Goal: Task Accomplishment & Management: Complete application form

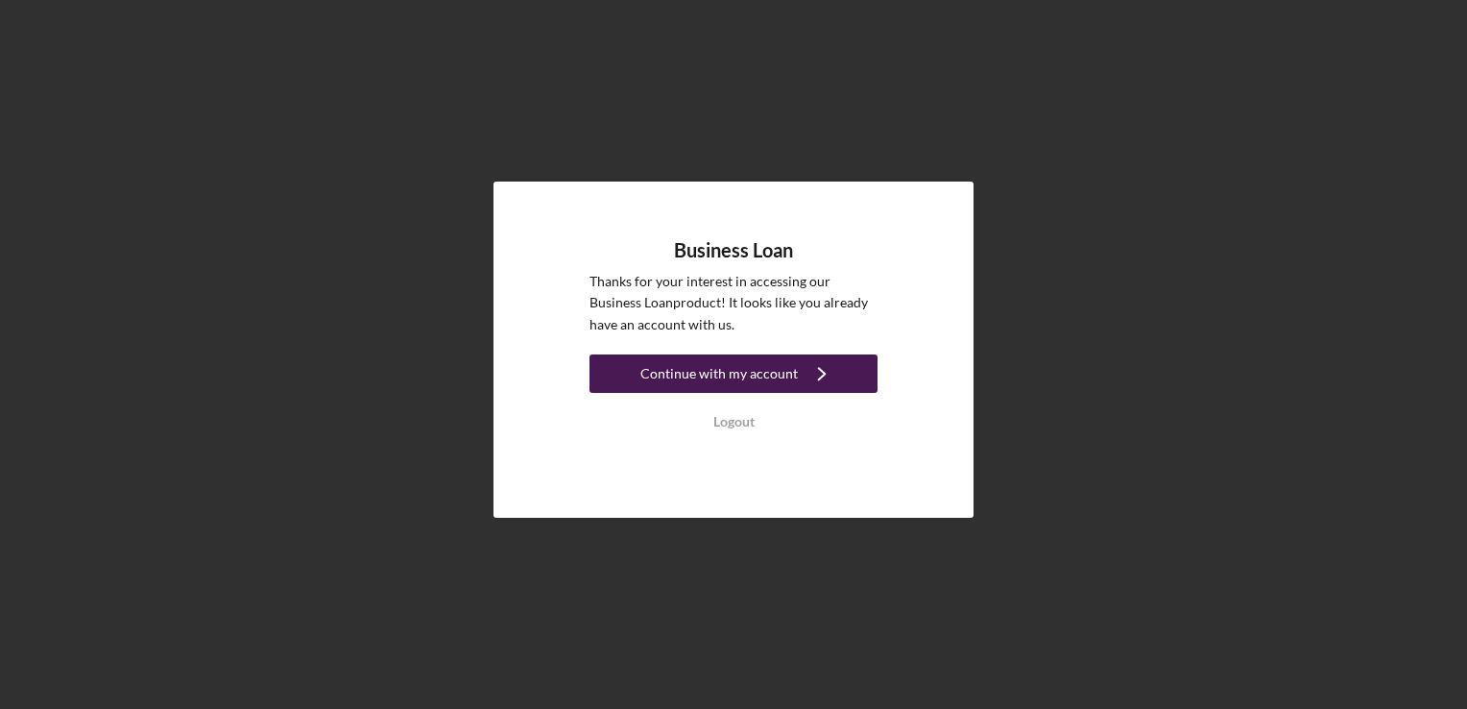
click at [798, 386] on icon "Icon/Navigate" at bounding box center [822, 374] width 48 height 48
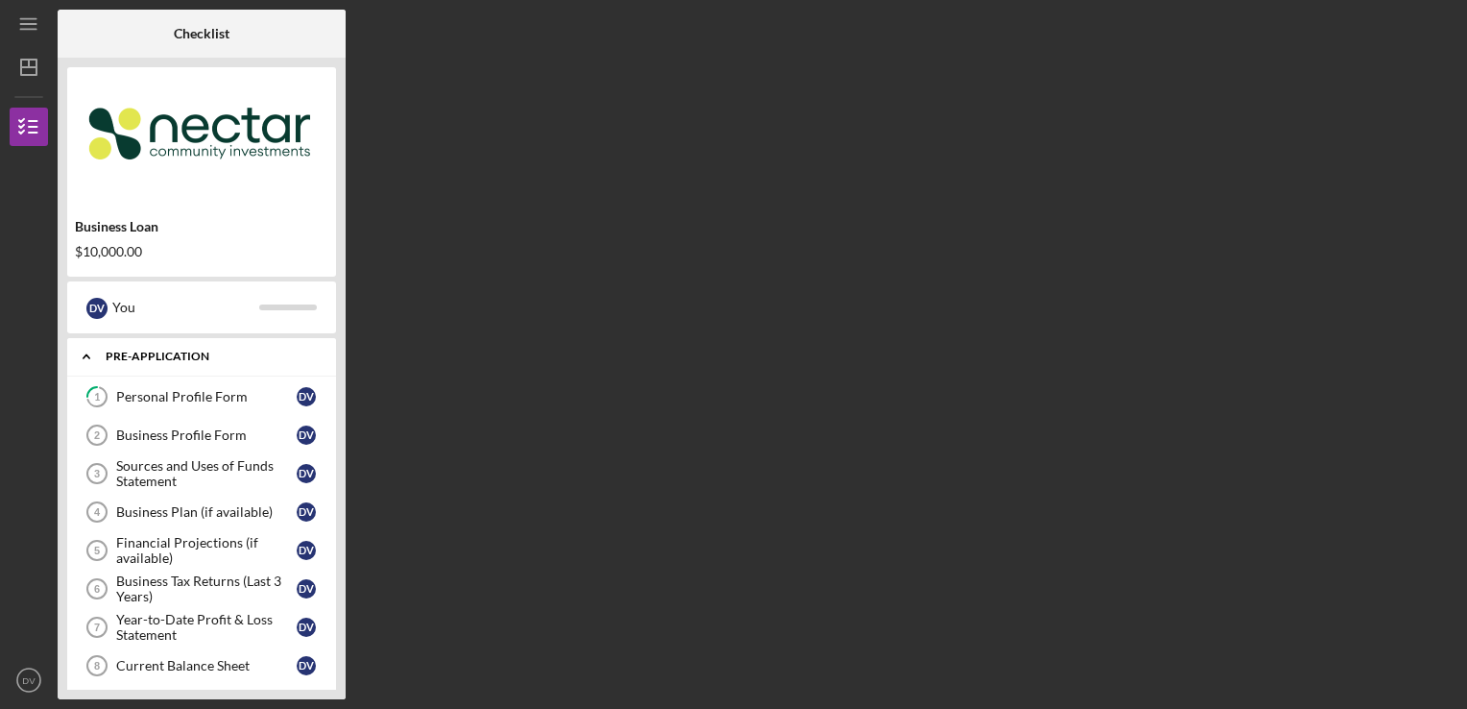
click at [131, 355] on div "Pre-Application" at bounding box center [209, 357] width 206 height 12
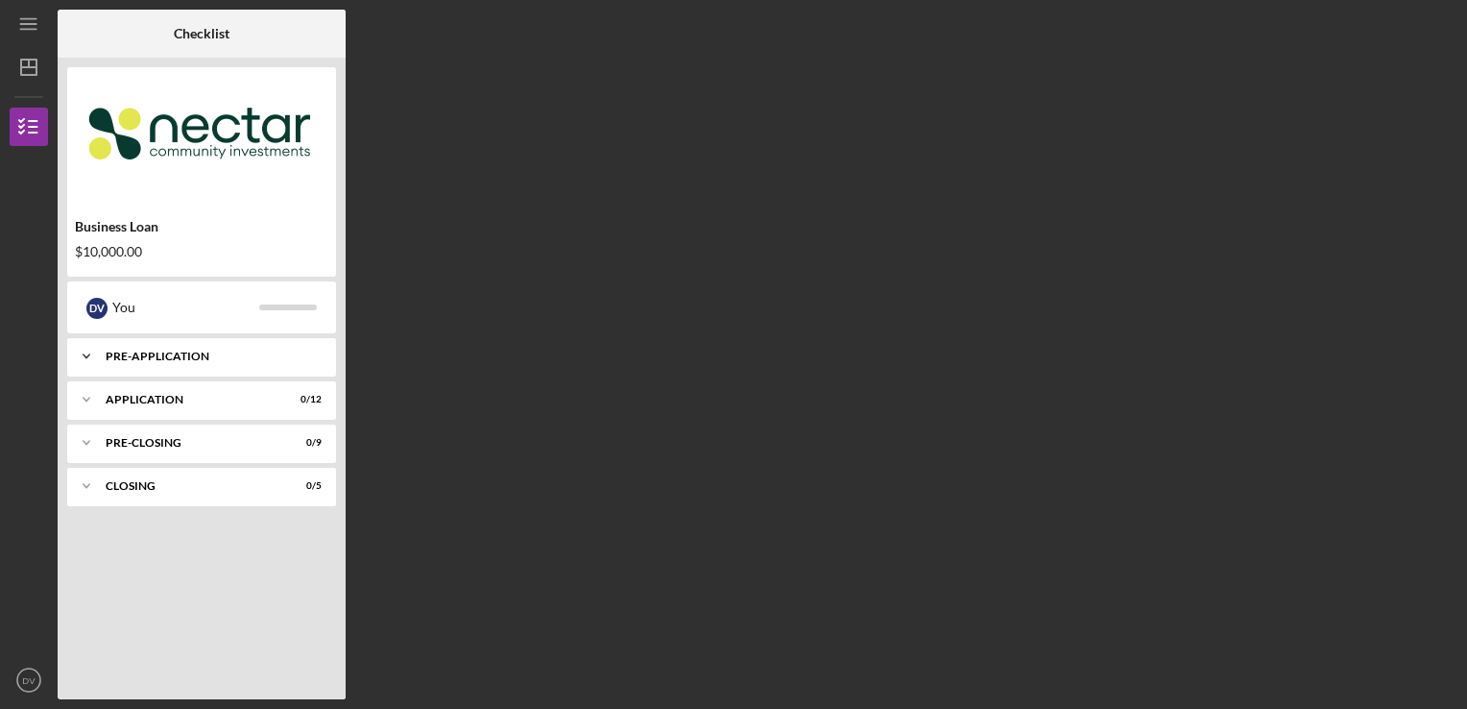
click at [131, 355] on div "Pre-Application" at bounding box center [209, 357] width 206 height 12
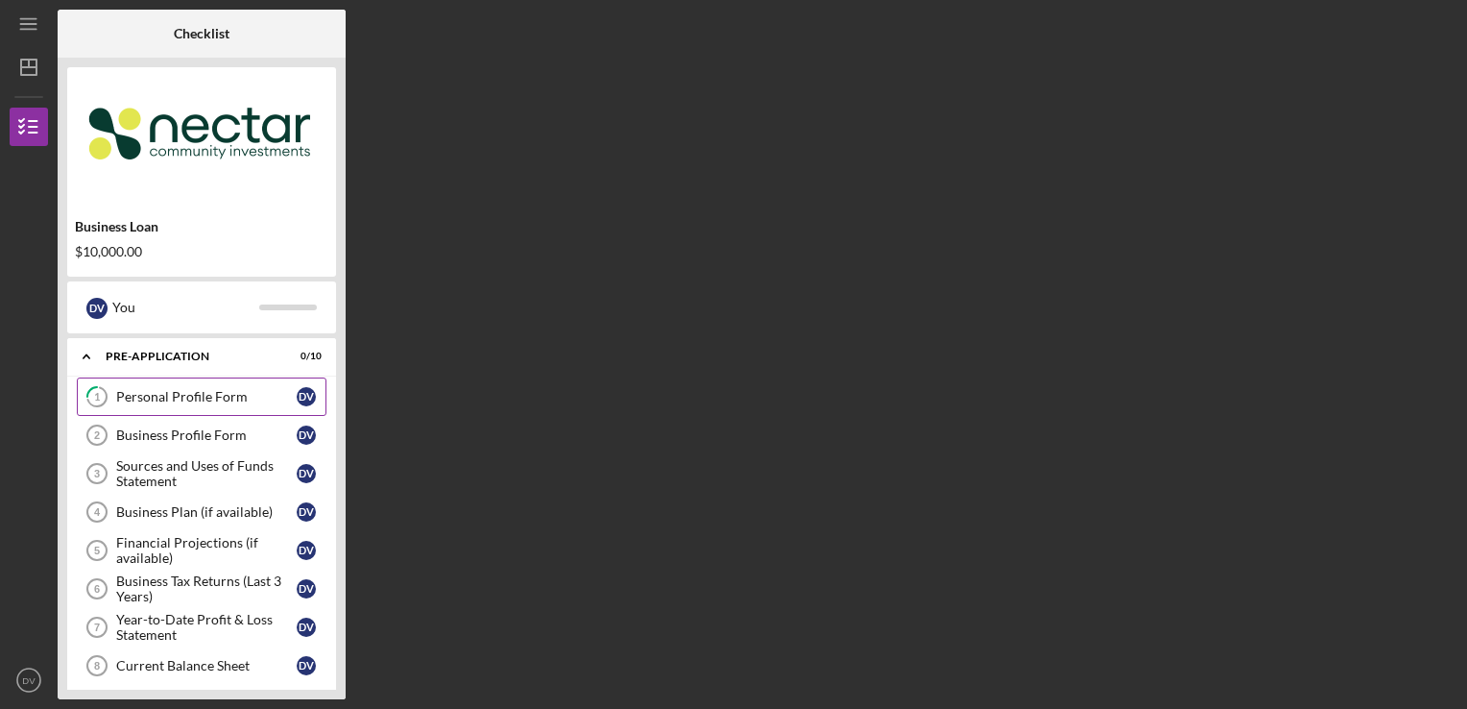
click at [160, 404] on div "Personal Profile Form" at bounding box center [206, 396] width 181 height 15
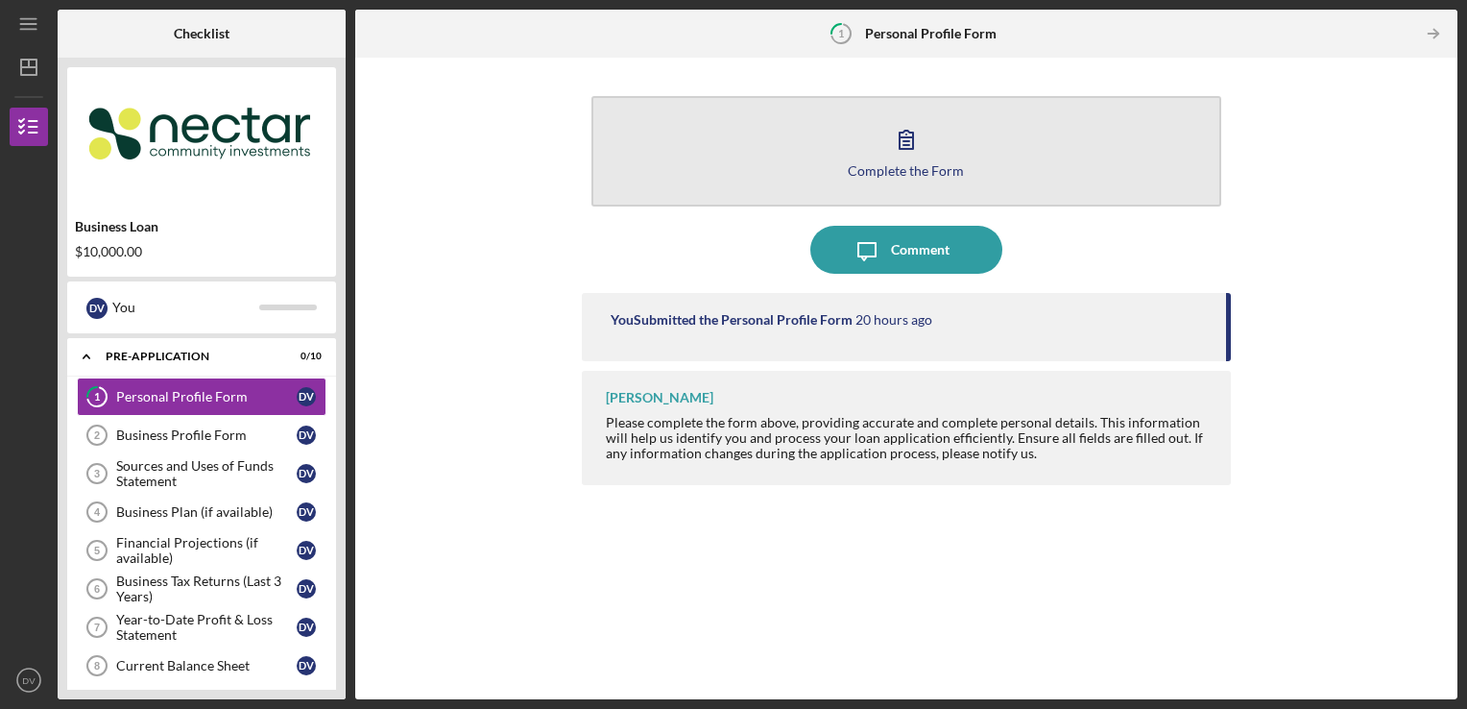
click at [894, 133] on icon "button" at bounding box center [907, 139] width 48 height 48
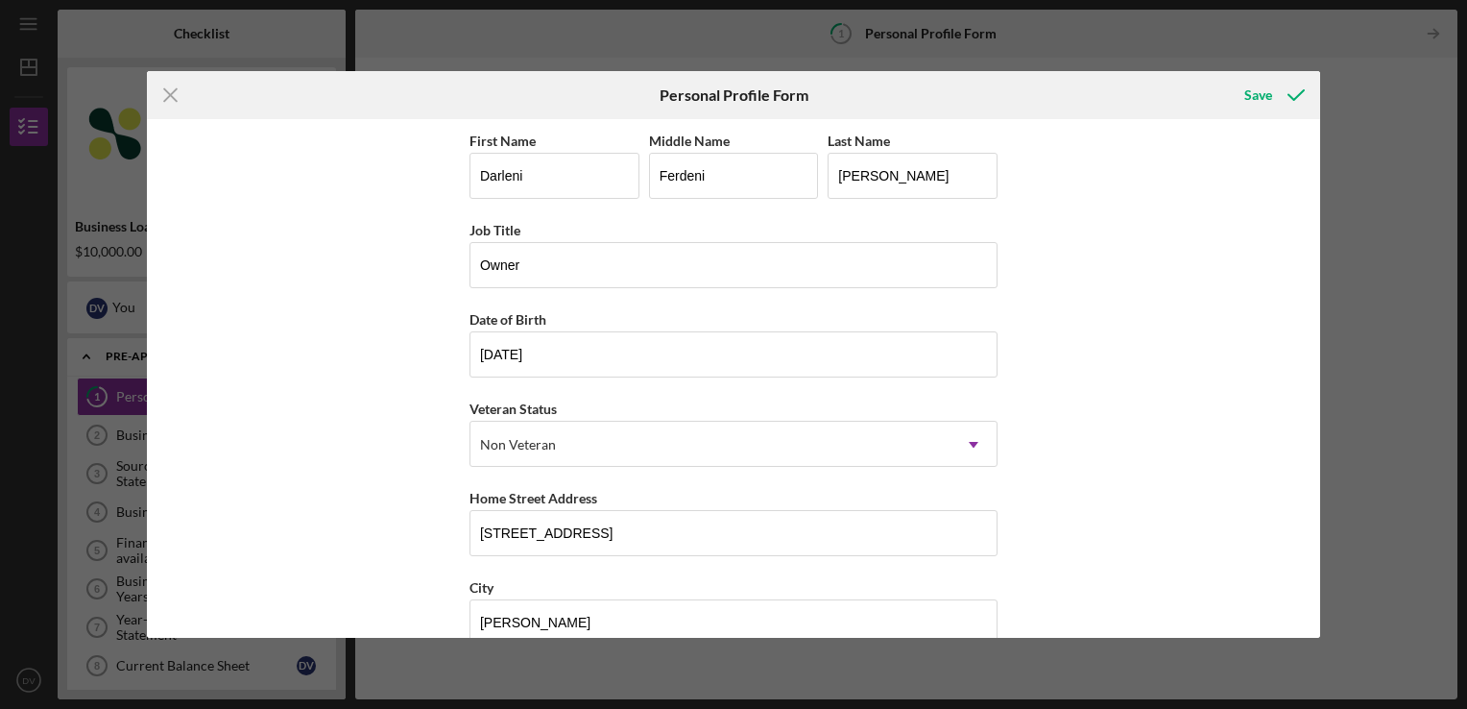
scroll to position [211, 0]
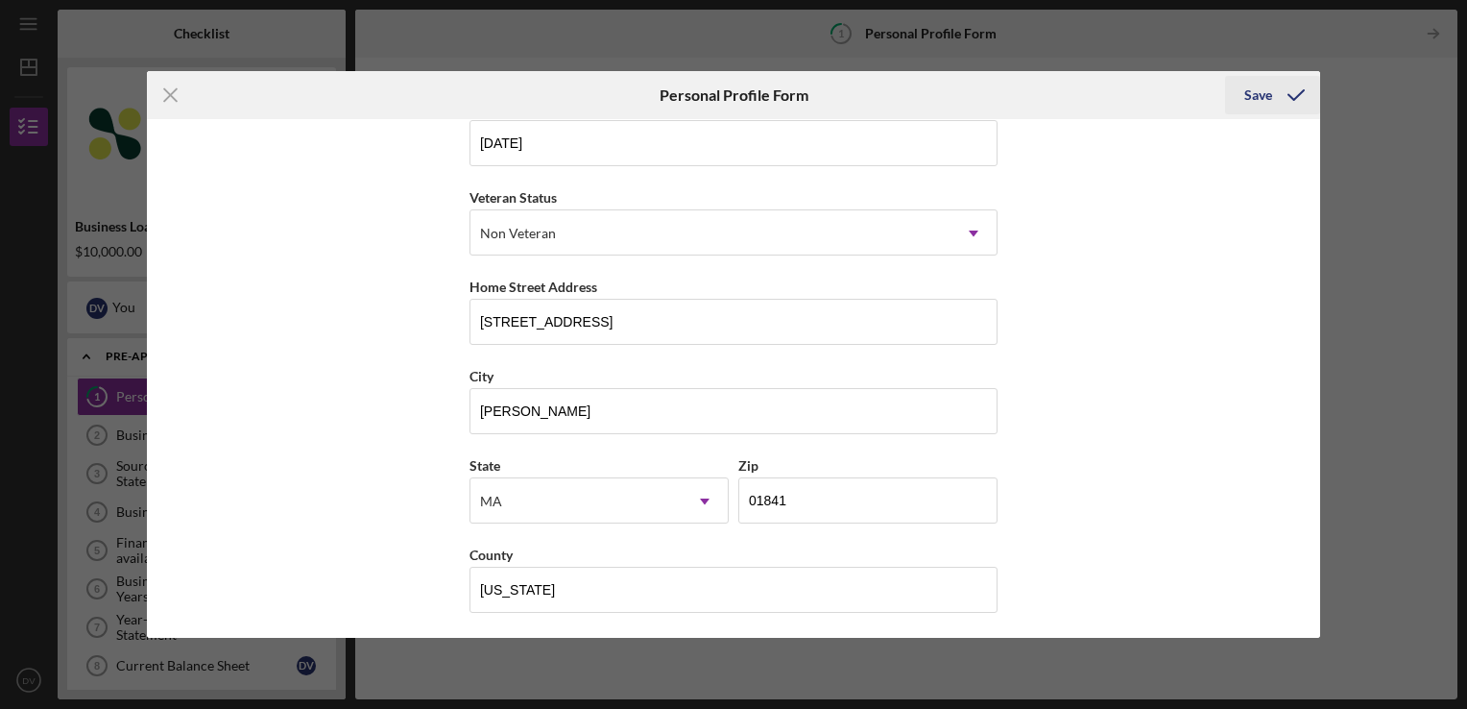
click at [1254, 101] on div "Save" at bounding box center [1259, 95] width 28 height 38
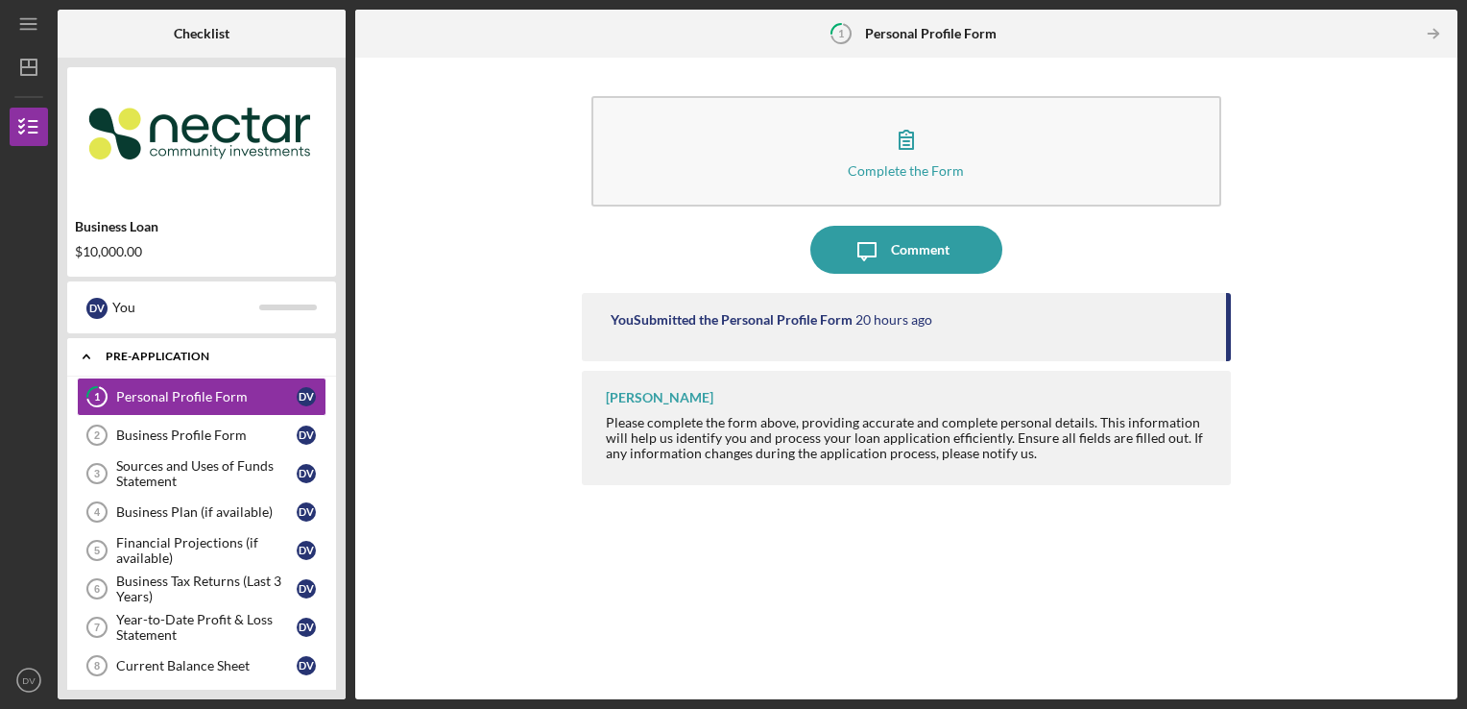
click at [95, 359] on icon "Icon/Expander" at bounding box center [86, 356] width 38 height 38
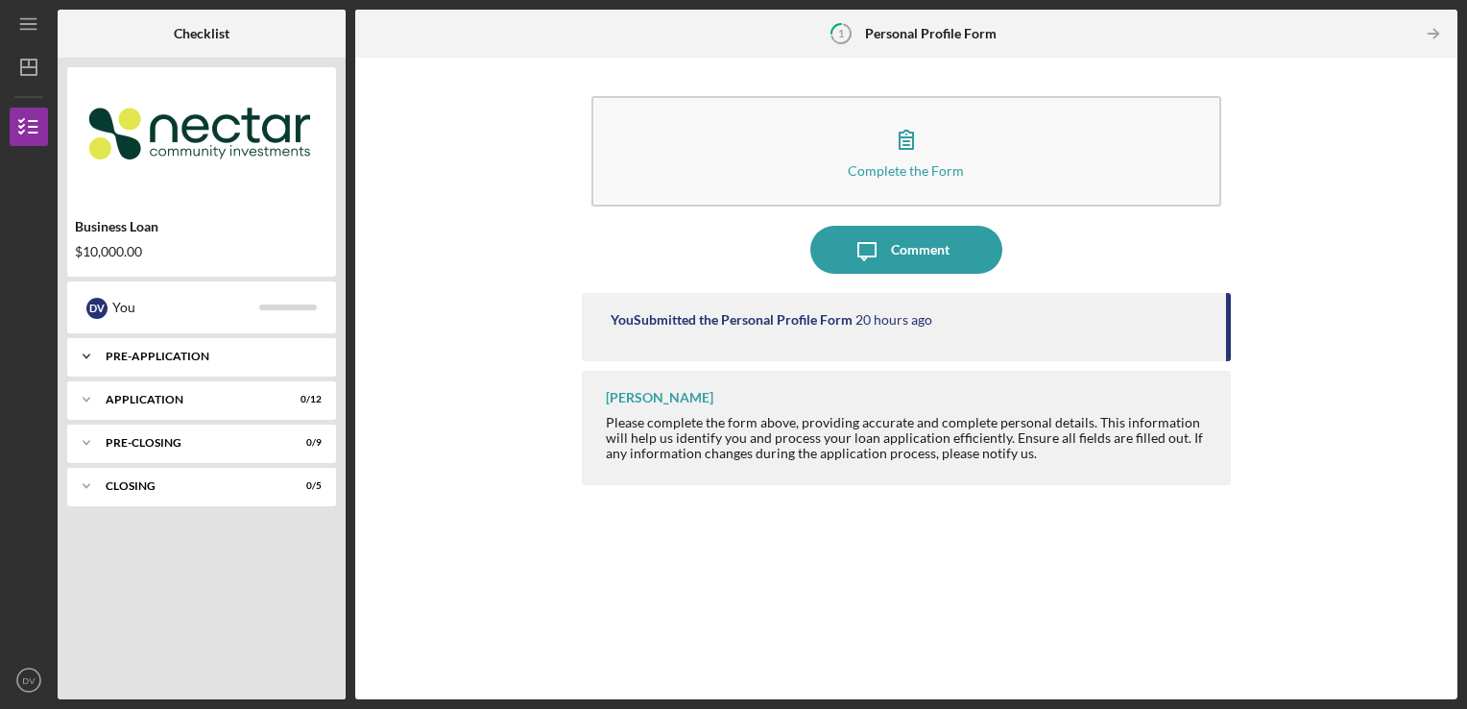
click at [95, 359] on icon "Icon/Expander" at bounding box center [86, 356] width 38 height 38
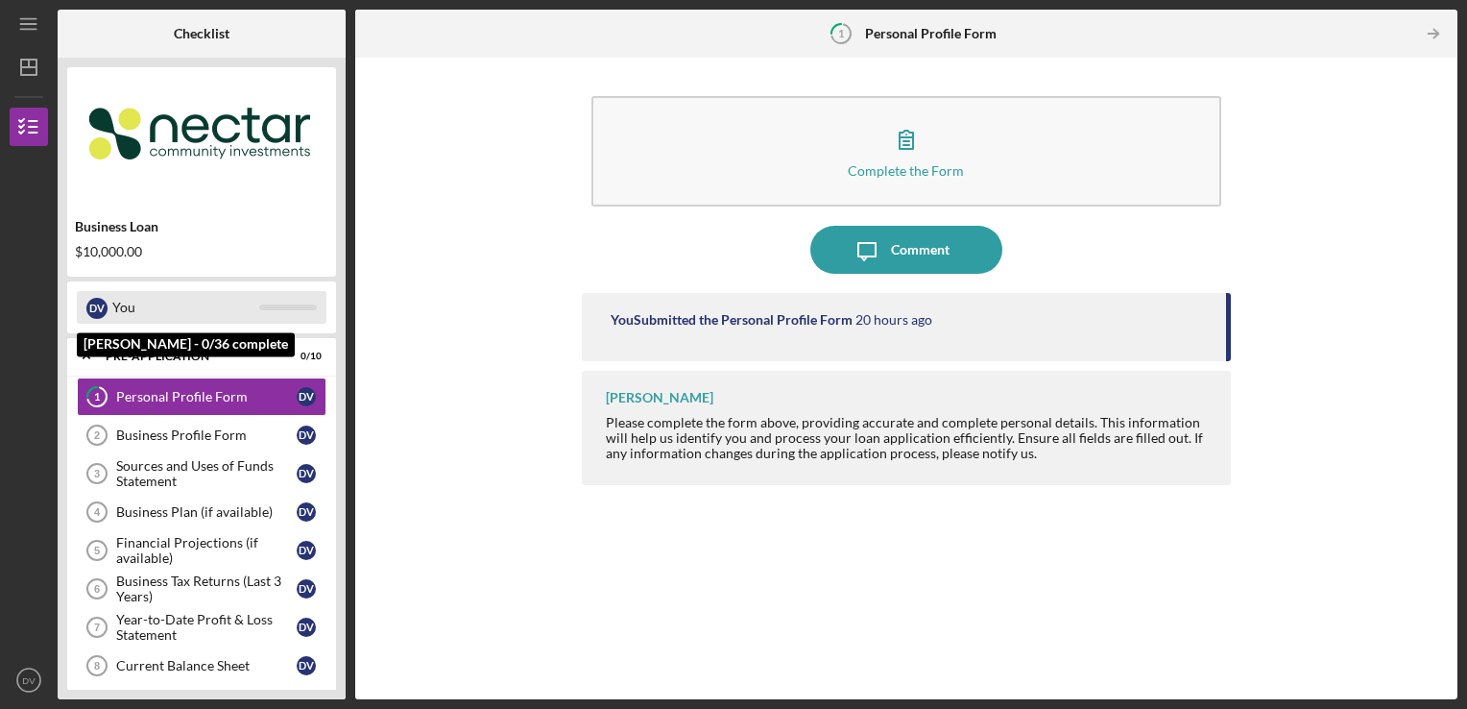
click at [121, 310] on div "You" at bounding box center [185, 307] width 147 height 33
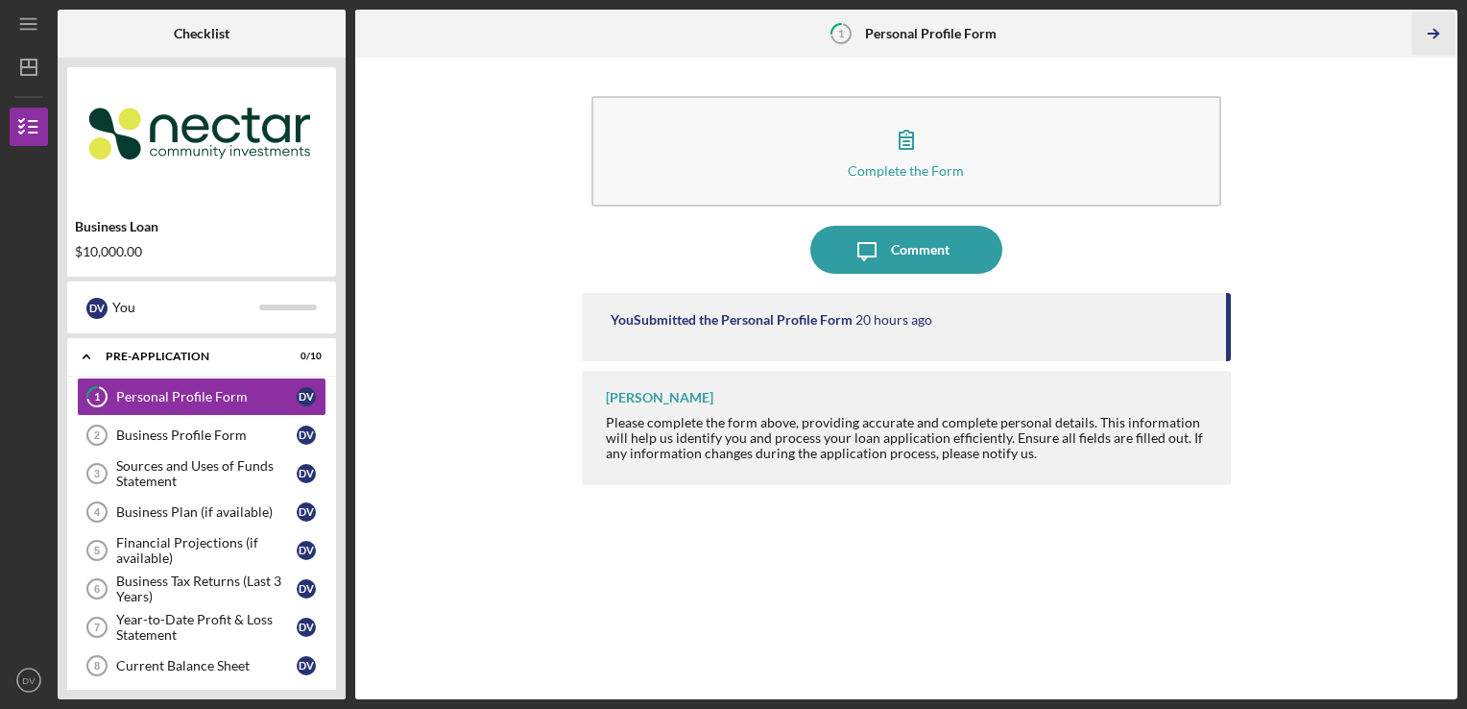
click at [1435, 41] on icon "Icon/Table Pagination Arrow" at bounding box center [1434, 33] width 43 height 43
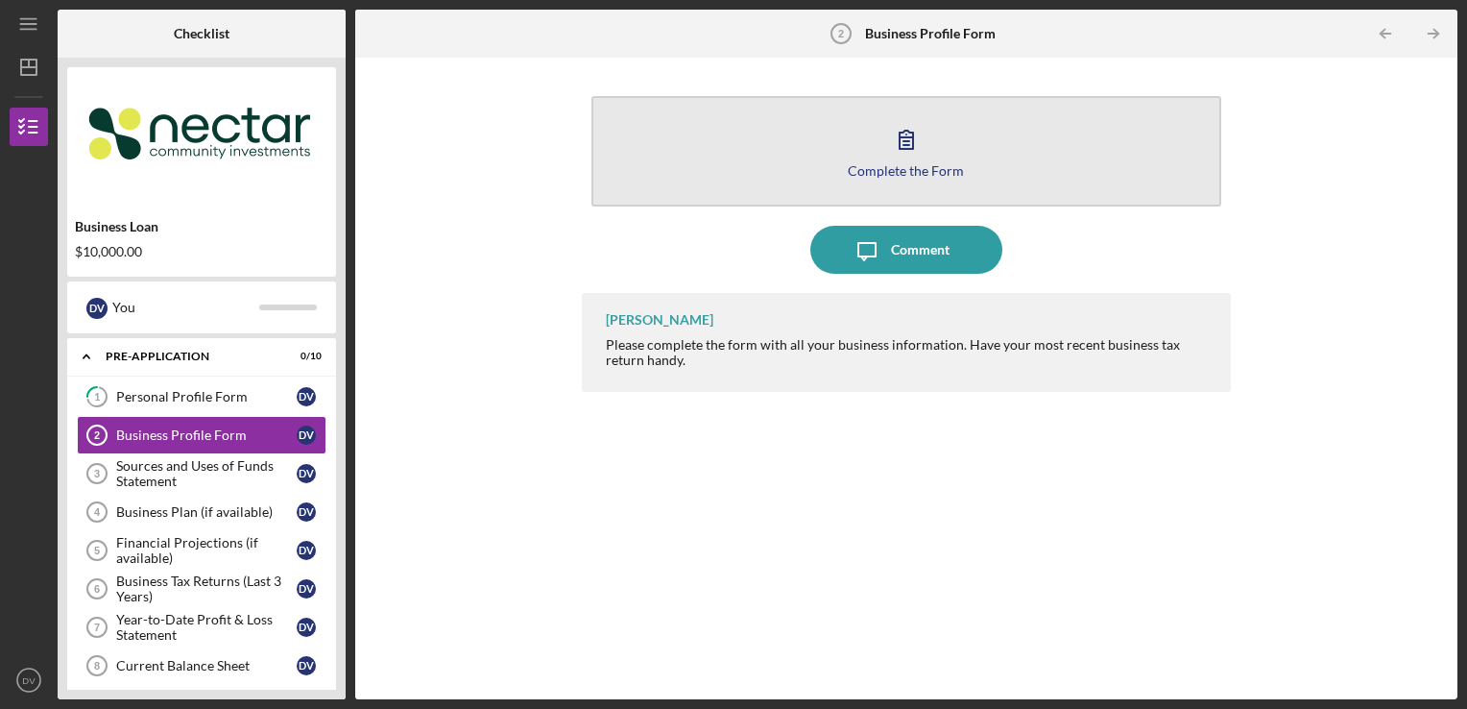
click at [898, 178] on button "Complete the Form Form" at bounding box center [907, 151] width 631 height 110
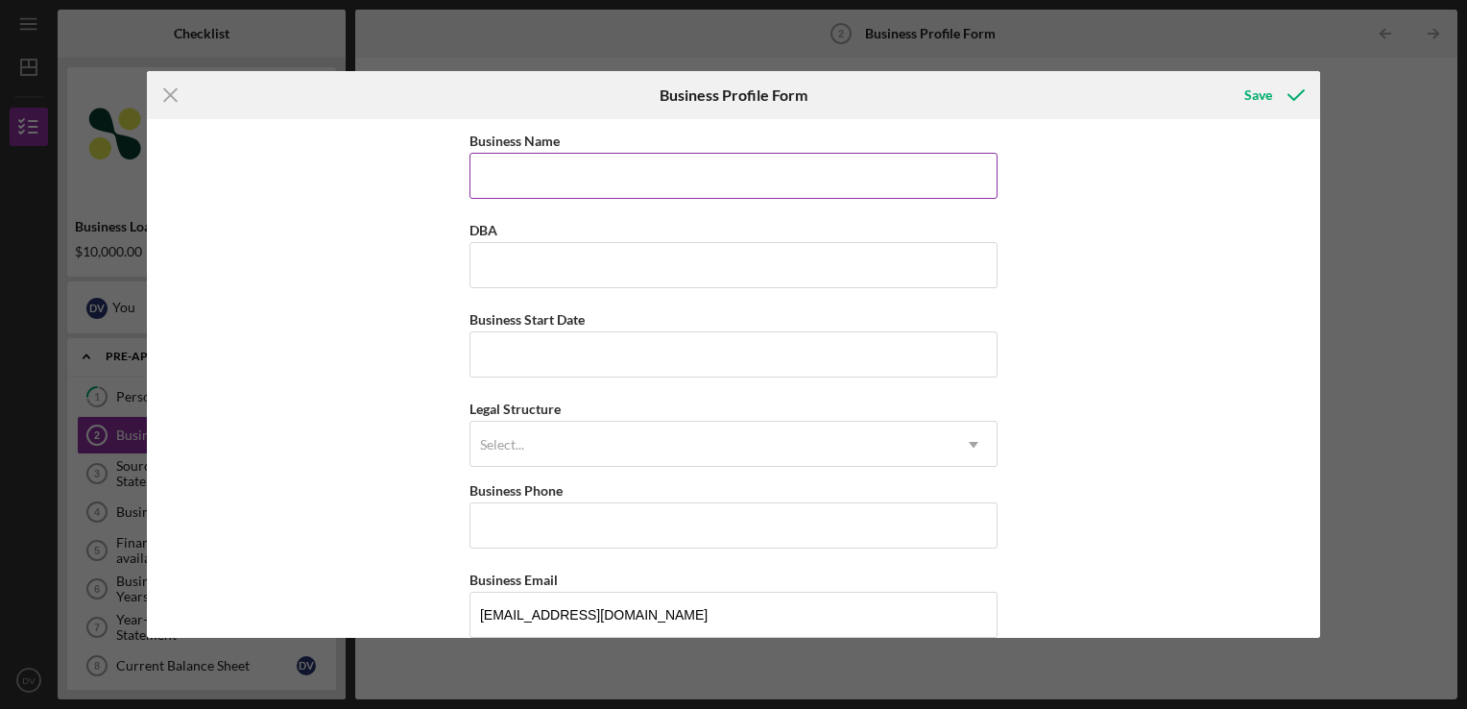
click at [816, 160] on input "Business Name" at bounding box center [734, 176] width 528 height 46
type input "[PERSON_NAME] Counseling, LLC"
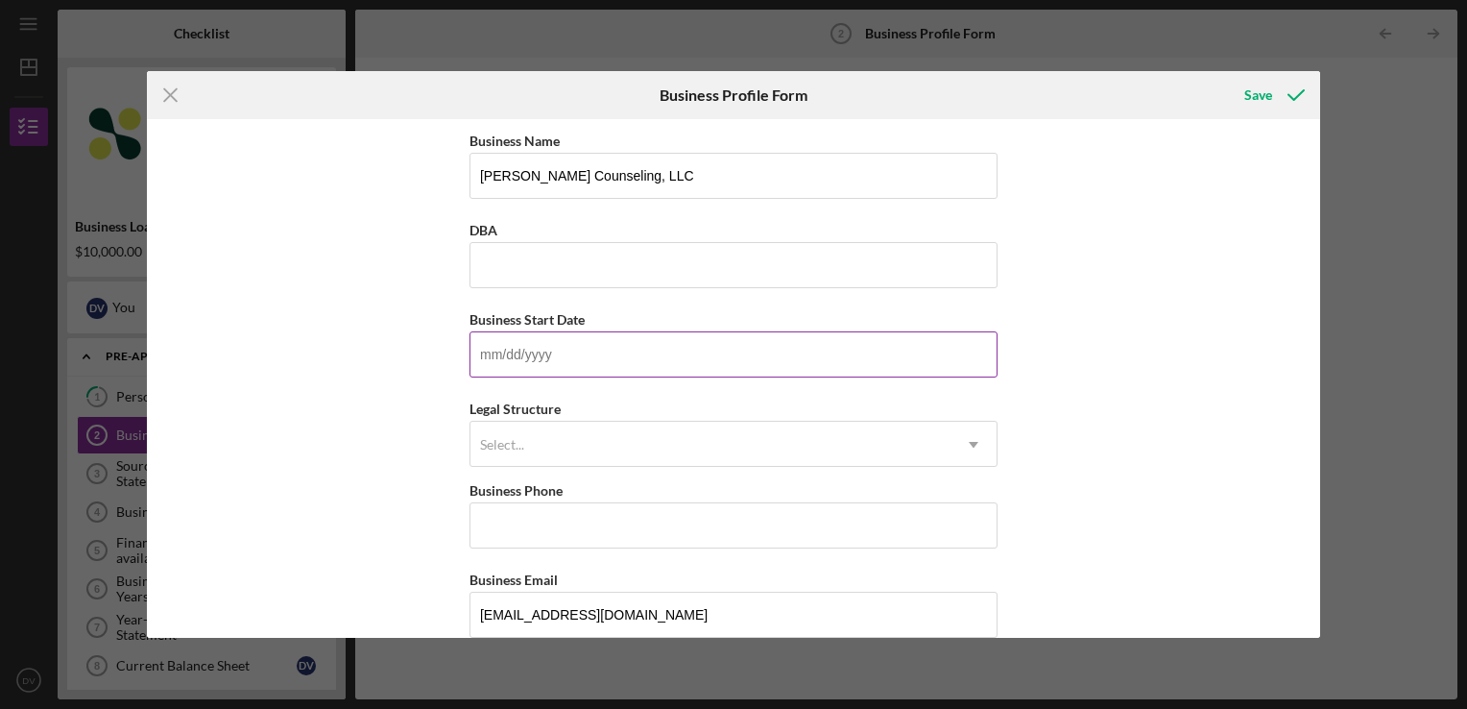
click at [671, 355] on input "Business Start Date" at bounding box center [734, 354] width 528 height 46
type input "[DATE]"
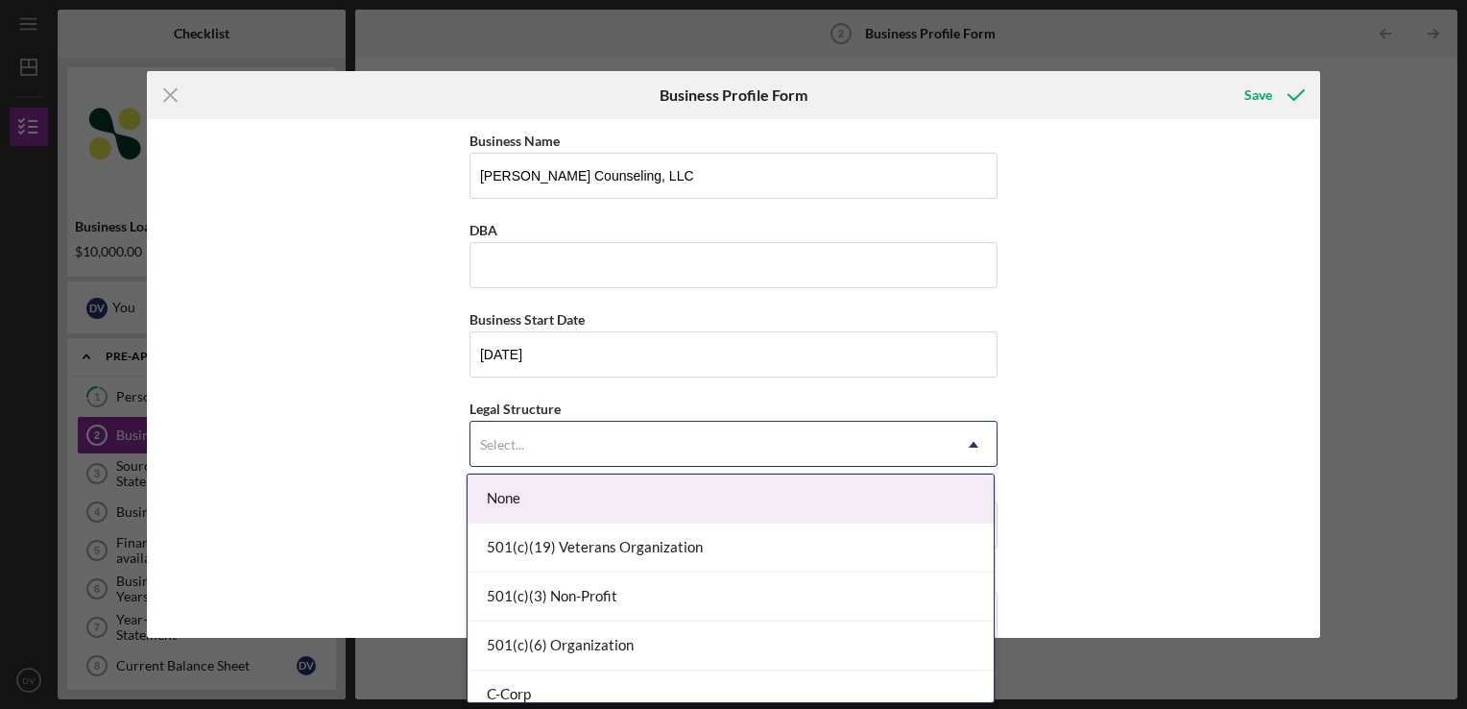
click at [630, 451] on div "Select..." at bounding box center [711, 445] width 480 height 44
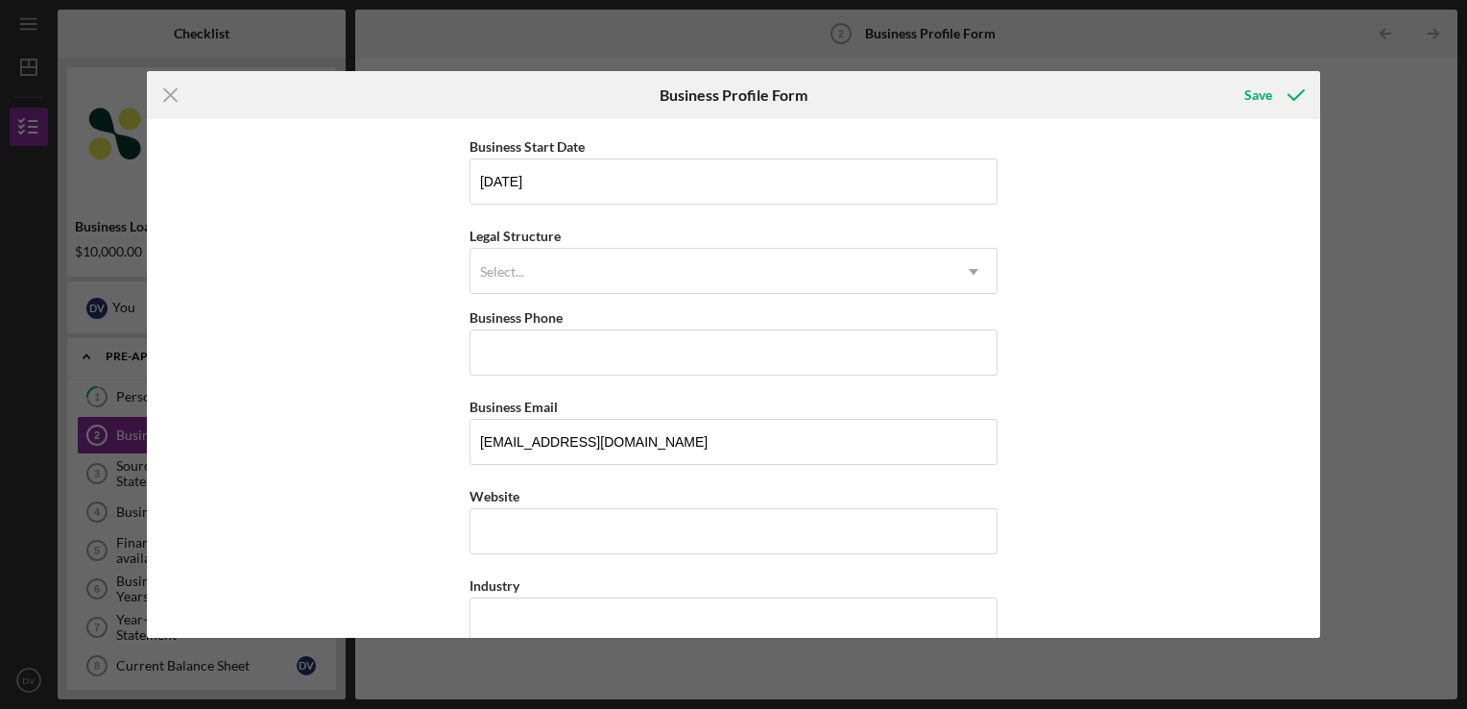
scroll to position [170, 0]
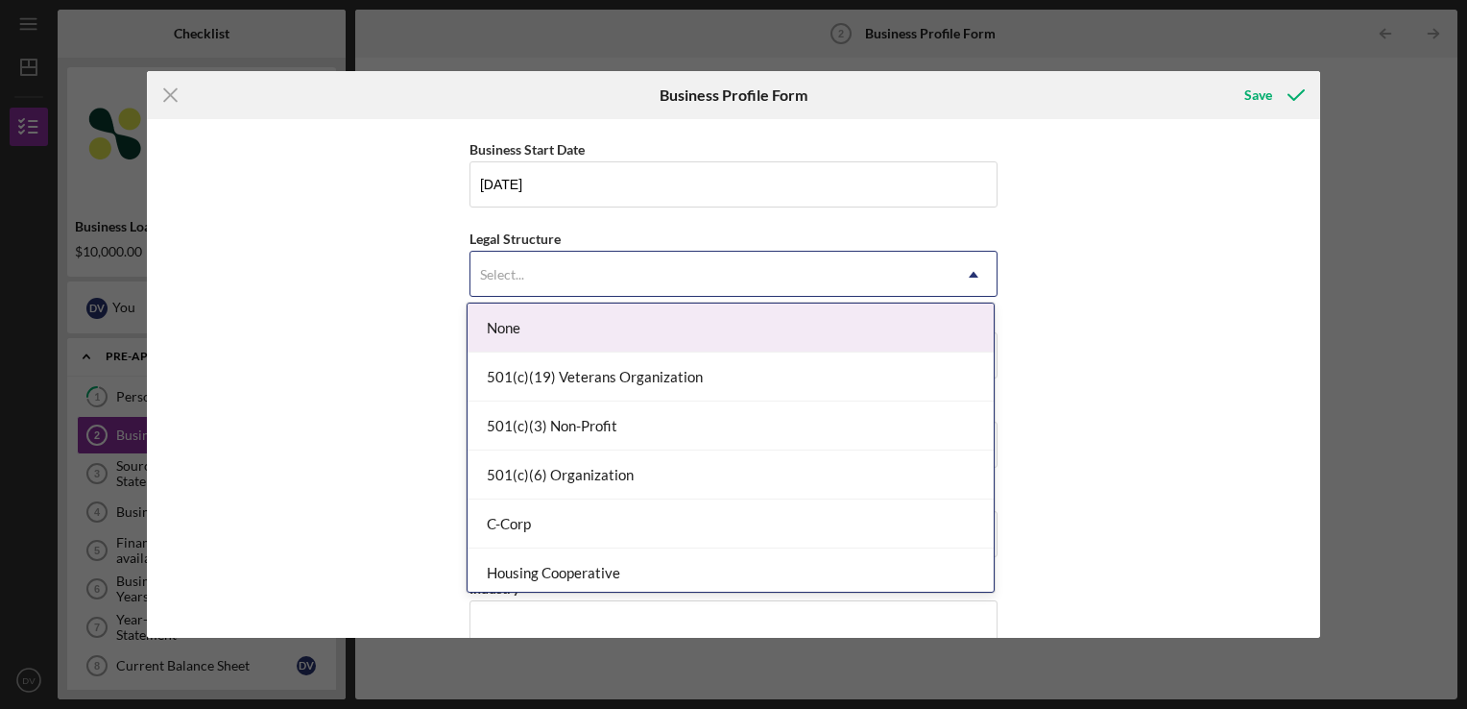
click at [628, 280] on div "Select..." at bounding box center [711, 275] width 480 height 44
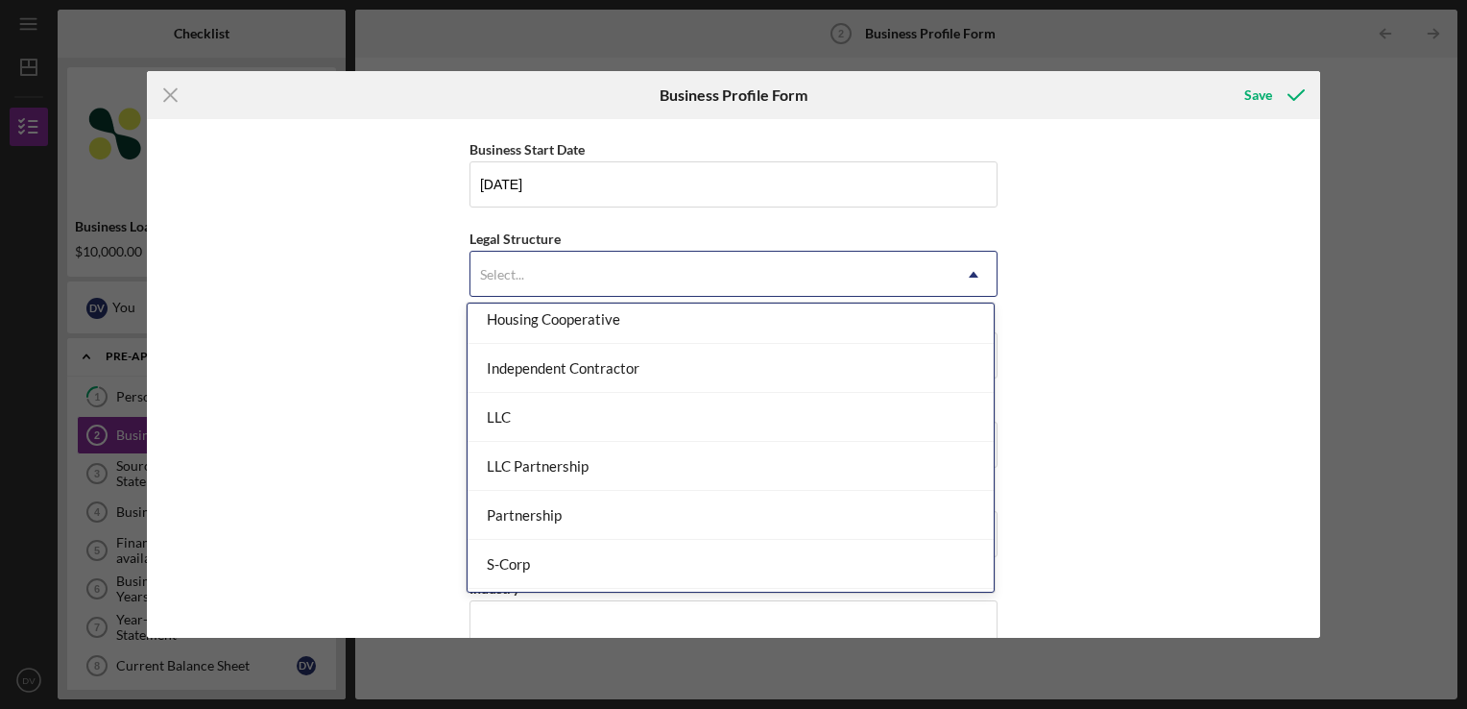
scroll to position [257, 0]
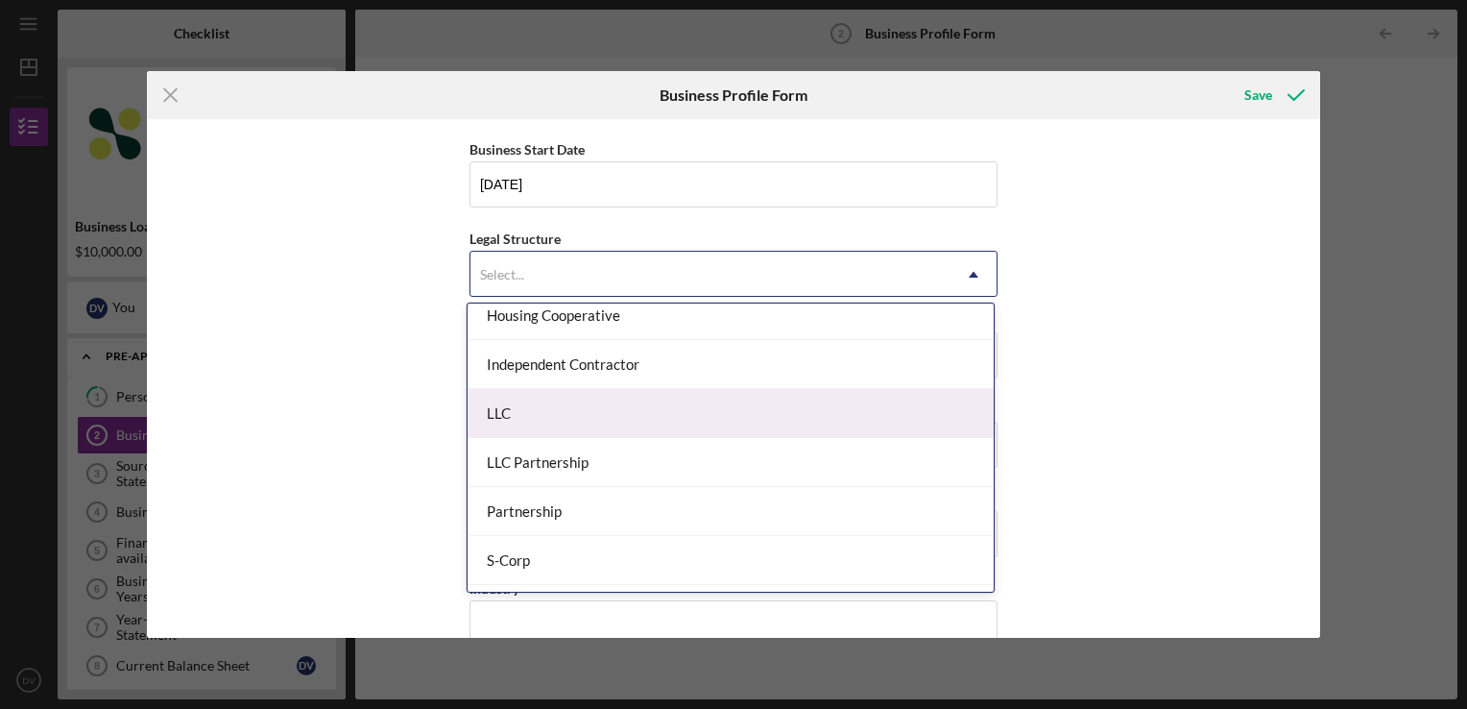
click at [738, 418] on div "LLC" at bounding box center [731, 413] width 526 height 49
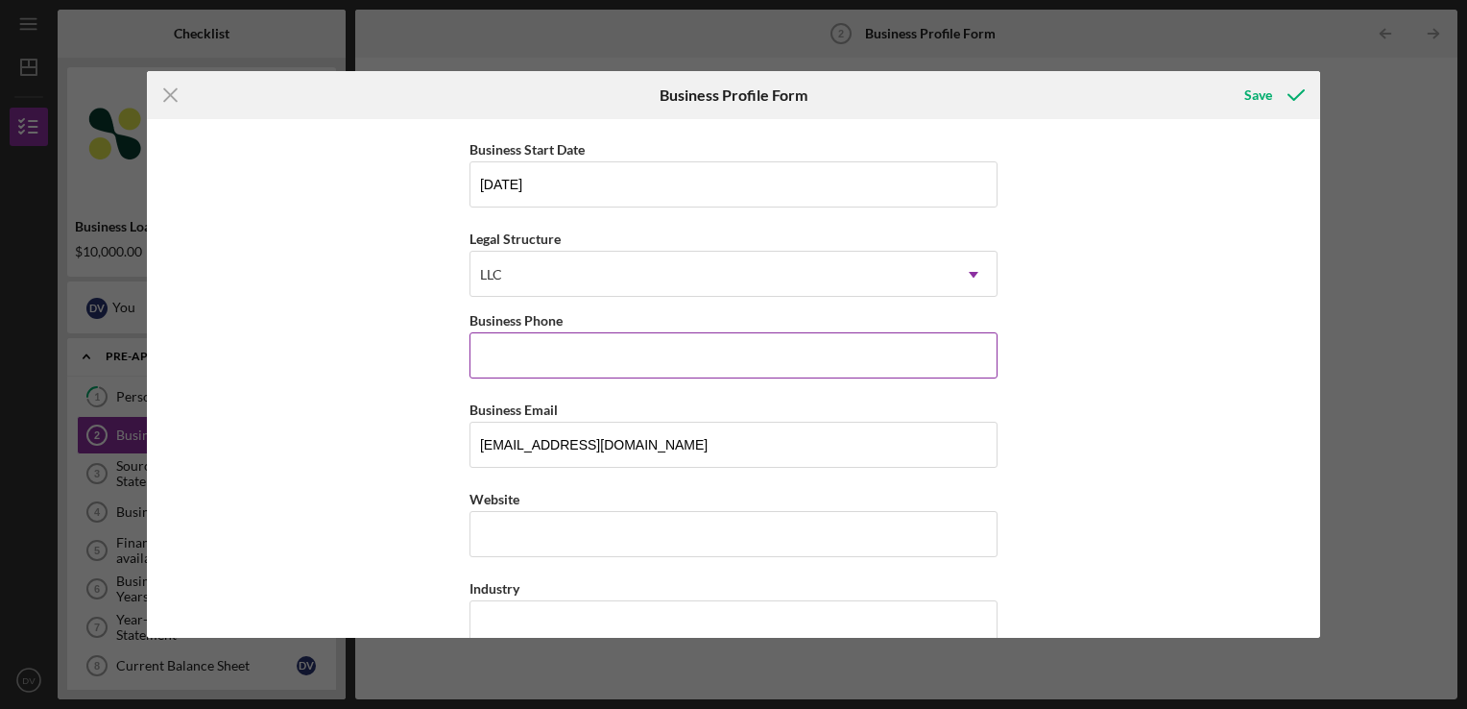
click at [742, 351] on input "Business Phone" at bounding box center [734, 355] width 528 height 46
click at [628, 358] on input "Business Phone" at bounding box center [734, 355] width 528 height 46
type input "[PHONE_NUMBER]"
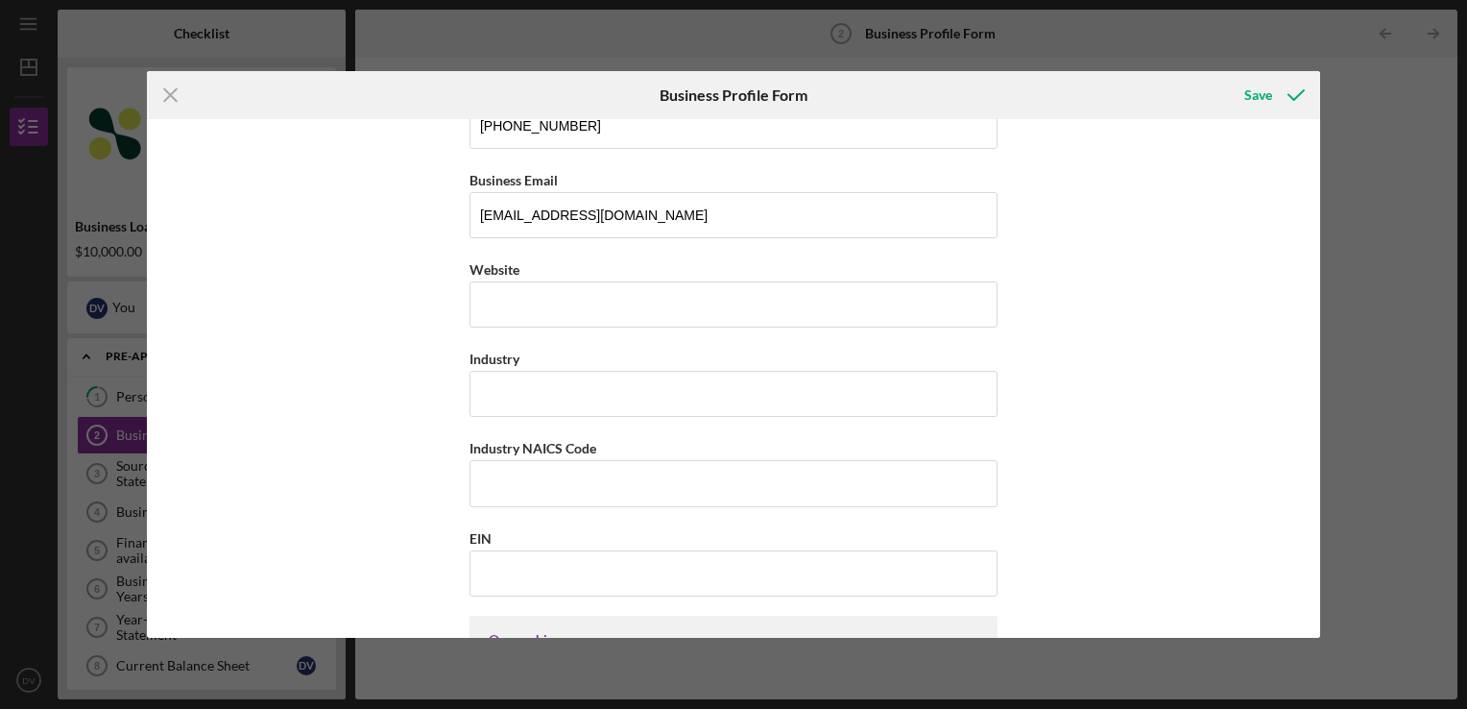
scroll to position [404, 0]
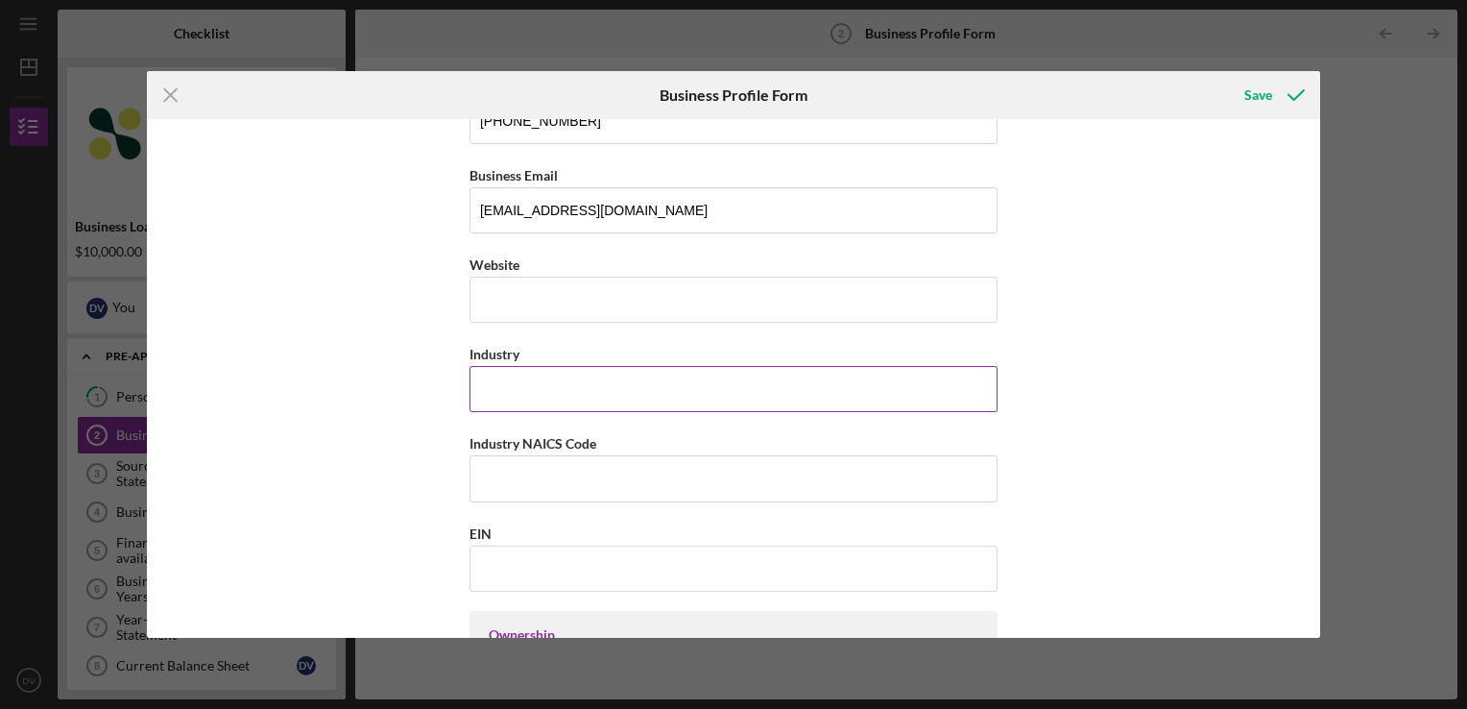
click at [906, 399] on input "Industry" at bounding box center [734, 389] width 528 height 46
type input "Mental Health"
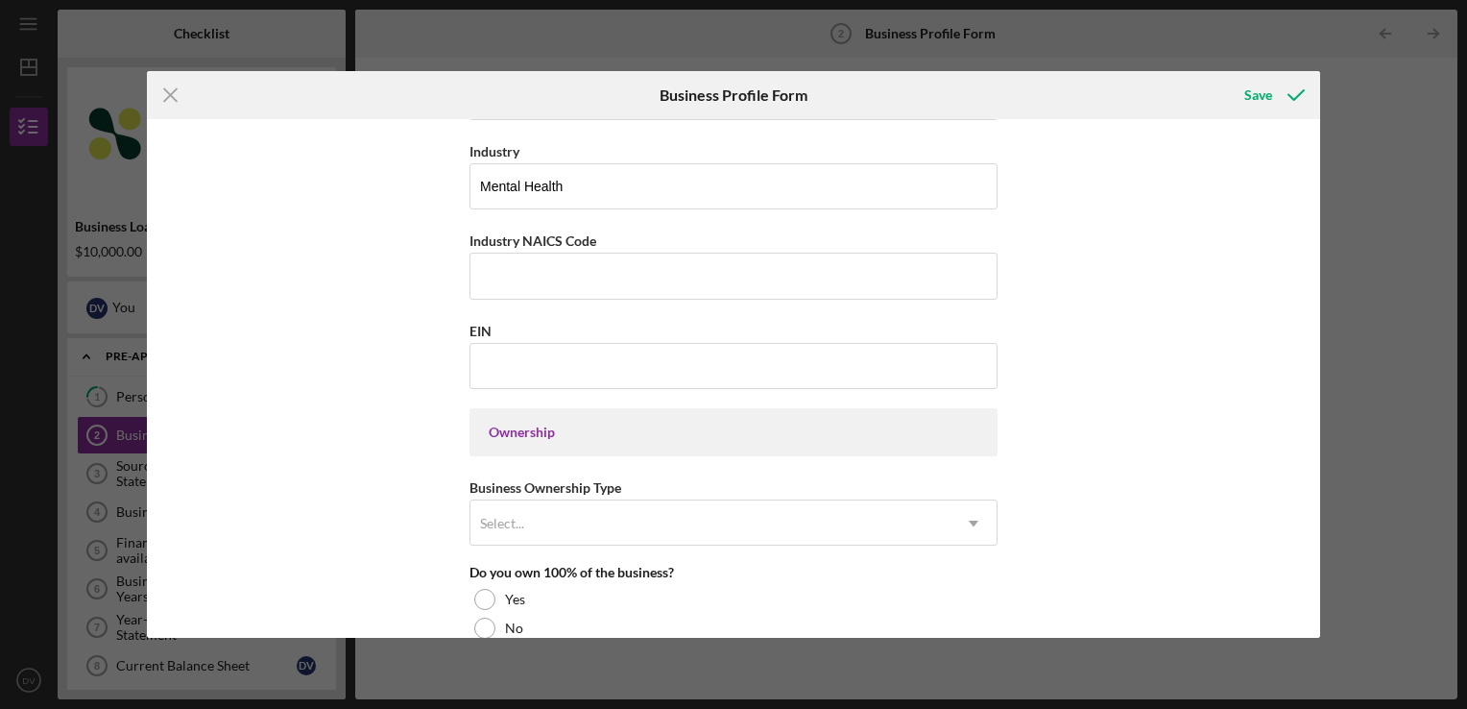
scroll to position [677, 0]
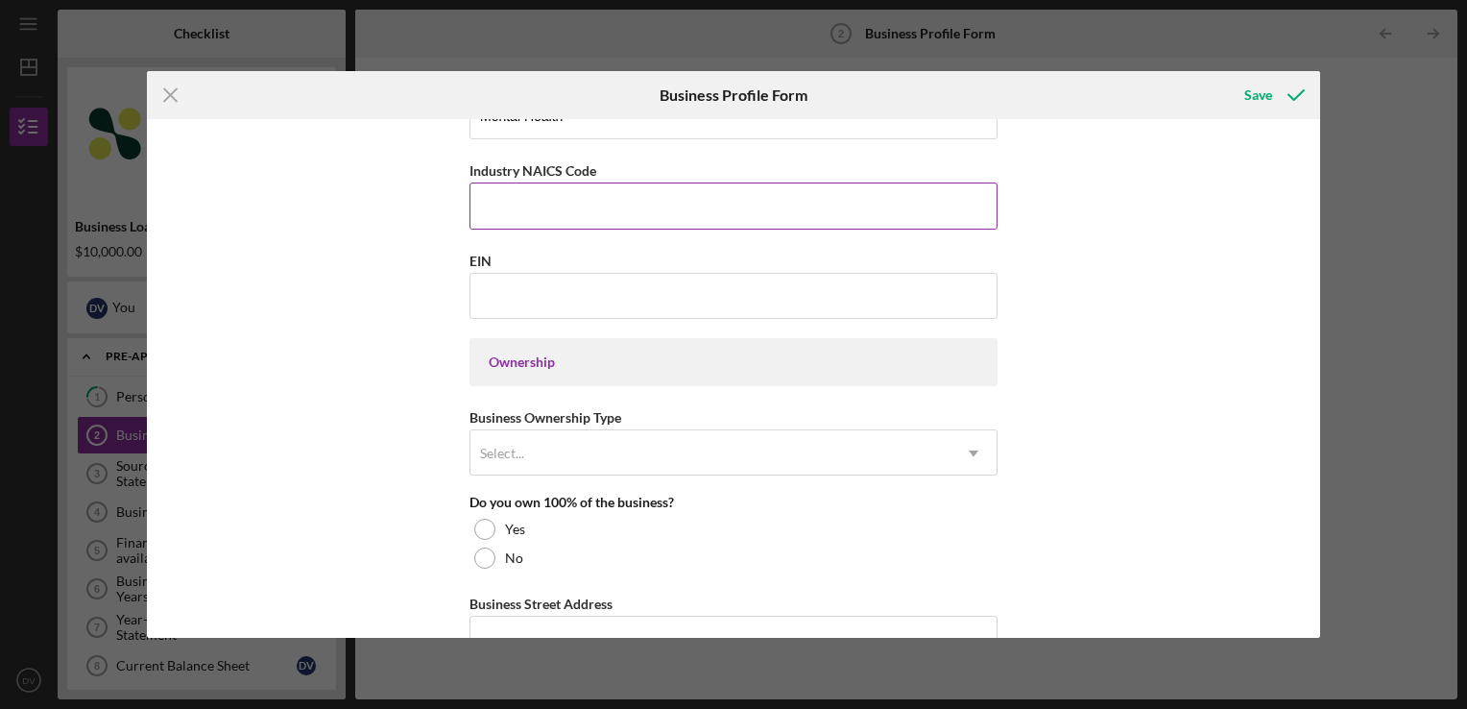
click at [544, 171] on label "Industry NAICS Code" at bounding box center [533, 170] width 127 height 16
click at [544, 182] on input "Industry NAICS Code" at bounding box center [734, 205] width 528 height 46
click at [519, 289] on input "EIN" at bounding box center [734, 296] width 528 height 46
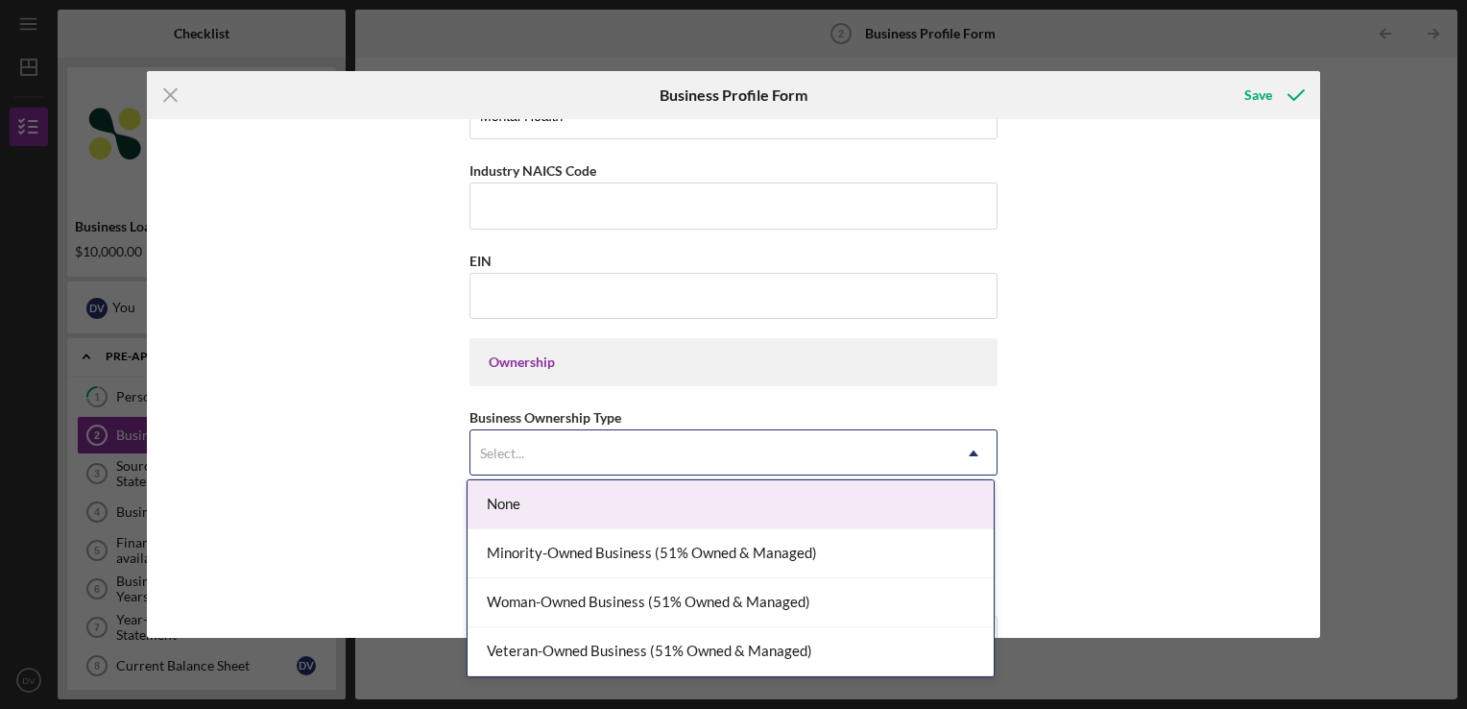
click at [628, 444] on div "Select..." at bounding box center [711, 453] width 480 height 44
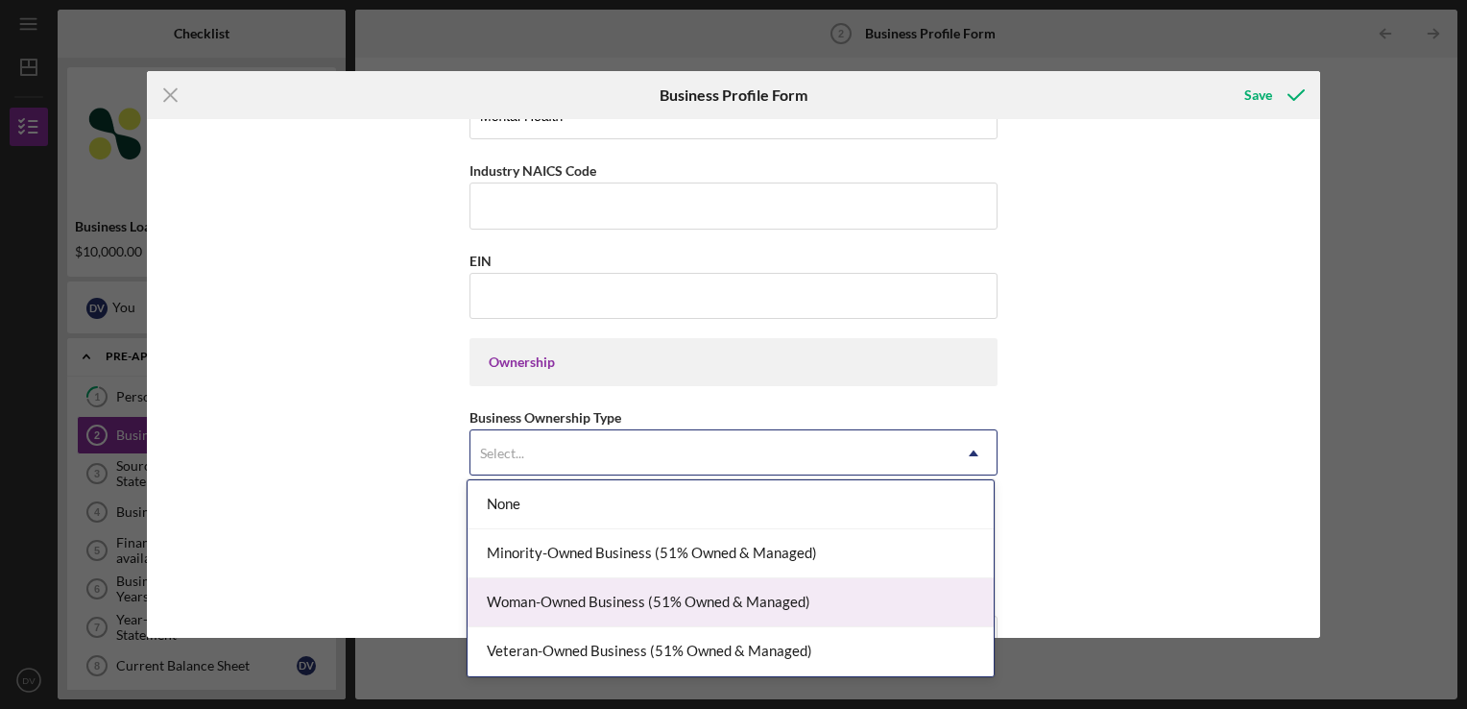
click at [845, 593] on div "Woman-Owned Business (51% Owned & Managed)" at bounding box center [731, 602] width 526 height 49
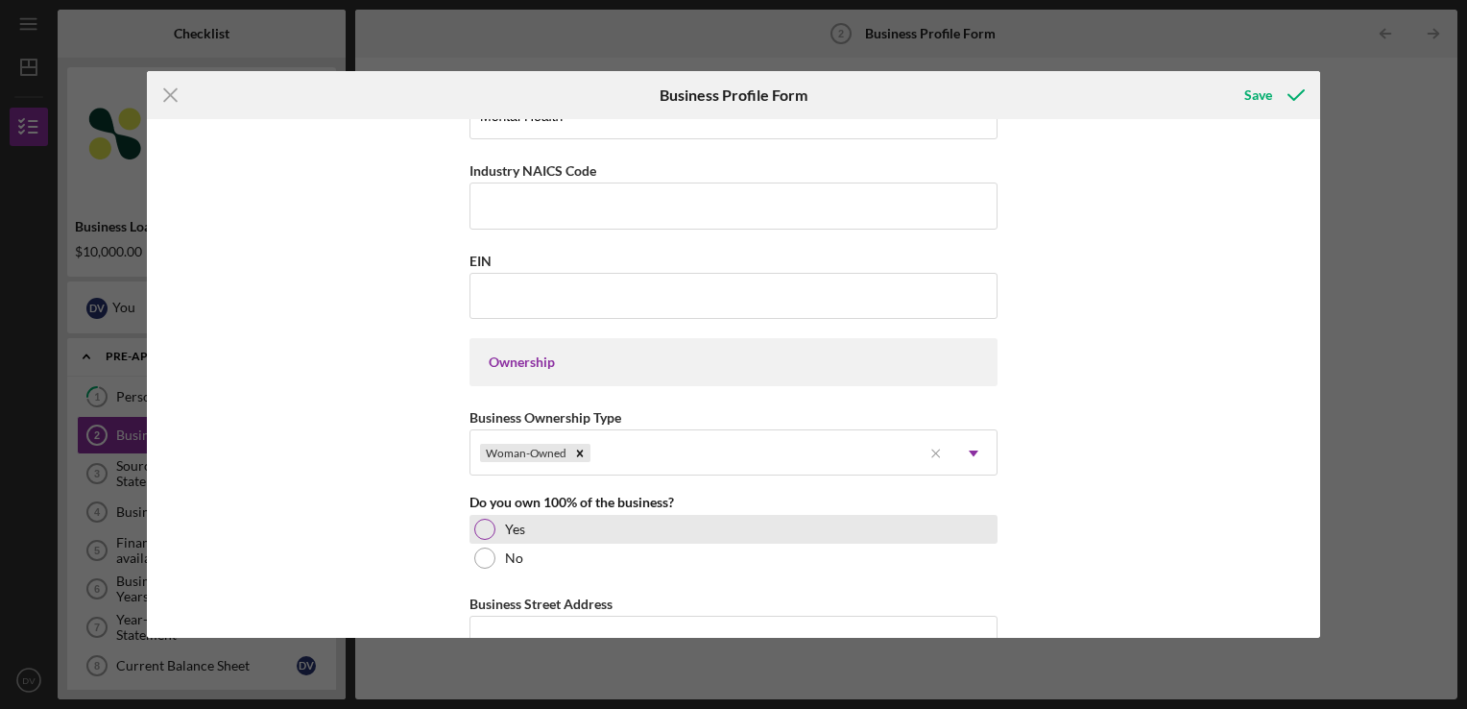
click at [505, 525] on label "Yes" at bounding box center [515, 528] width 20 height 15
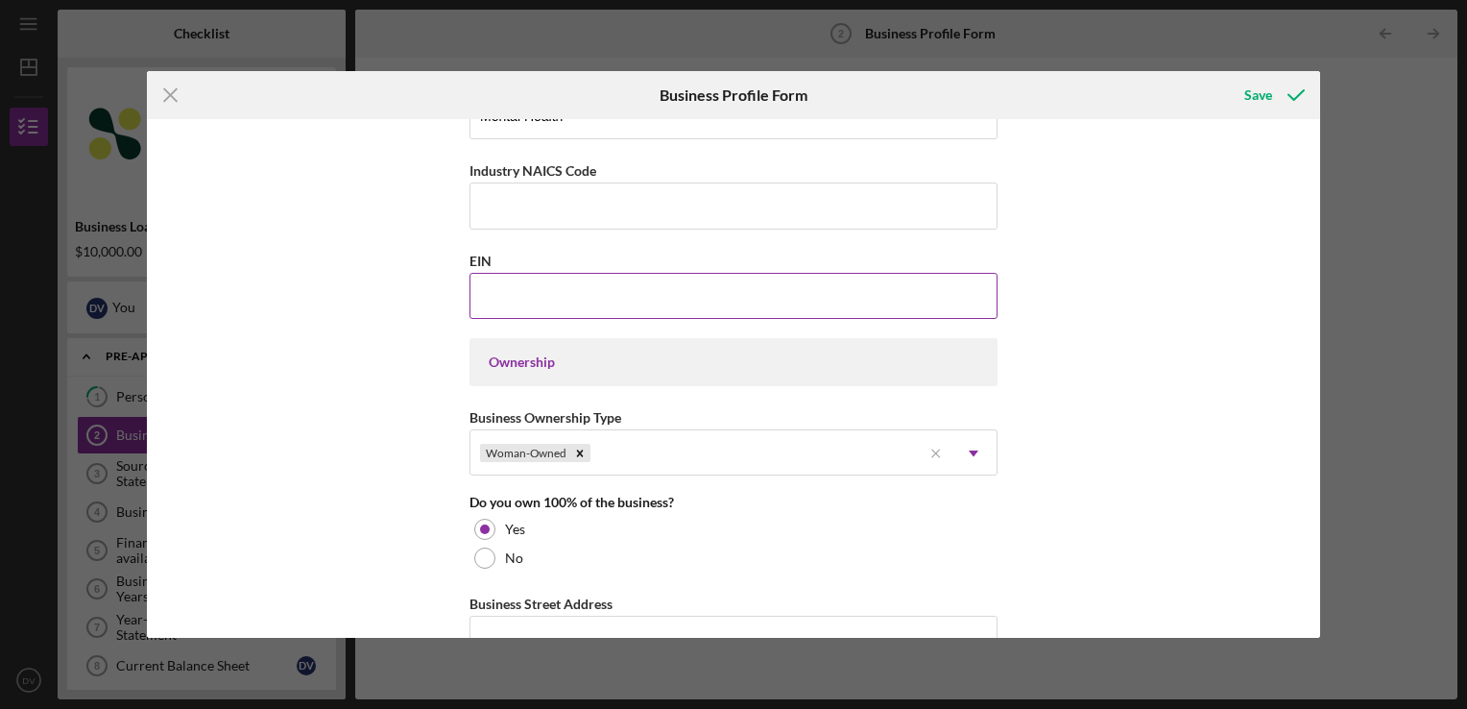
click at [558, 310] on input "EIN" at bounding box center [734, 296] width 528 height 46
click at [580, 298] on input "EIN" at bounding box center [734, 296] width 528 height 46
paste input "[US_EMPLOYER_IDENTIFICATION_NUMBER]"
type input "[US_EMPLOYER_IDENTIFICATION_NUMBER]"
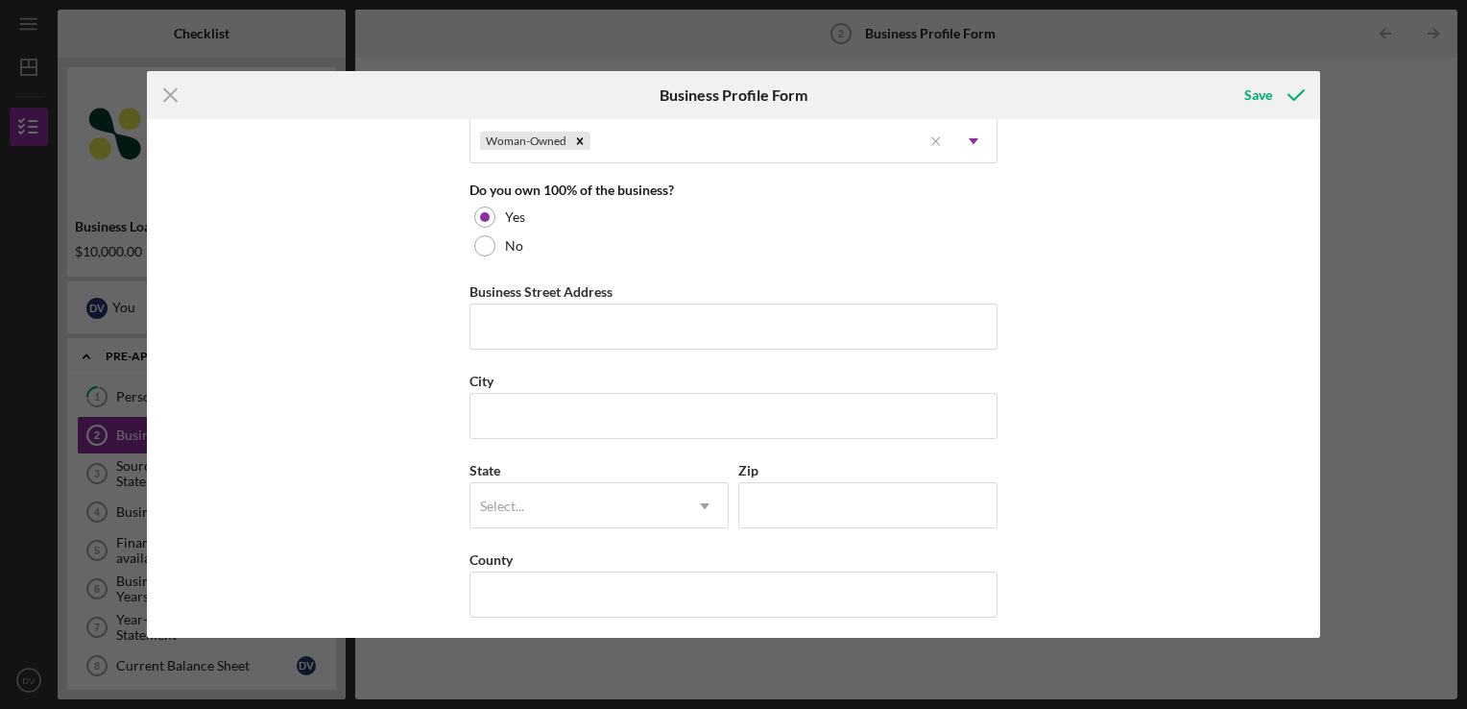
scroll to position [989, 0]
click at [643, 325] on input "Business Street Address" at bounding box center [734, 326] width 528 height 46
type input "[STREET_ADDRESS]"
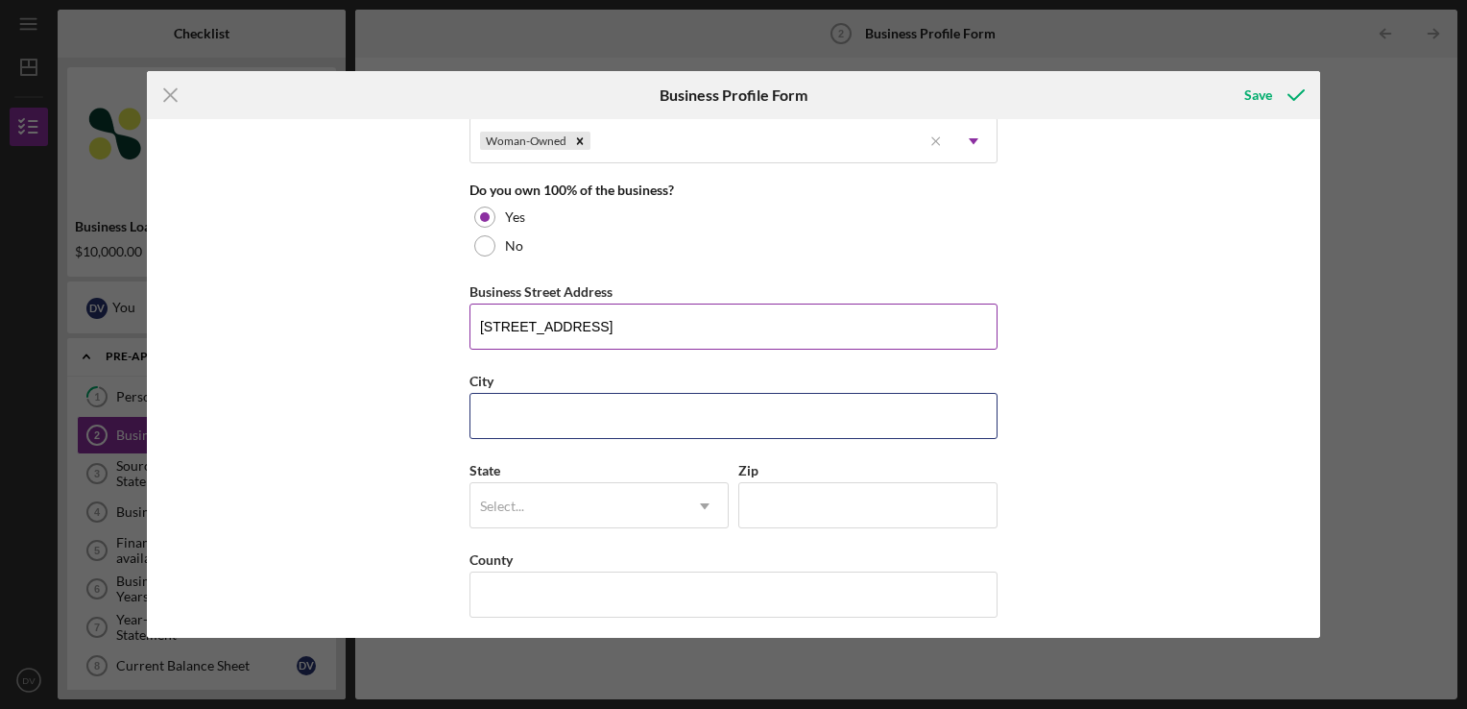
type input "[PERSON_NAME]"
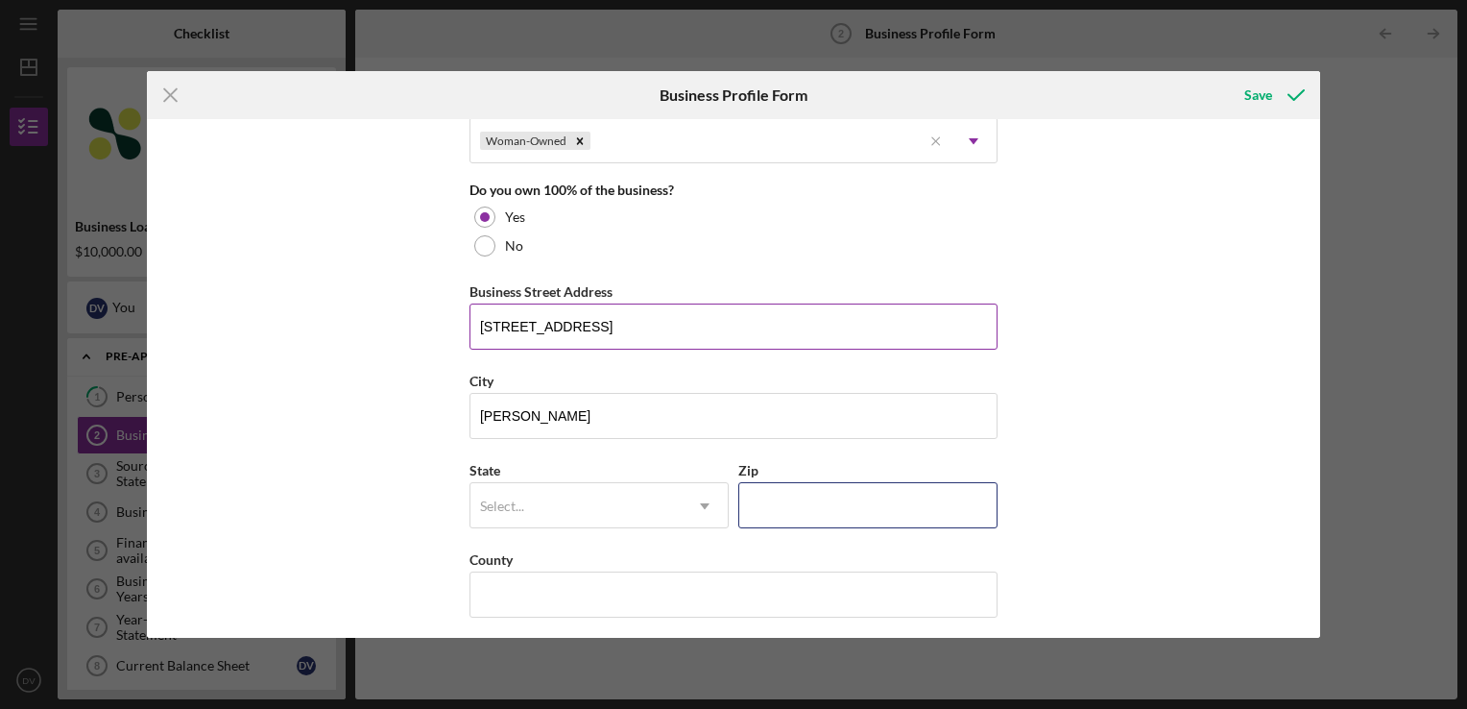
type input "01841"
click at [668, 494] on div "Select..." at bounding box center [576, 506] width 211 height 44
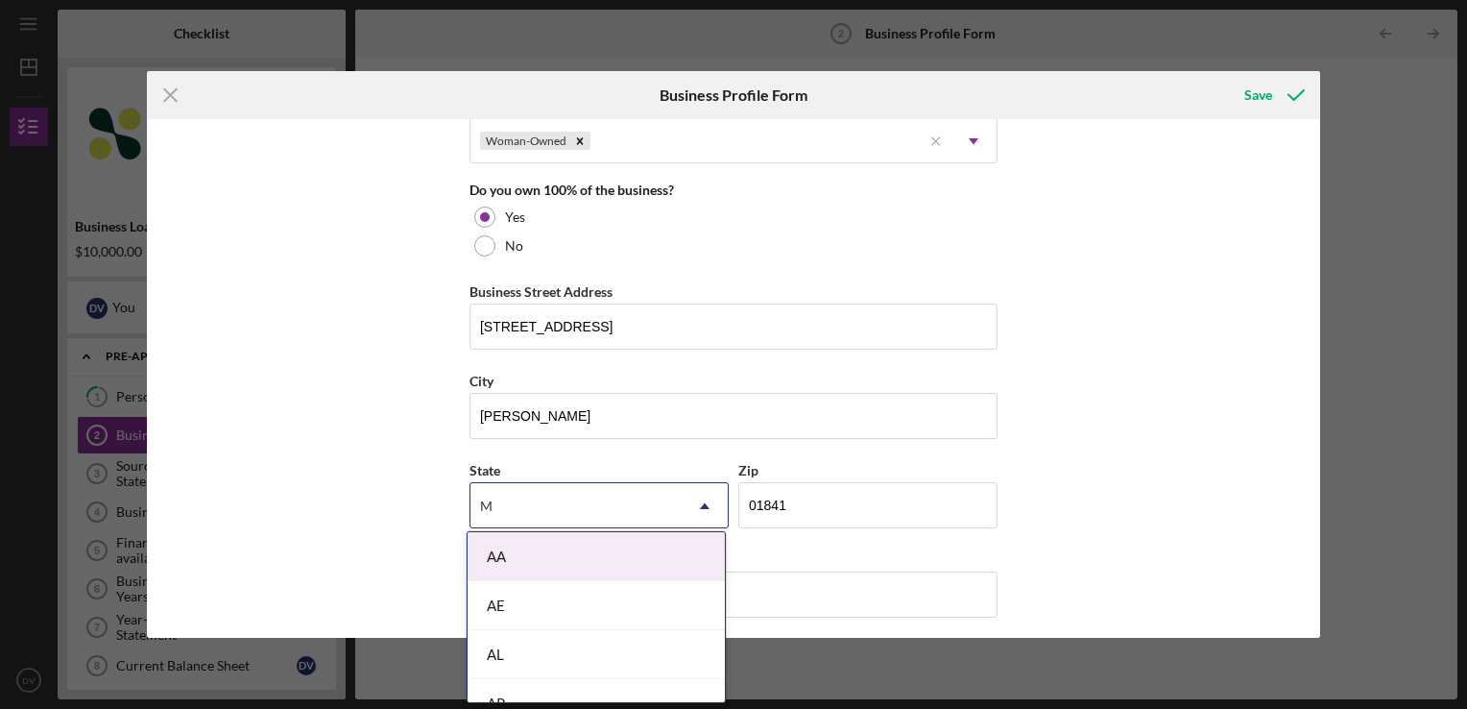
type input "MA"
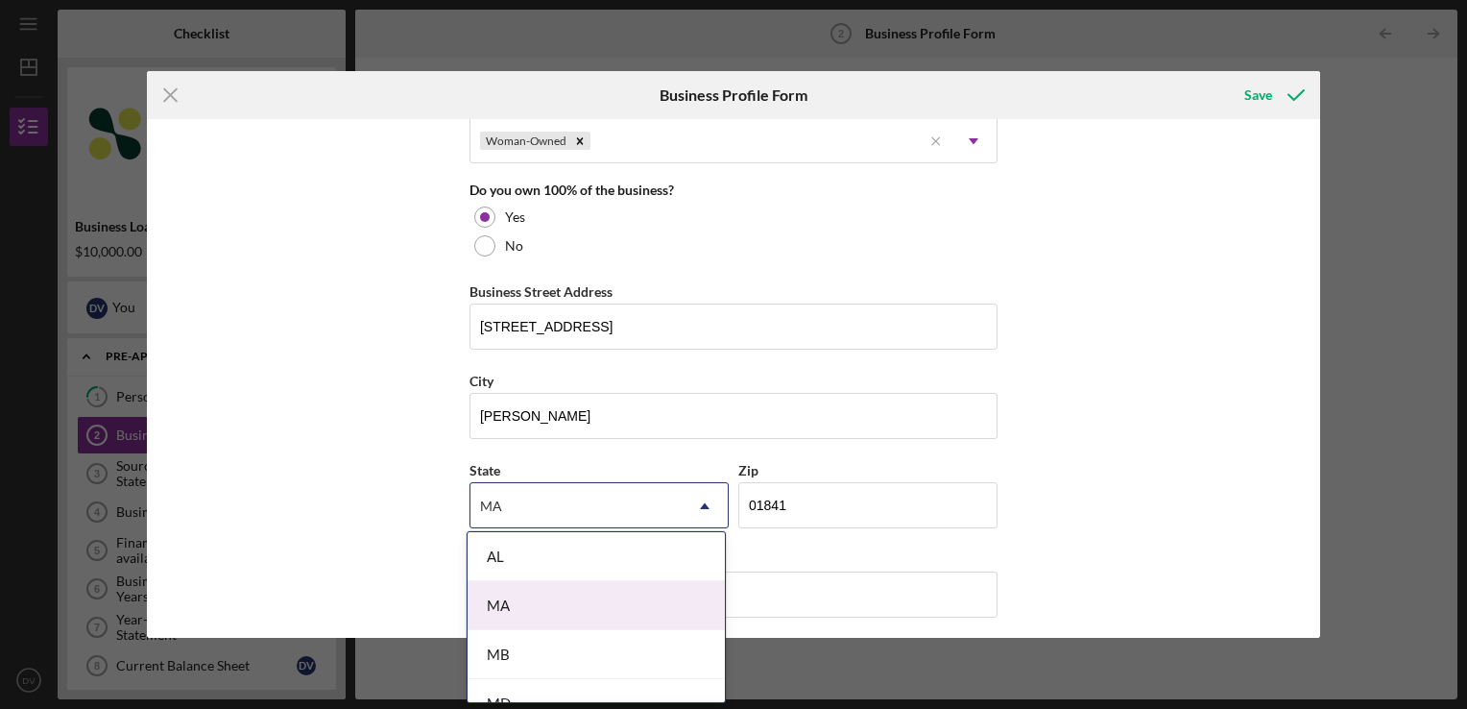
click at [548, 605] on div "MA" at bounding box center [596, 605] width 257 height 49
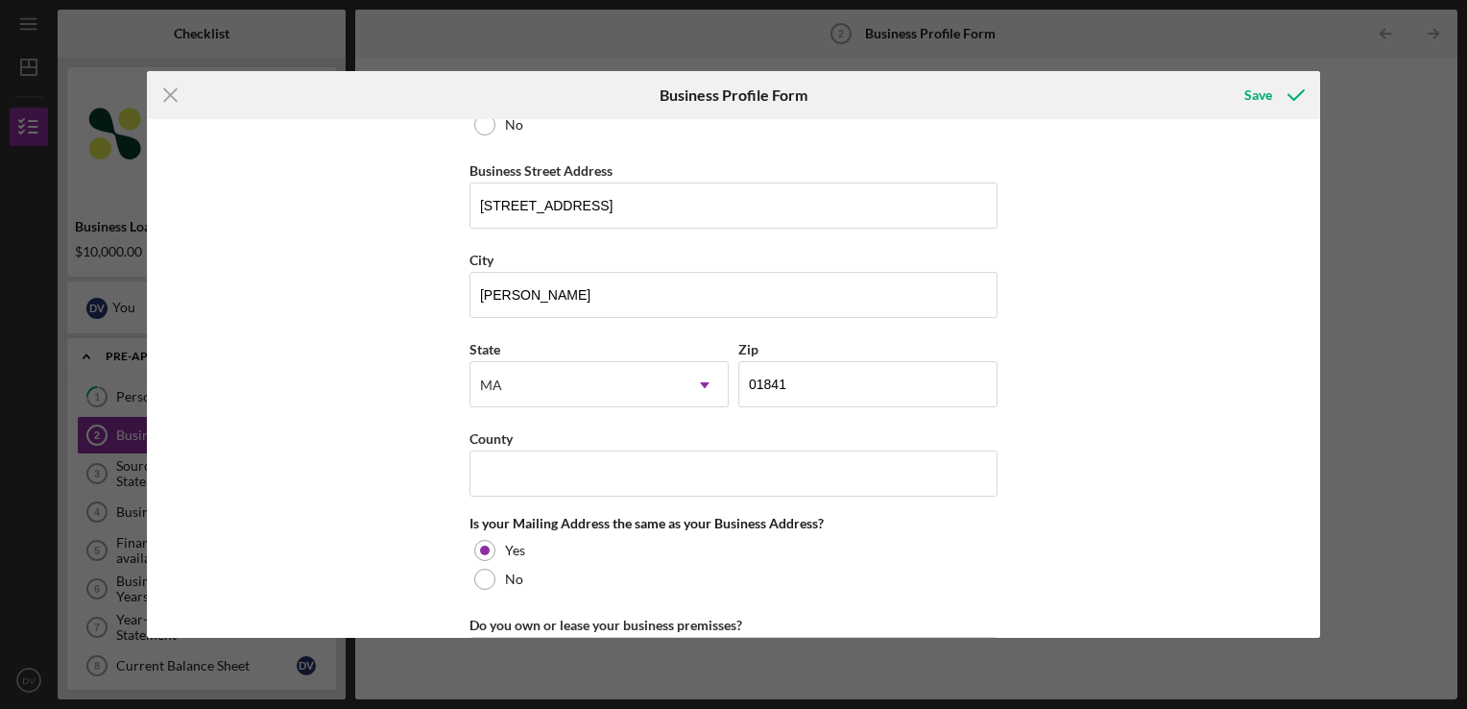
scroll to position [1114, 0]
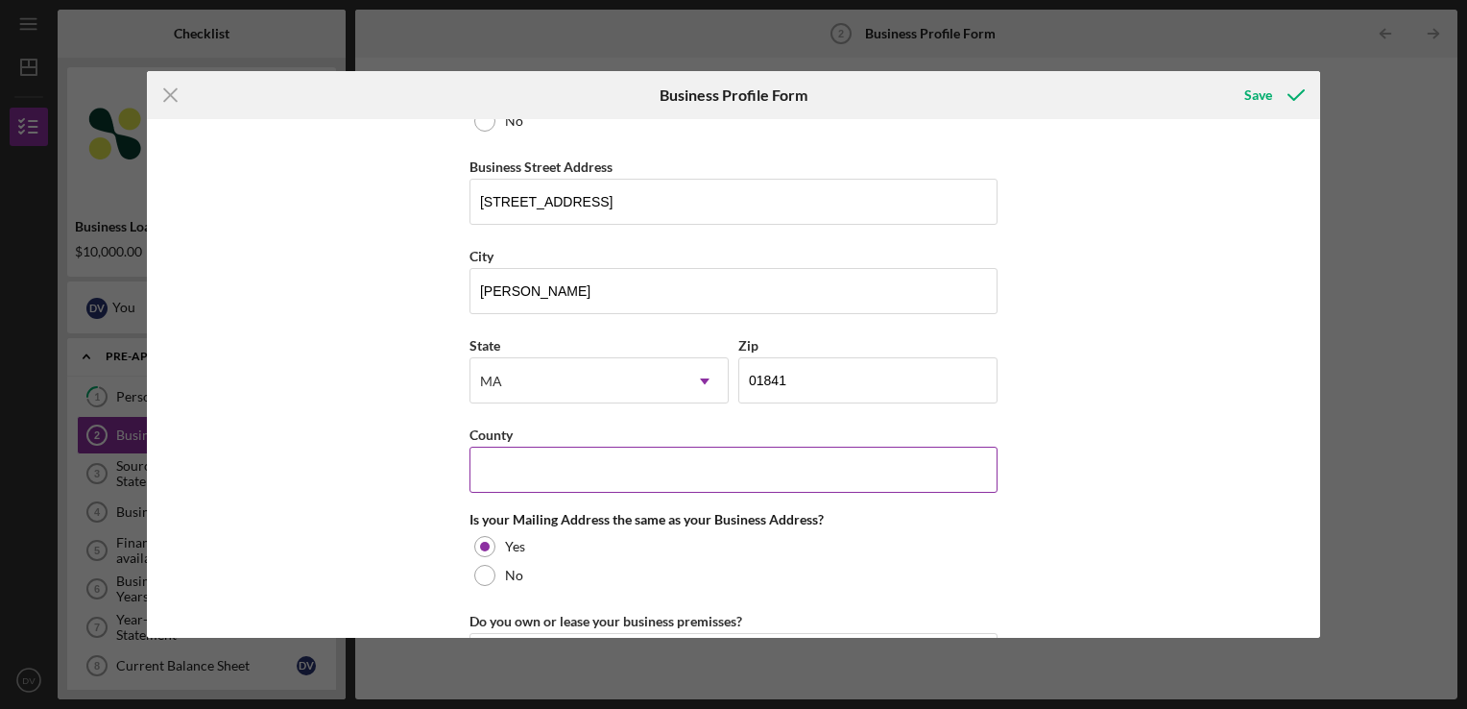
click at [561, 474] on input "County" at bounding box center [734, 470] width 528 height 46
type input "[GEOGRAPHIC_DATA]"
drag, startPoint x: 1314, startPoint y: 514, endPoint x: 1328, endPoint y: 569, distance: 57.5
click at [1328, 569] on div "Icon/Menu Close Business Profile Form Save Business Name [PERSON_NAME] Counseli…" at bounding box center [733, 354] width 1467 height 709
click at [1233, 459] on div "Business Name [PERSON_NAME] Counseling, LLC DBA Business Start Date [DATE] Lega…" at bounding box center [733, 378] width 1173 height 519
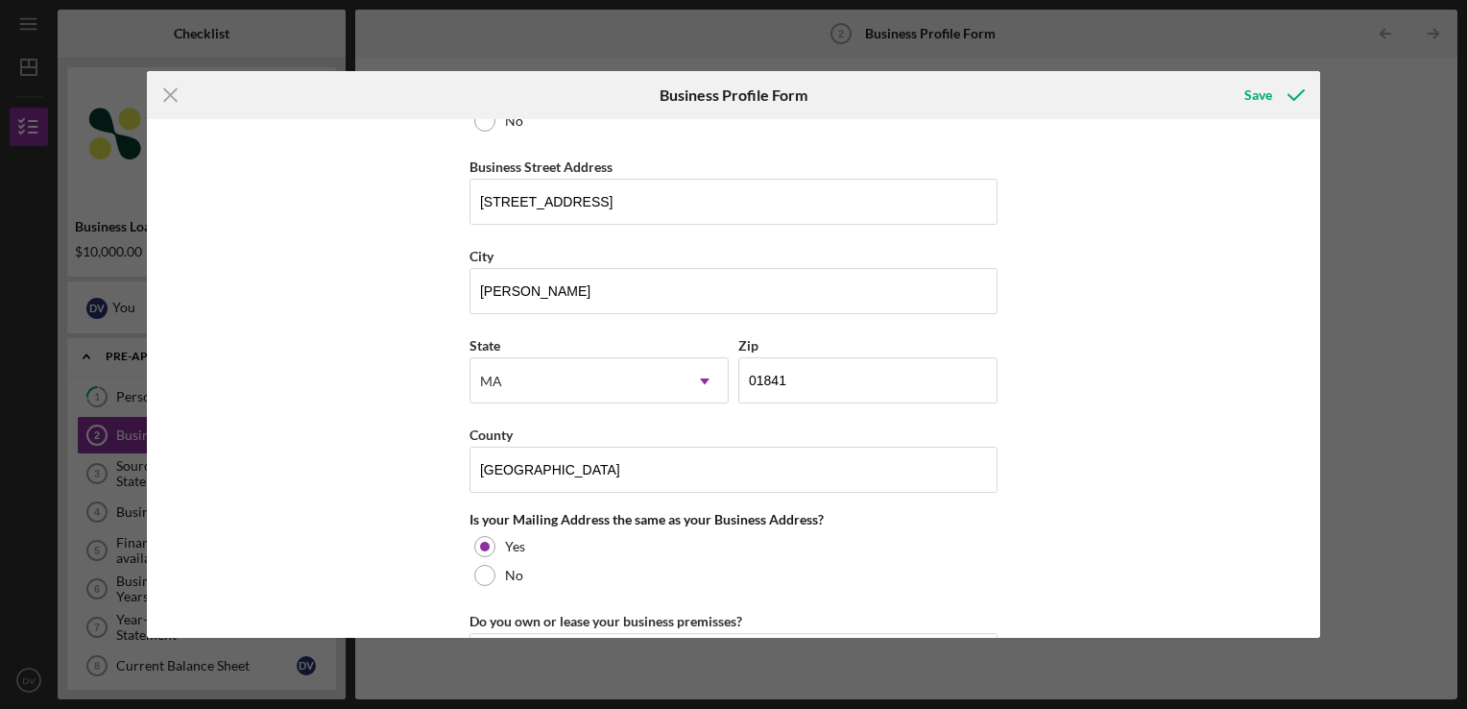
scroll to position [1438, 0]
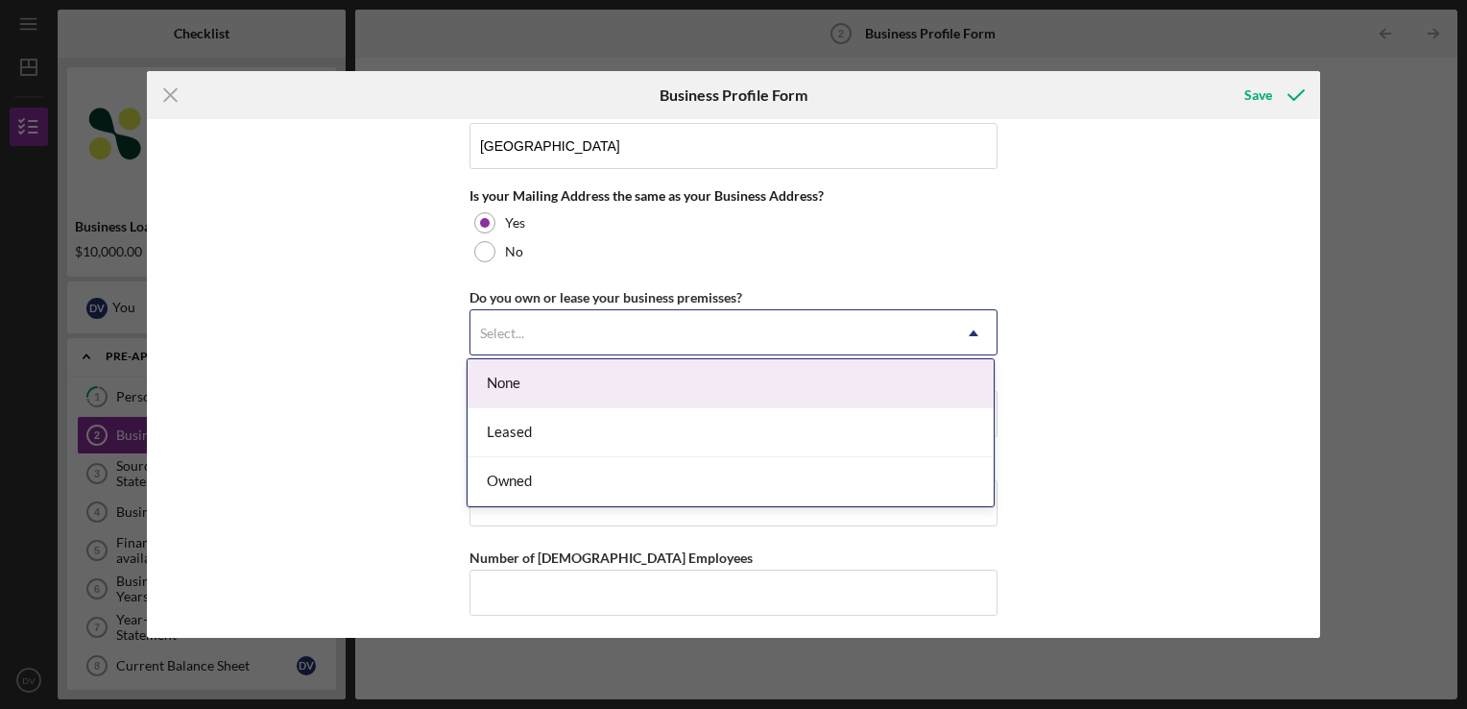
click at [626, 328] on div "Select..." at bounding box center [711, 333] width 480 height 44
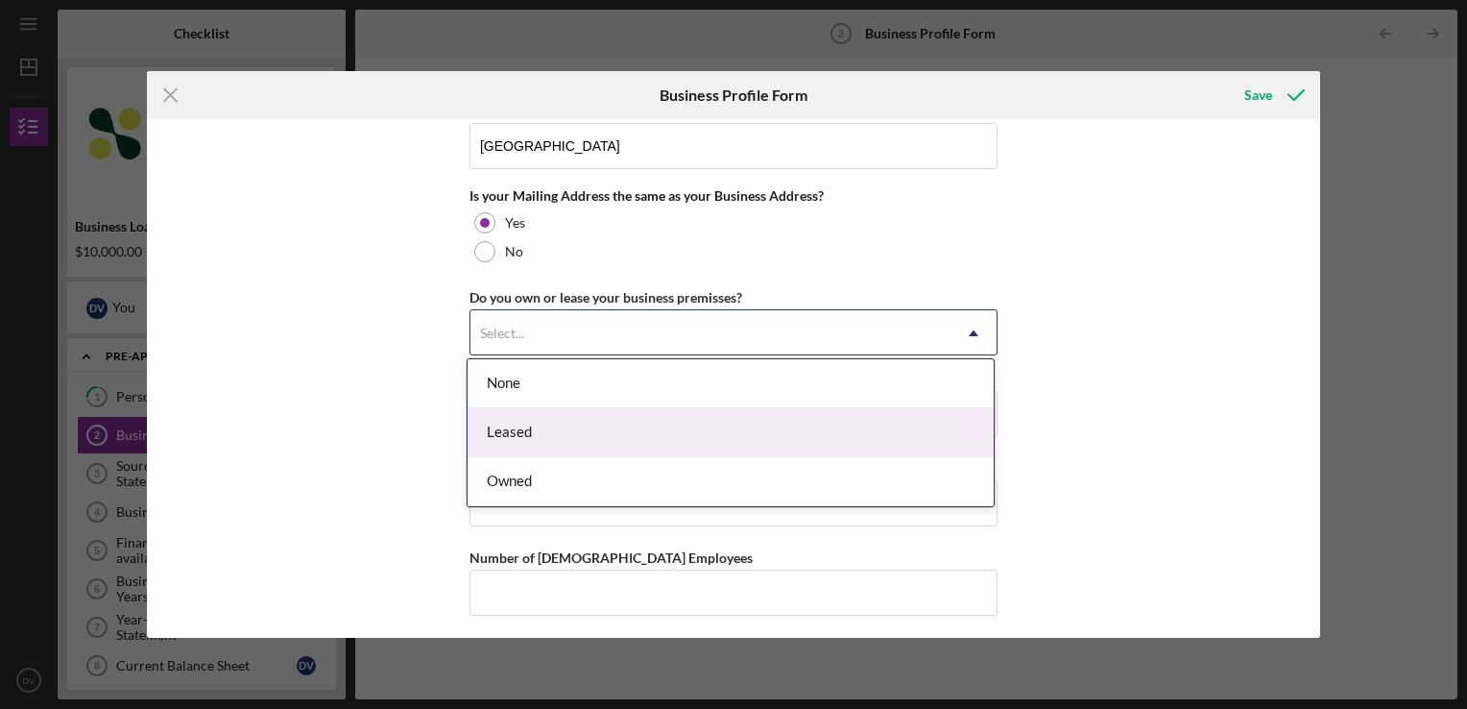
click at [596, 425] on div "Leased" at bounding box center [731, 432] width 526 height 49
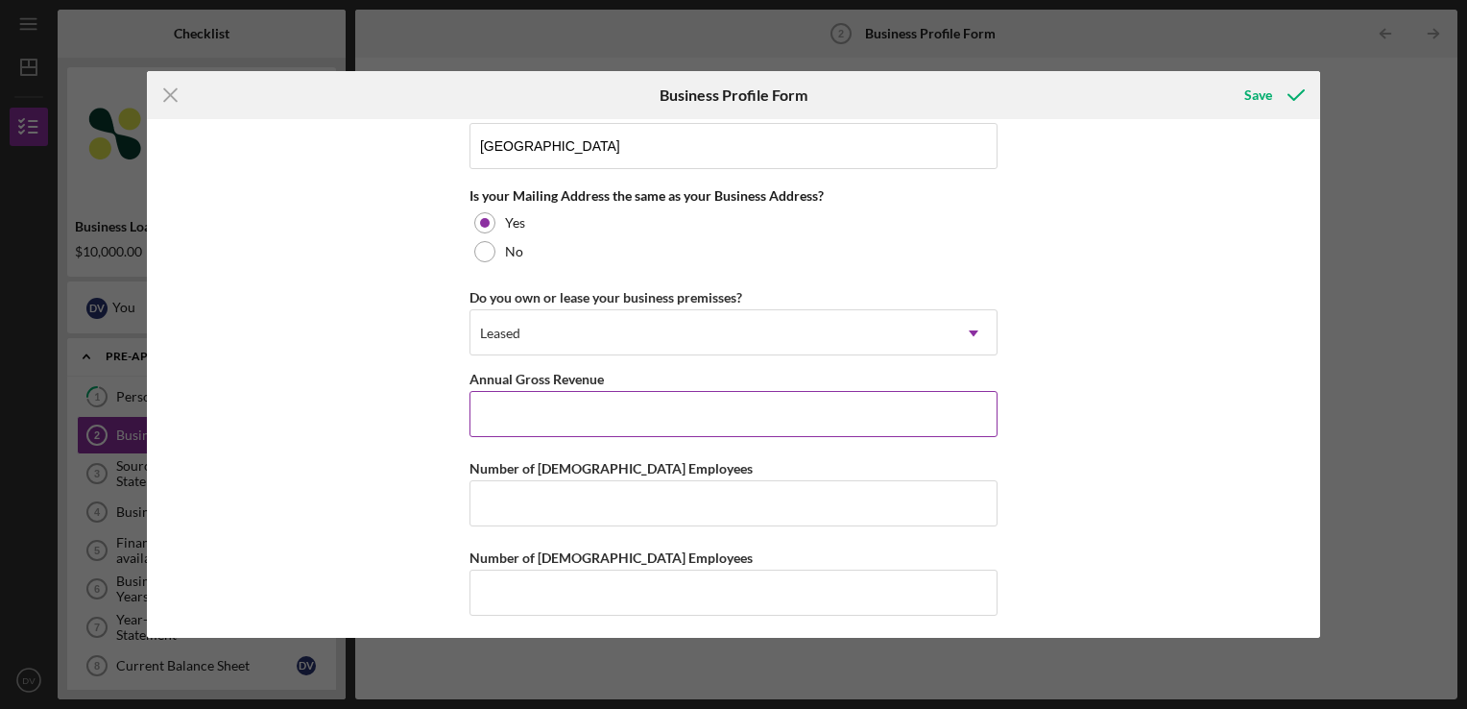
click at [597, 422] on input "Annual Gross Revenue" at bounding box center [734, 414] width 528 height 46
type input "$70,000"
click at [589, 497] on input "Number of [DEMOGRAPHIC_DATA] Employees" at bounding box center [734, 503] width 528 height 46
type input "1"
click at [591, 593] on input "Number of [DEMOGRAPHIC_DATA] Employees" at bounding box center [734, 592] width 528 height 46
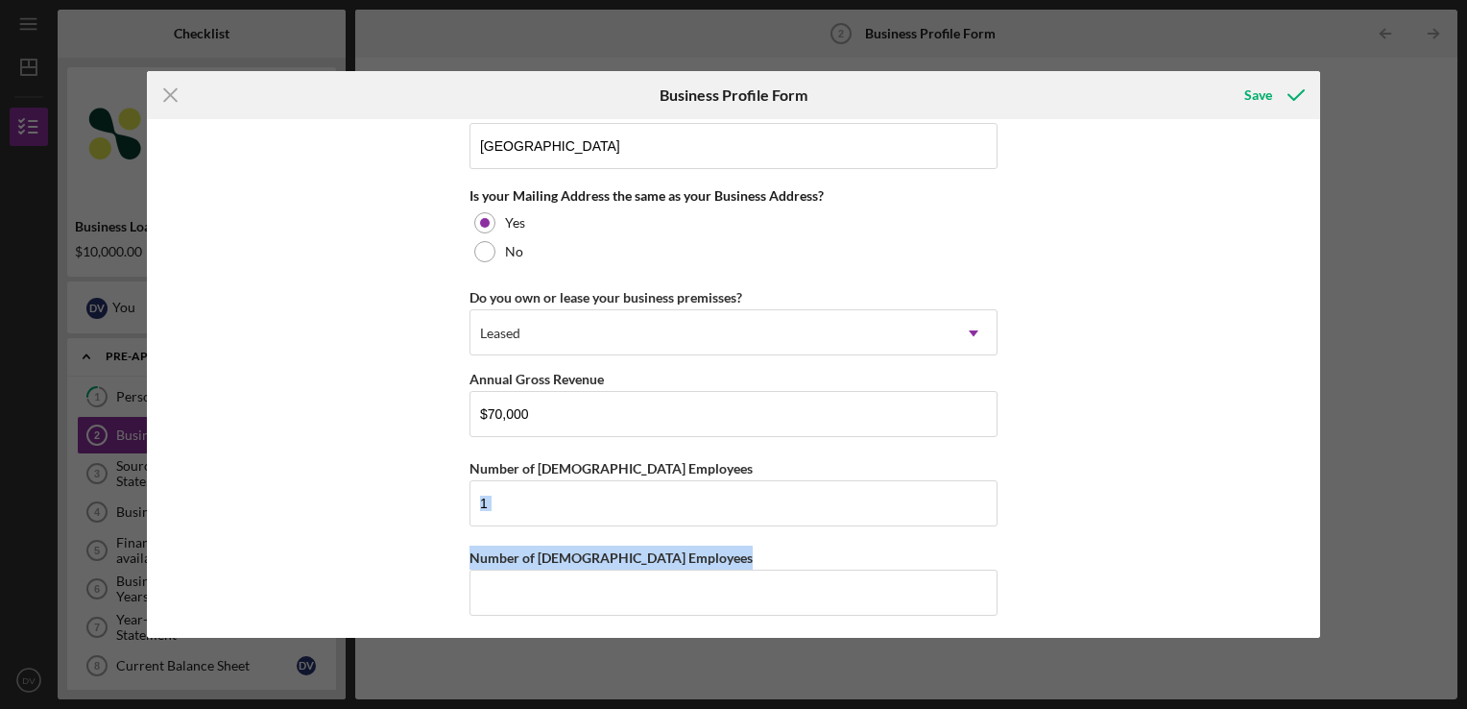
drag, startPoint x: 1314, startPoint y: 509, endPoint x: 1326, endPoint y: 570, distance: 62.7
click at [1326, 570] on div "Icon/Menu Close Business Profile Form Save Business Name [PERSON_NAME] Counseli…" at bounding box center [733, 354] width 1467 height 709
click at [976, 587] on input "Number of [DEMOGRAPHIC_DATA] Employees" at bounding box center [734, 592] width 528 height 46
type input "0"
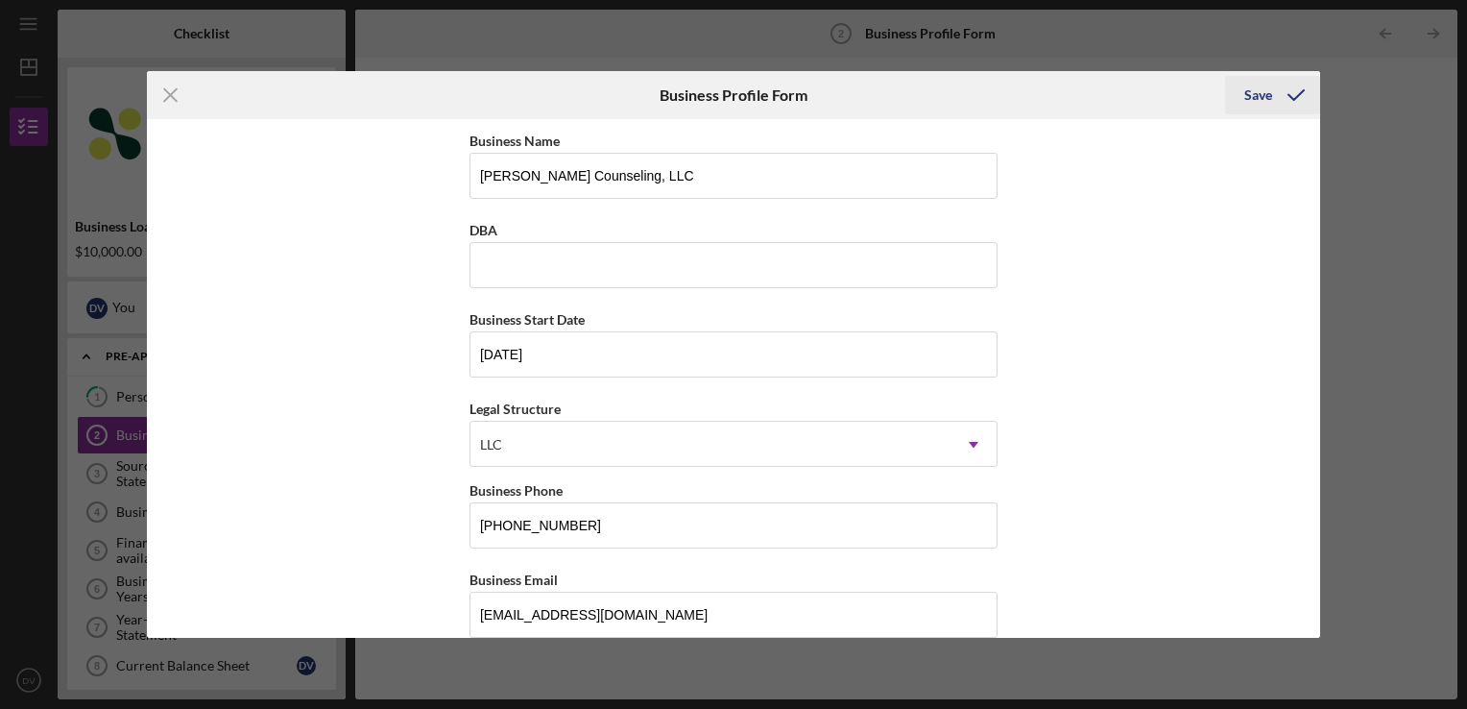
click at [1256, 89] on div "Save" at bounding box center [1259, 95] width 28 height 38
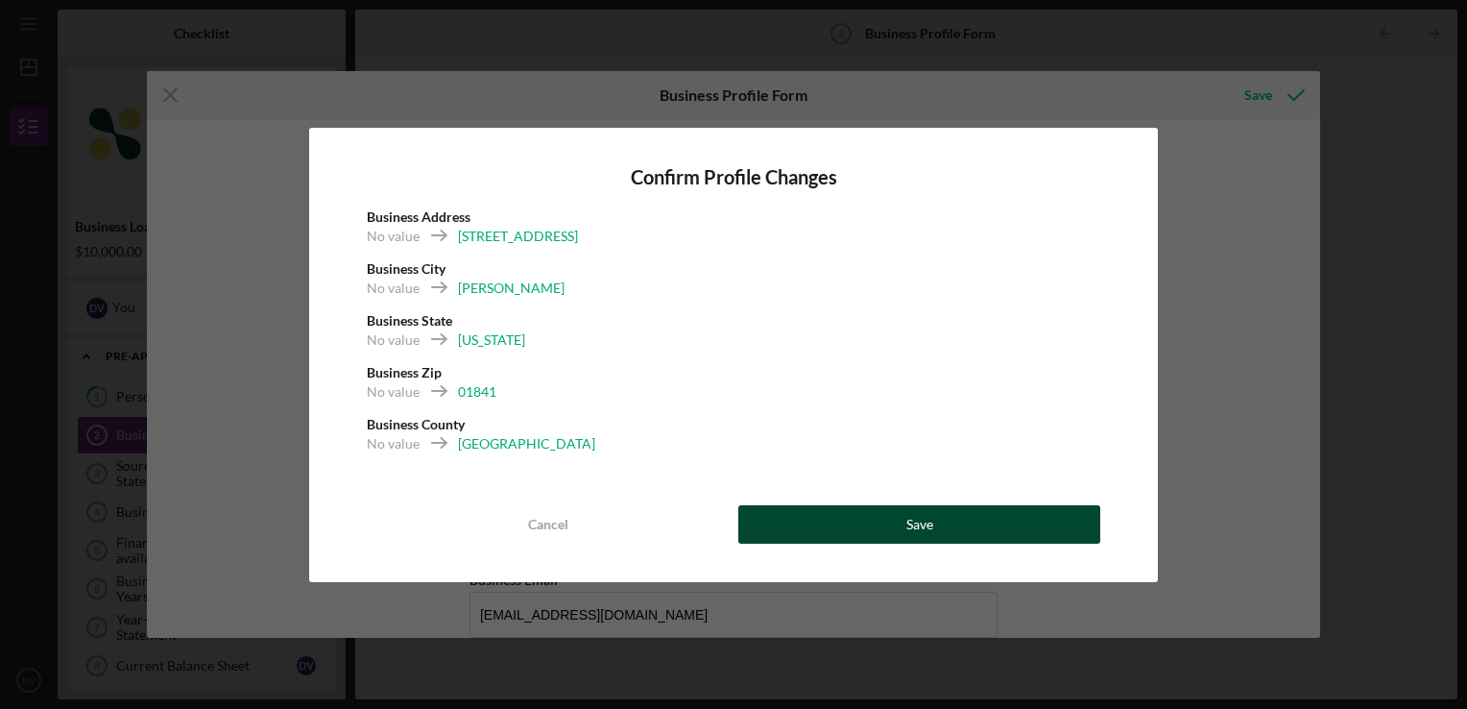
click at [962, 521] on button "Save" at bounding box center [919, 524] width 362 height 38
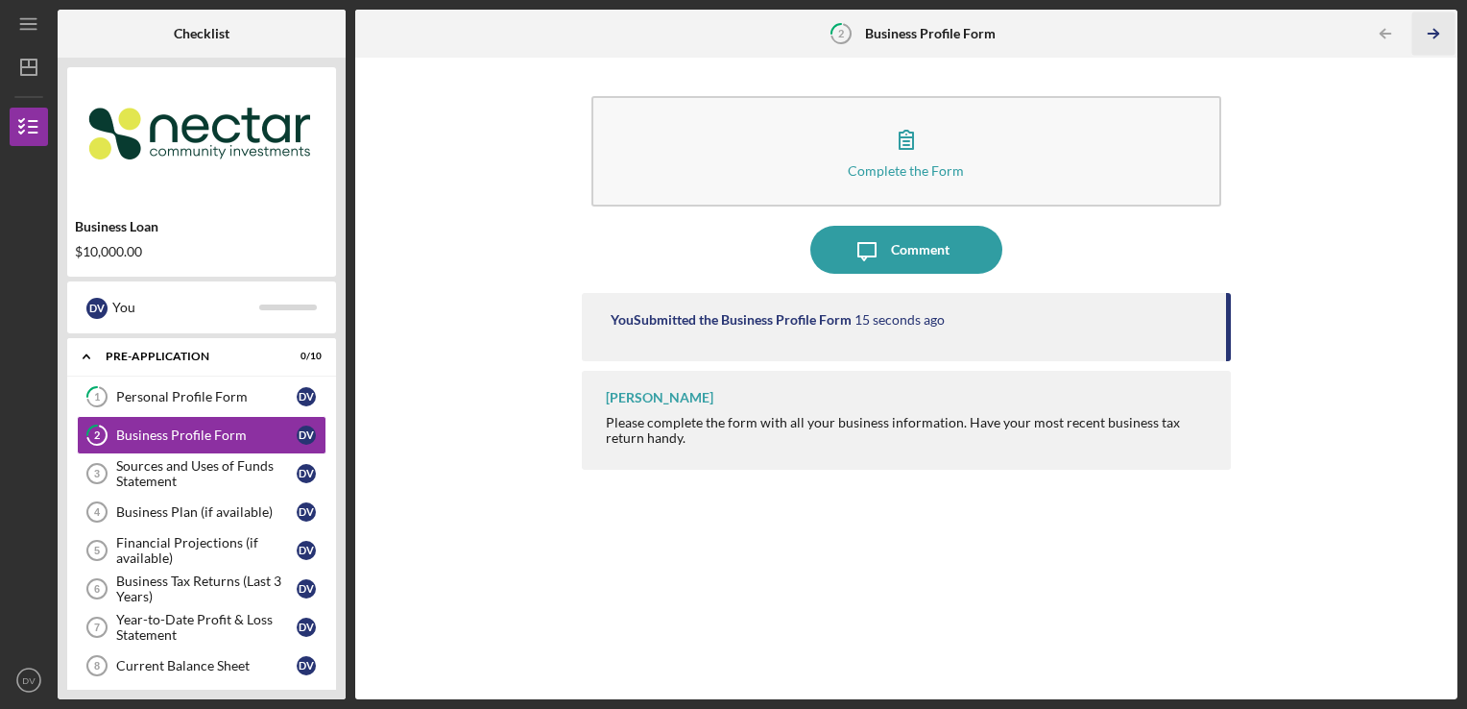
click at [1436, 37] on icon "Icon/Table Pagination Arrow" at bounding box center [1434, 33] width 43 height 43
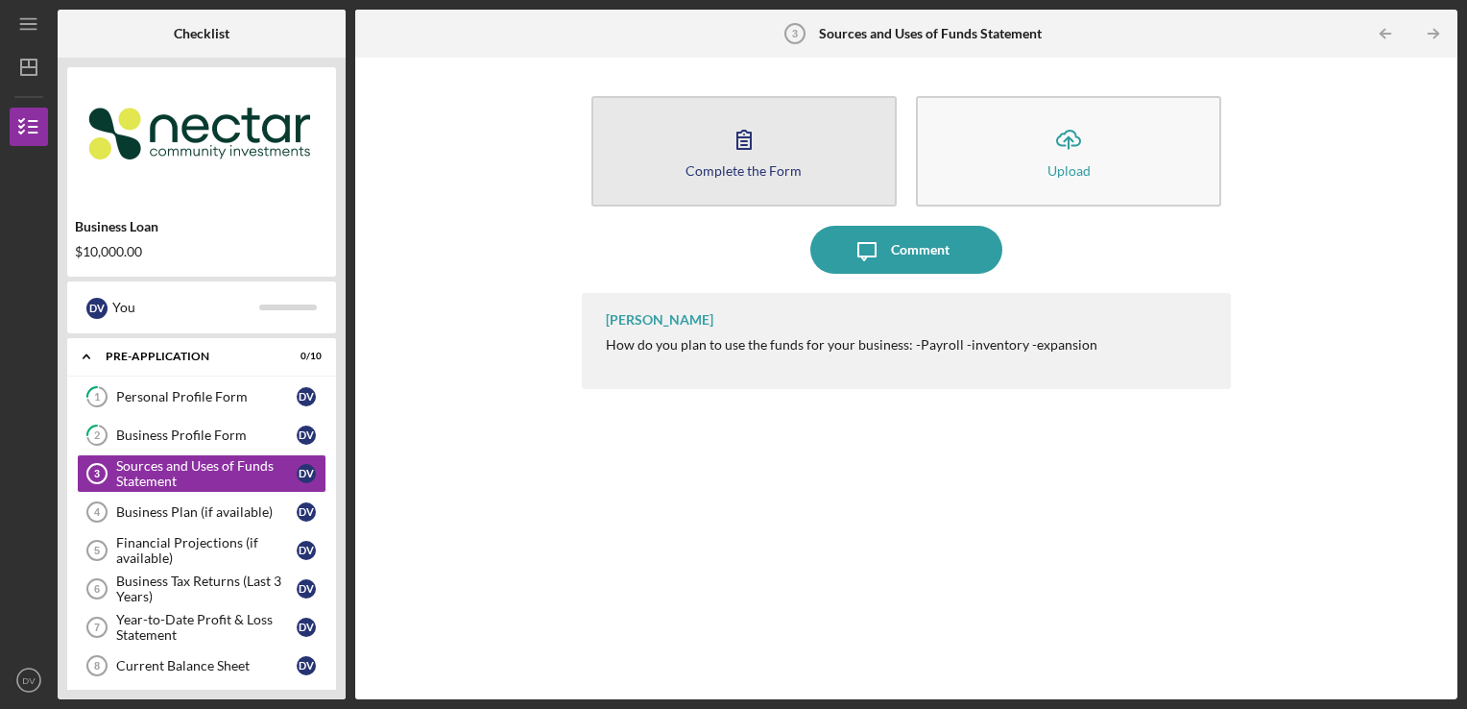
click at [780, 176] on div "Complete the Form" at bounding box center [744, 170] width 116 height 14
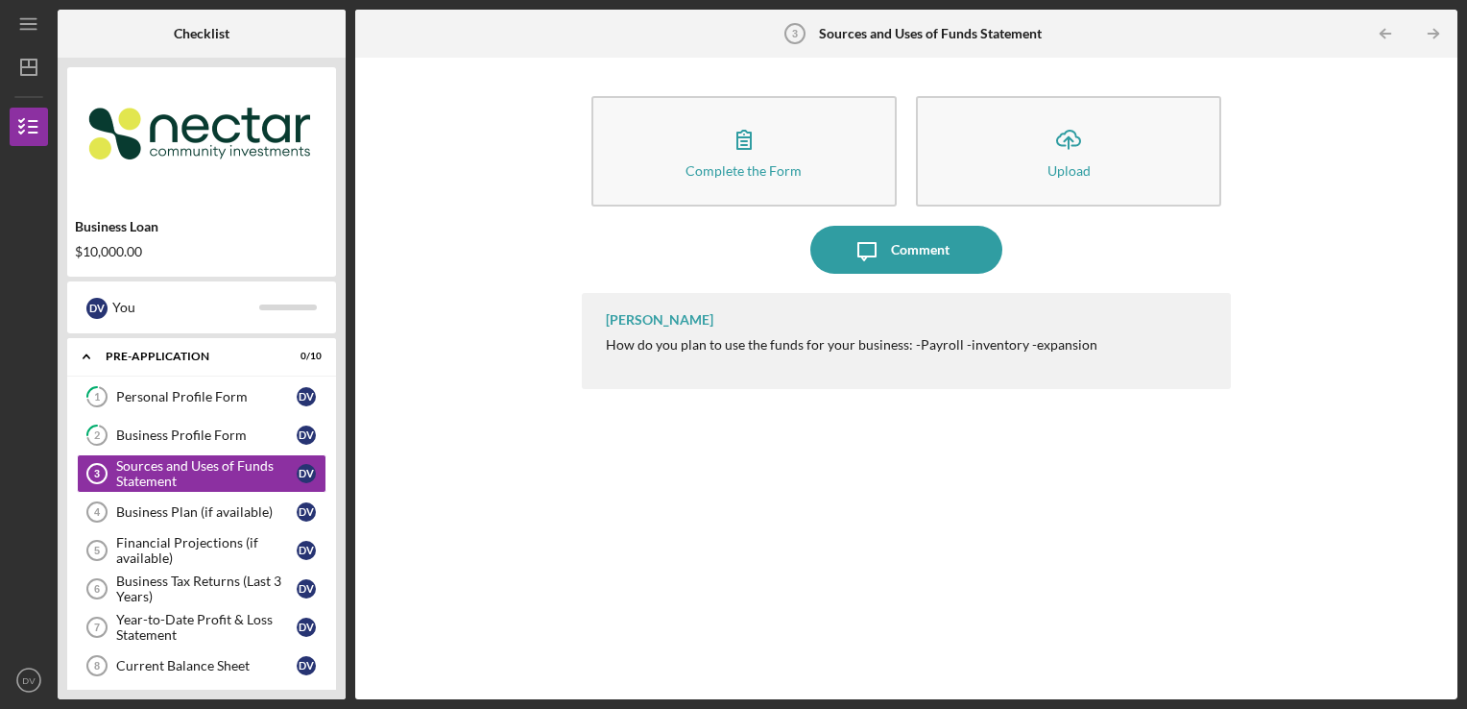
click at [128, 255] on div "$10,000.00" at bounding box center [202, 251] width 254 height 15
click at [107, 230] on div "Business Loan" at bounding box center [202, 226] width 254 height 15
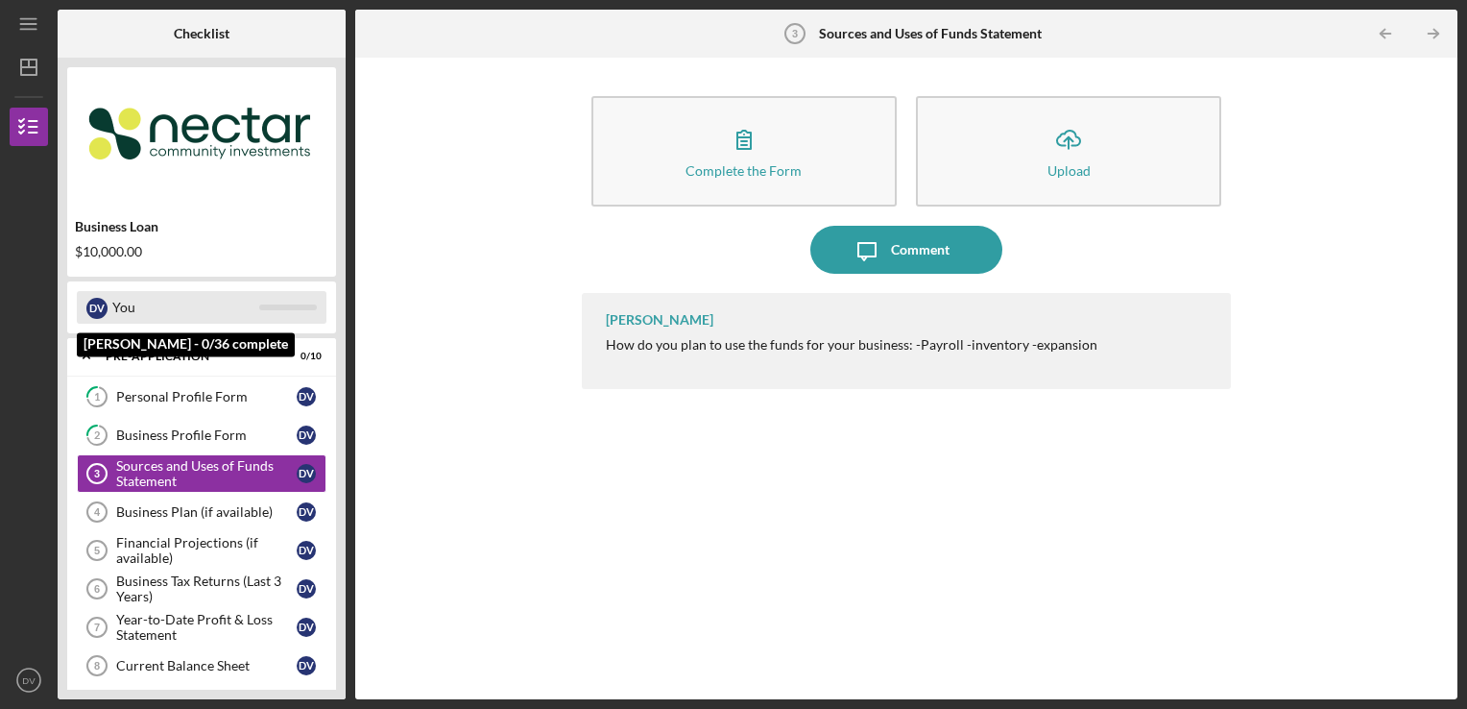
click at [190, 298] on div "You" at bounding box center [185, 307] width 147 height 33
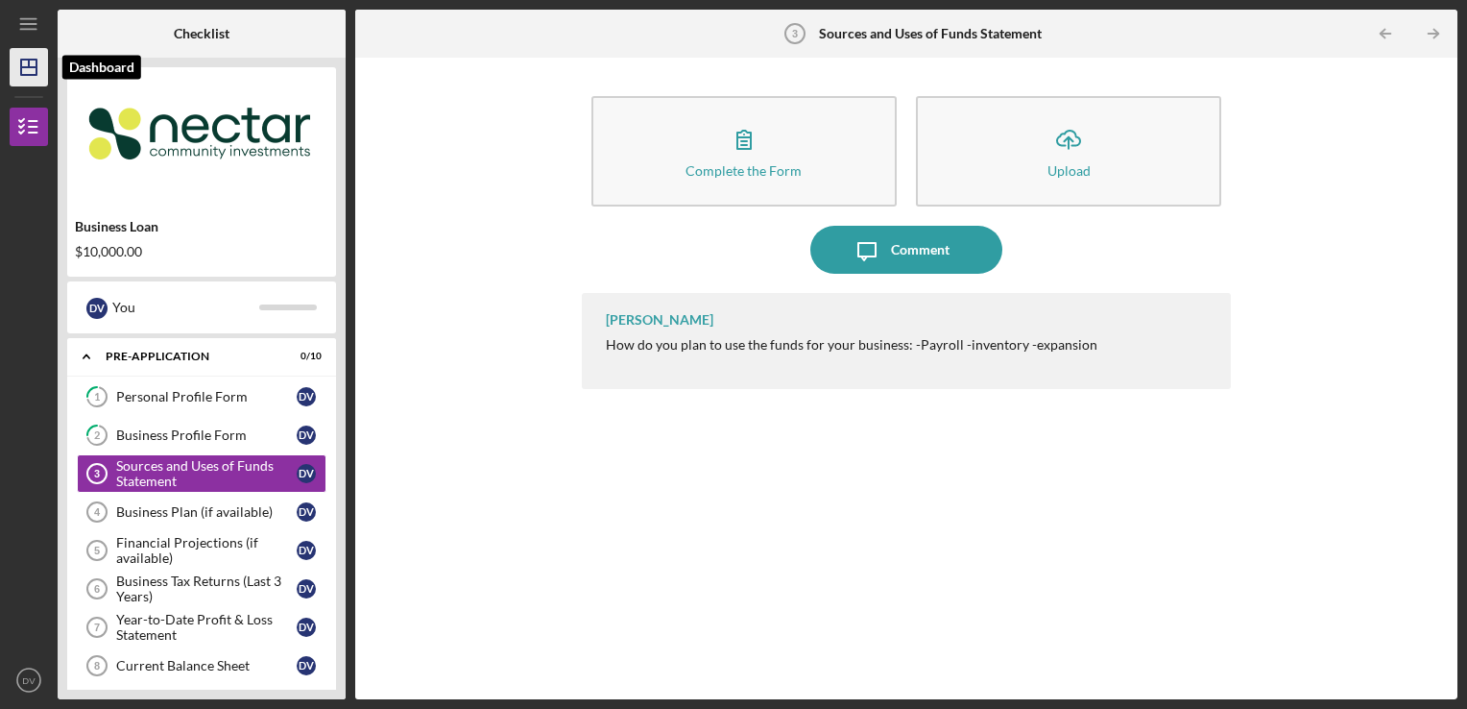
click at [27, 67] on line "button" at bounding box center [28, 67] width 15 height 0
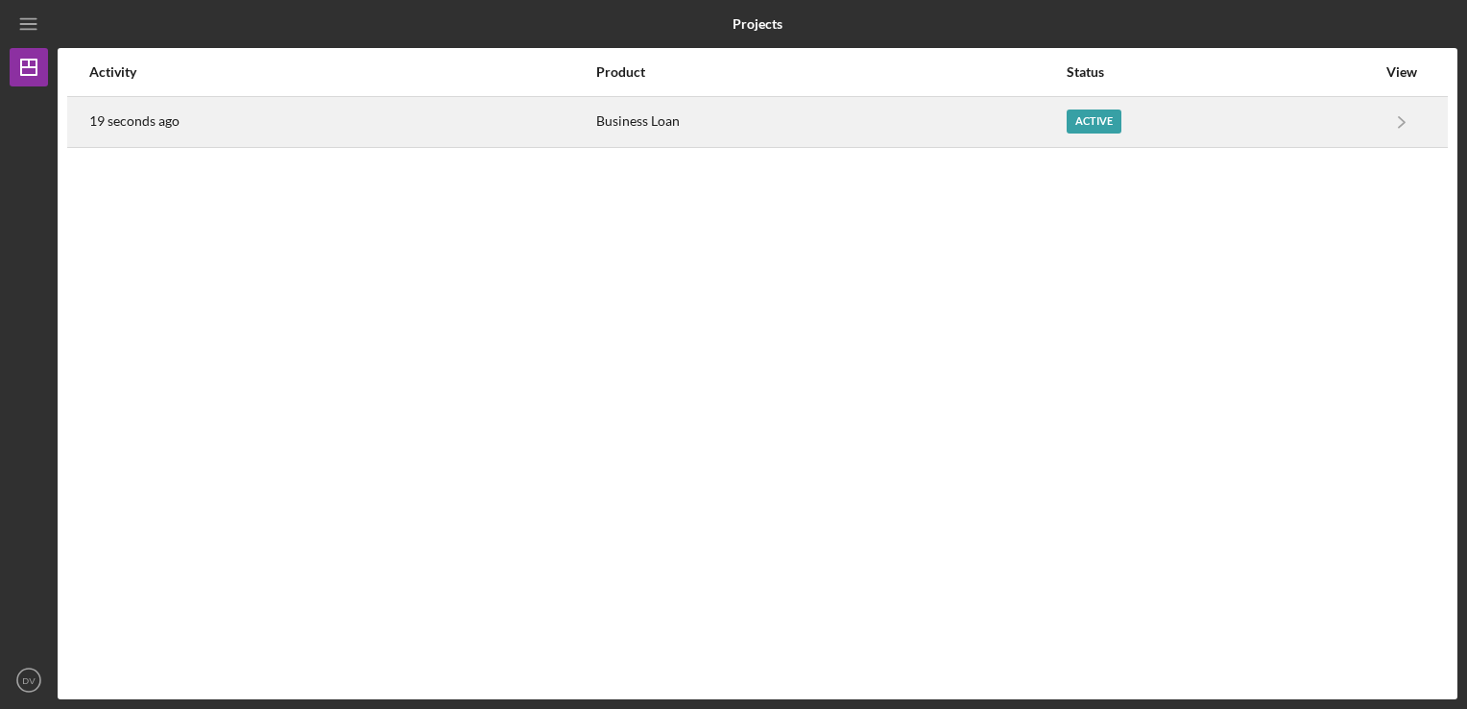
click at [1359, 131] on div "Active" at bounding box center [1222, 122] width 310 height 48
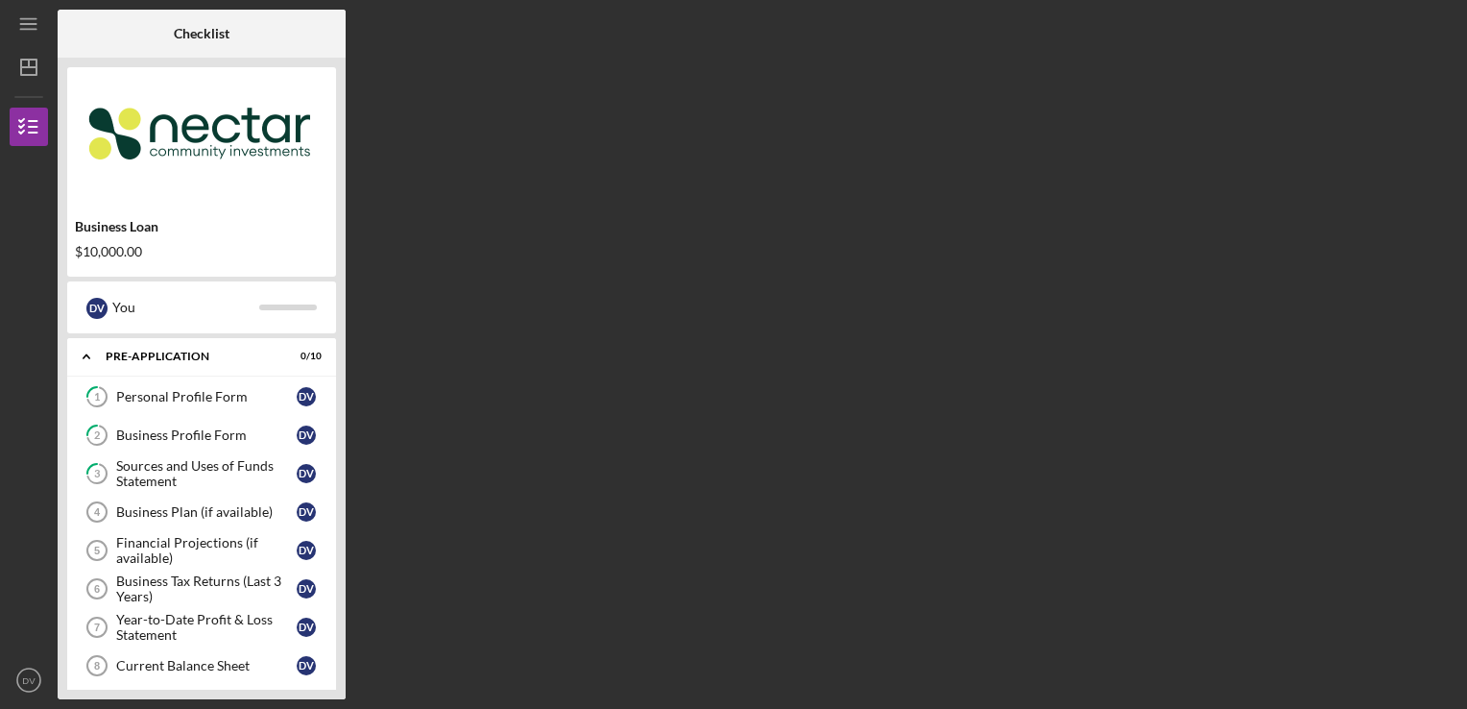
click at [235, 282] on div "Business Loan $10,000.00 D V You Icon/Expander Pre-Application 0 / 10 1 Persona…" at bounding box center [202, 378] width 288 height 641
click at [85, 356] on icon "Icon/Expander" at bounding box center [86, 356] width 38 height 38
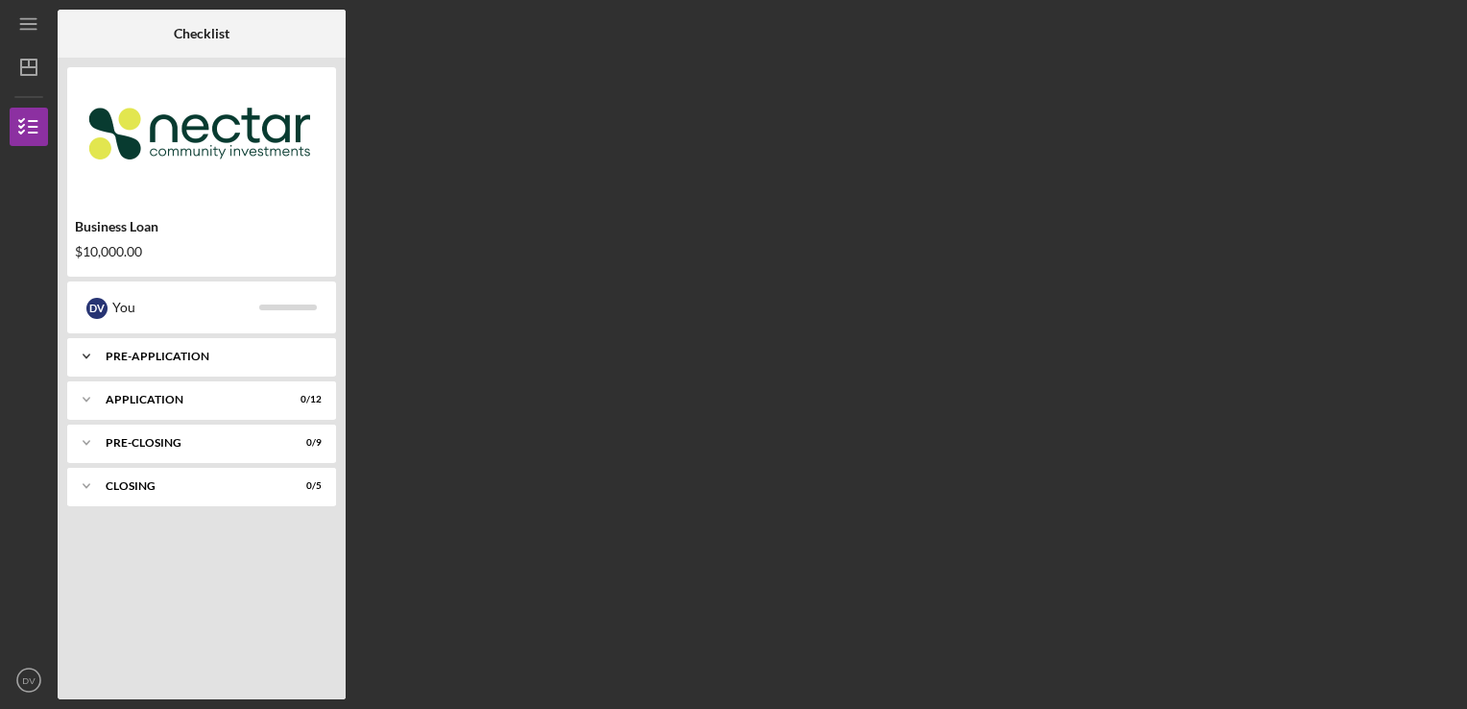
click at [85, 357] on icon "Icon/Expander" at bounding box center [86, 356] width 38 height 38
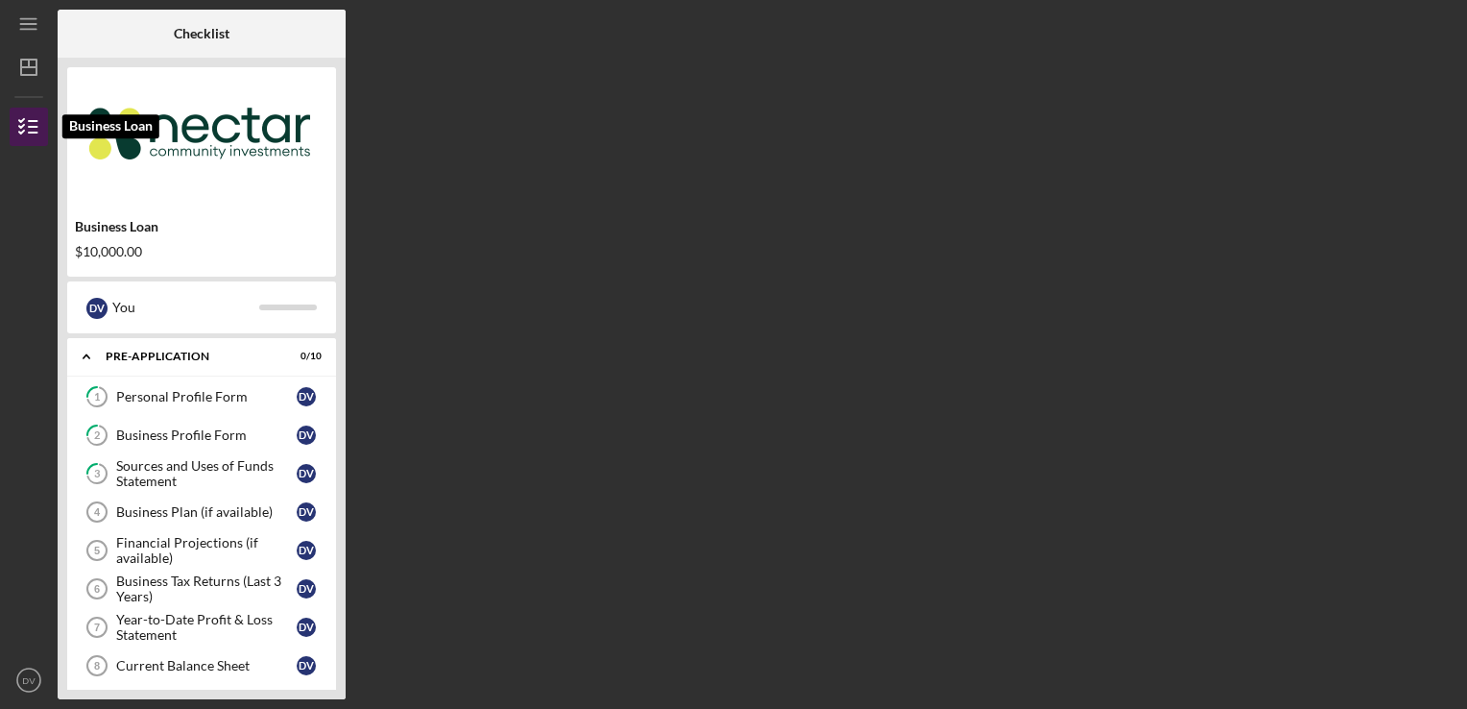
click at [44, 125] on icon "button" at bounding box center [29, 127] width 48 height 48
click at [45, 125] on icon "button" at bounding box center [29, 127] width 48 height 48
click at [30, 26] on icon "Icon/Menu" at bounding box center [29, 24] width 43 height 43
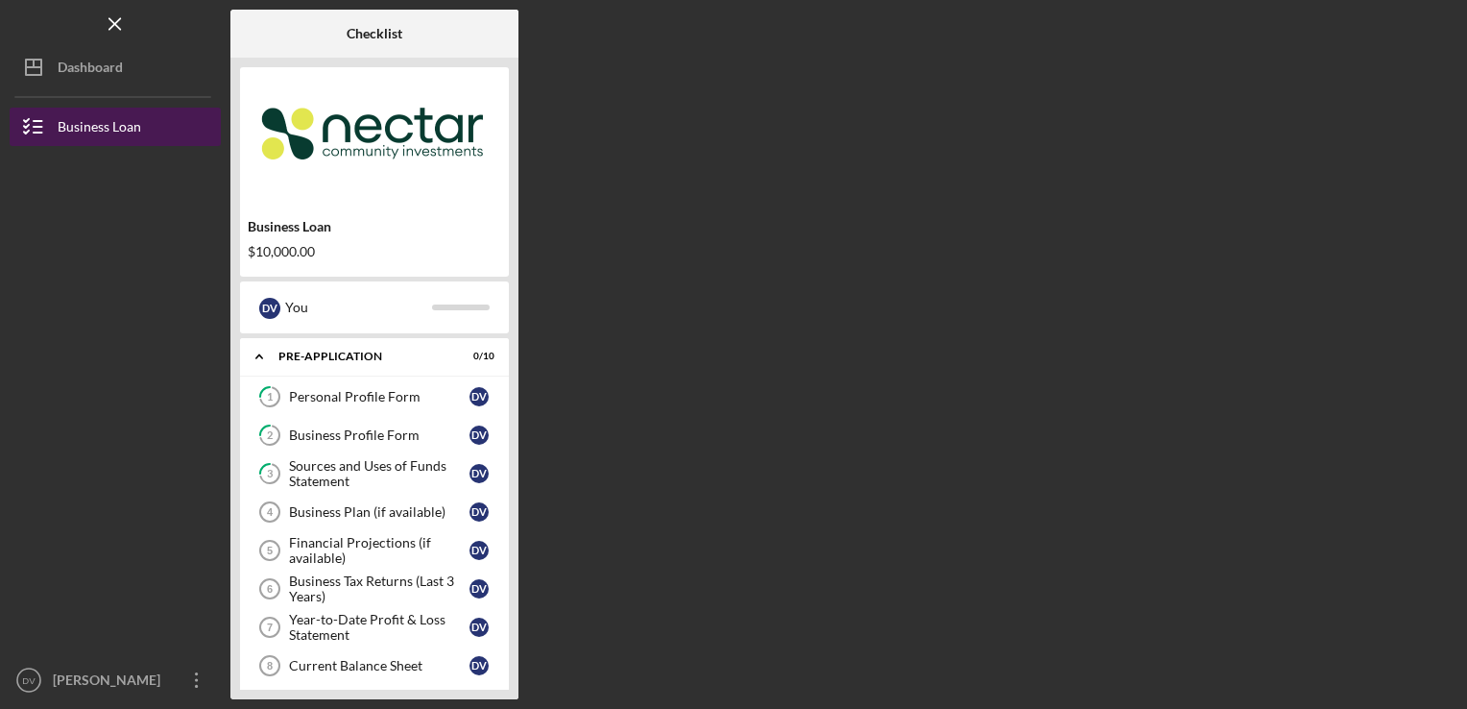
click at [61, 130] on div "Business Loan" at bounding box center [100, 129] width 84 height 43
click at [61, 126] on div "Business Loan" at bounding box center [100, 129] width 84 height 43
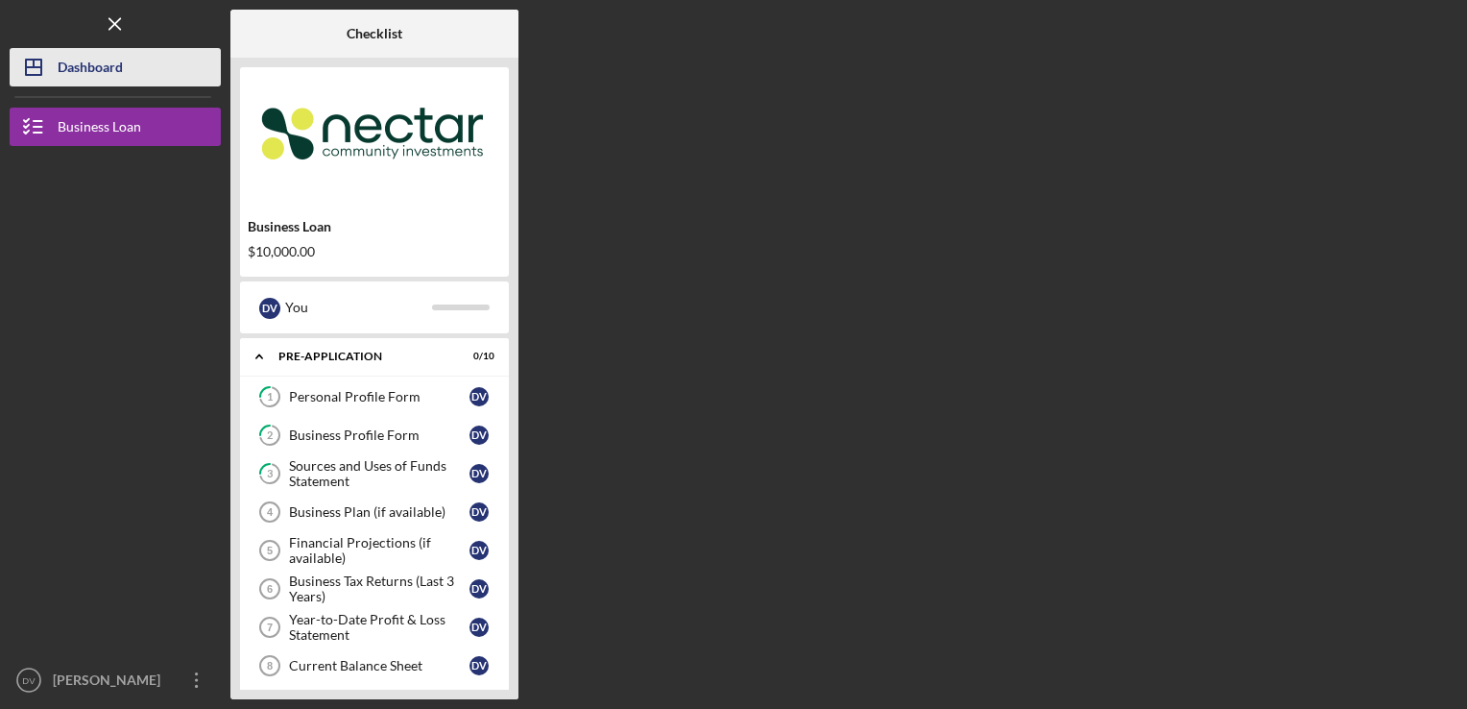
click at [40, 73] on polygon "button" at bounding box center [33, 67] width 15 height 15
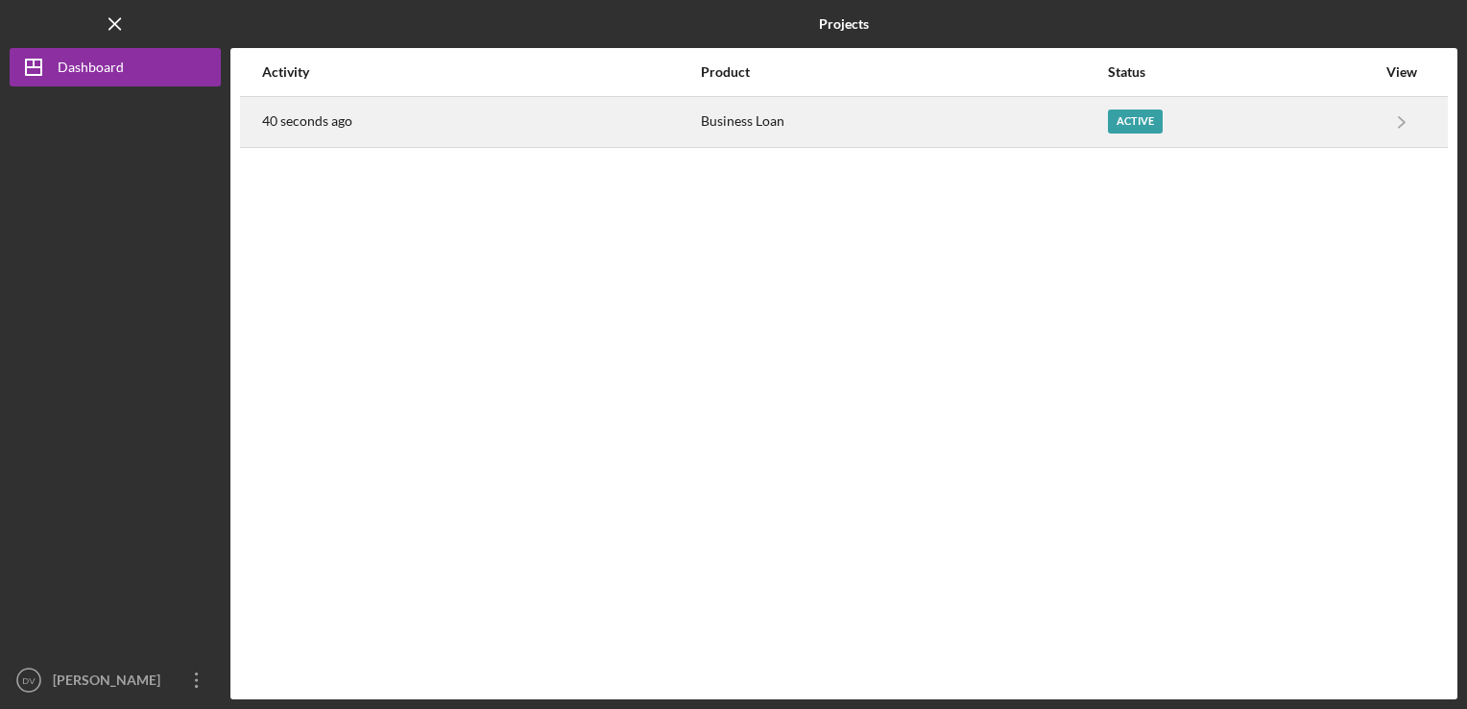
click at [1125, 133] on div "Active" at bounding box center [1135, 121] width 55 height 24
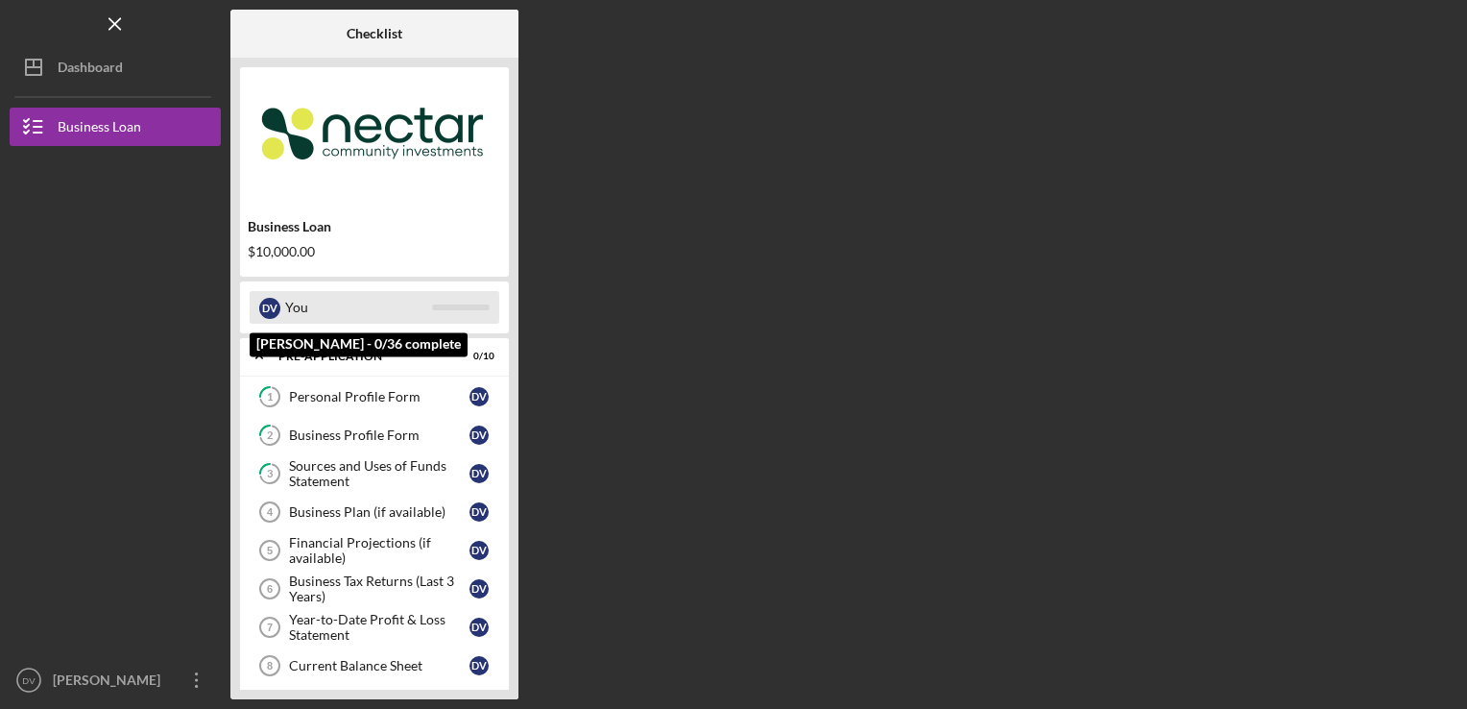
click at [344, 302] on div "You" at bounding box center [358, 307] width 147 height 33
click at [351, 309] on div "You" at bounding box center [358, 307] width 147 height 33
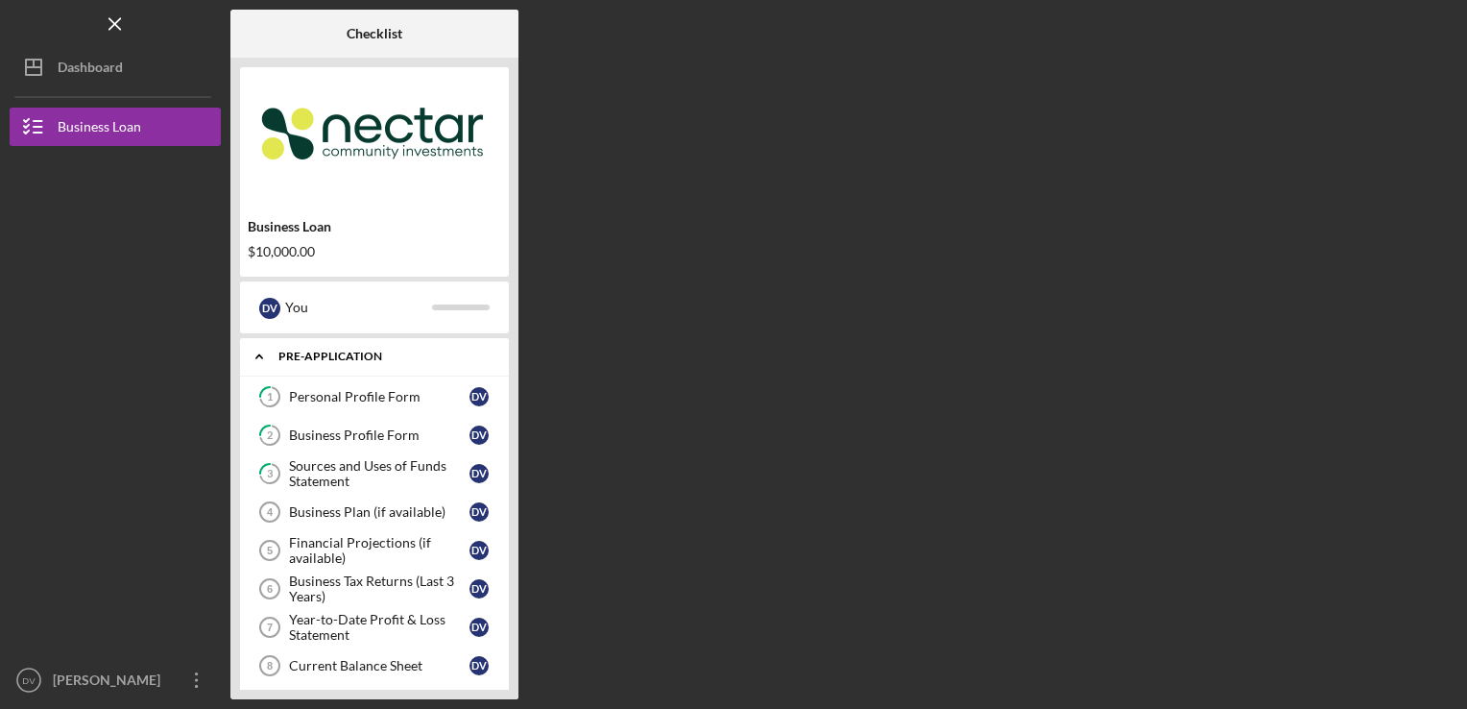
click at [264, 355] on icon "Icon/Expander" at bounding box center [259, 356] width 38 height 38
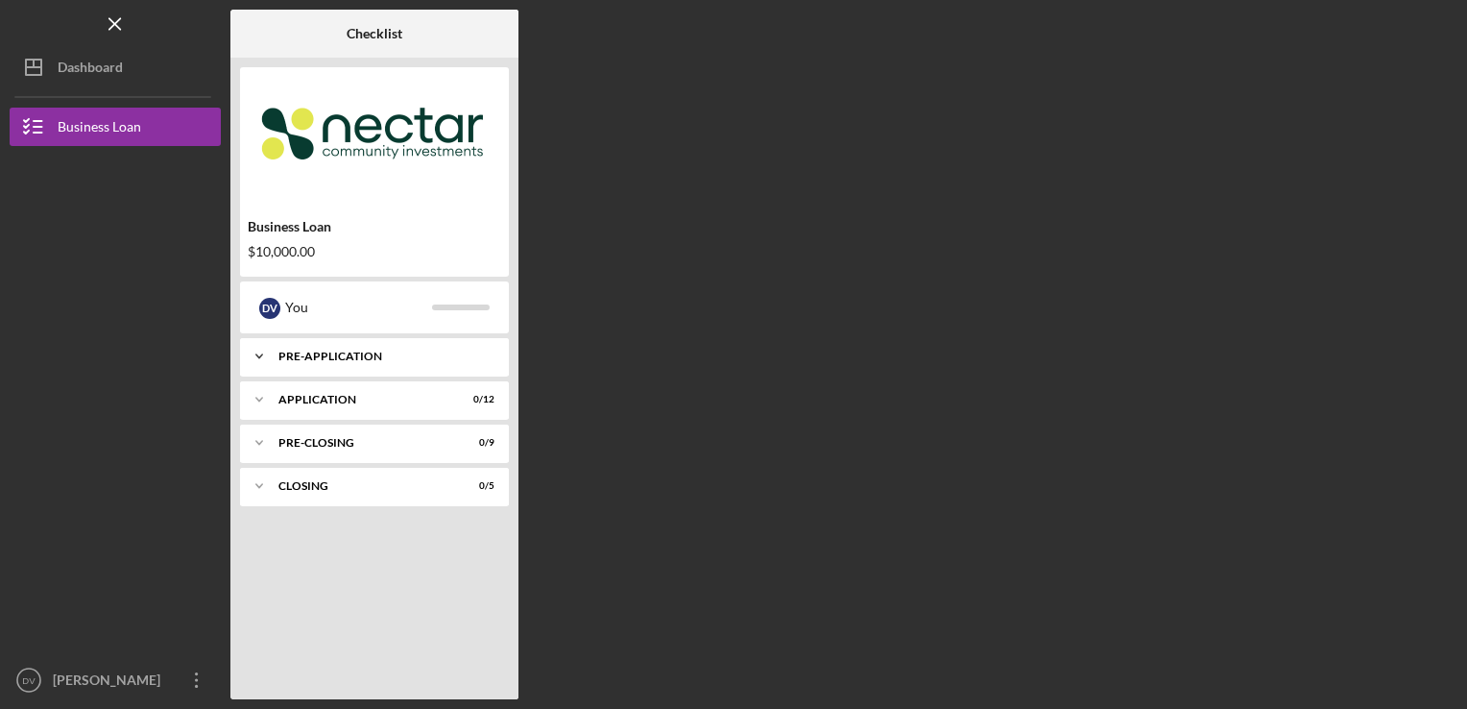
click at [265, 355] on icon "Icon/Expander" at bounding box center [259, 356] width 38 height 38
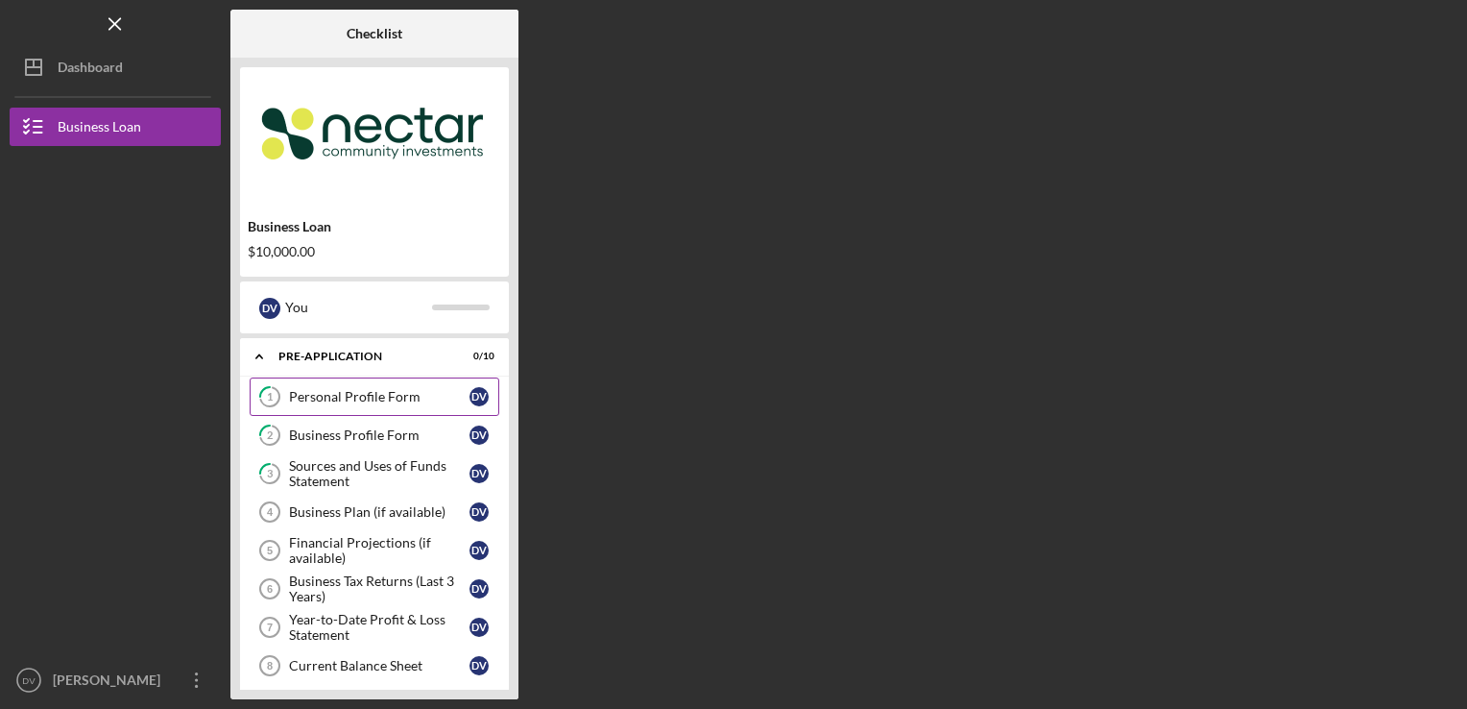
click at [314, 398] on div "Personal Profile Form" at bounding box center [379, 396] width 181 height 15
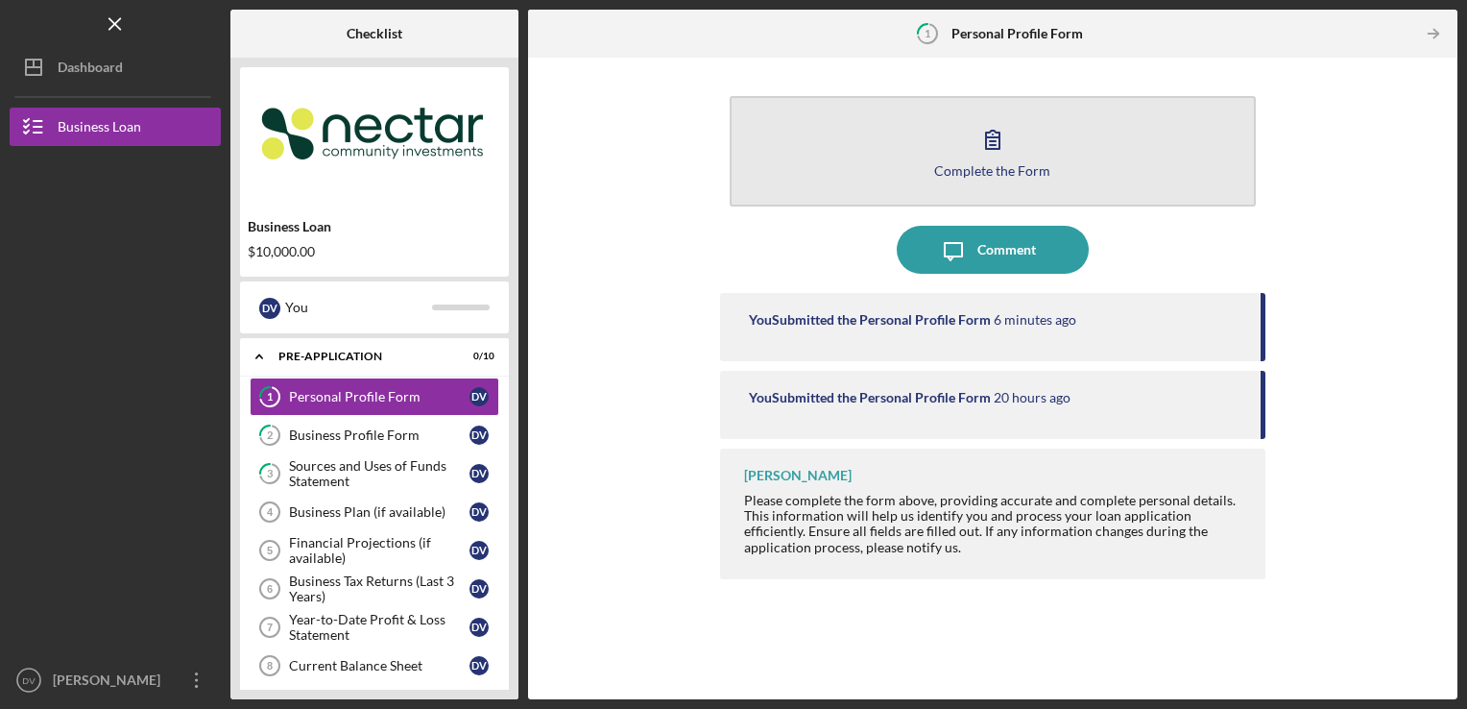
click at [1097, 113] on button "Complete the Form Form" at bounding box center [993, 151] width 527 height 110
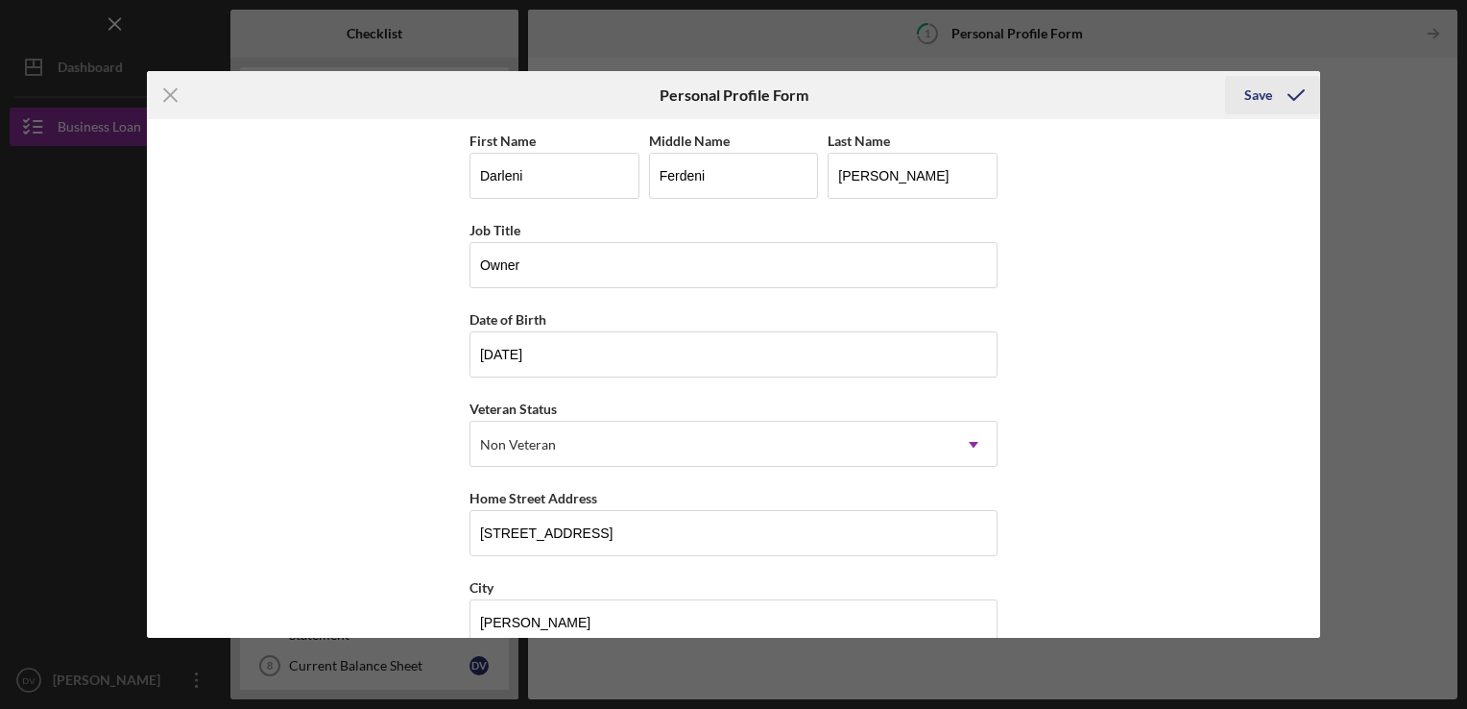
click at [1253, 102] on div "Save" at bounding box center [1259, 95] width 28 height 38
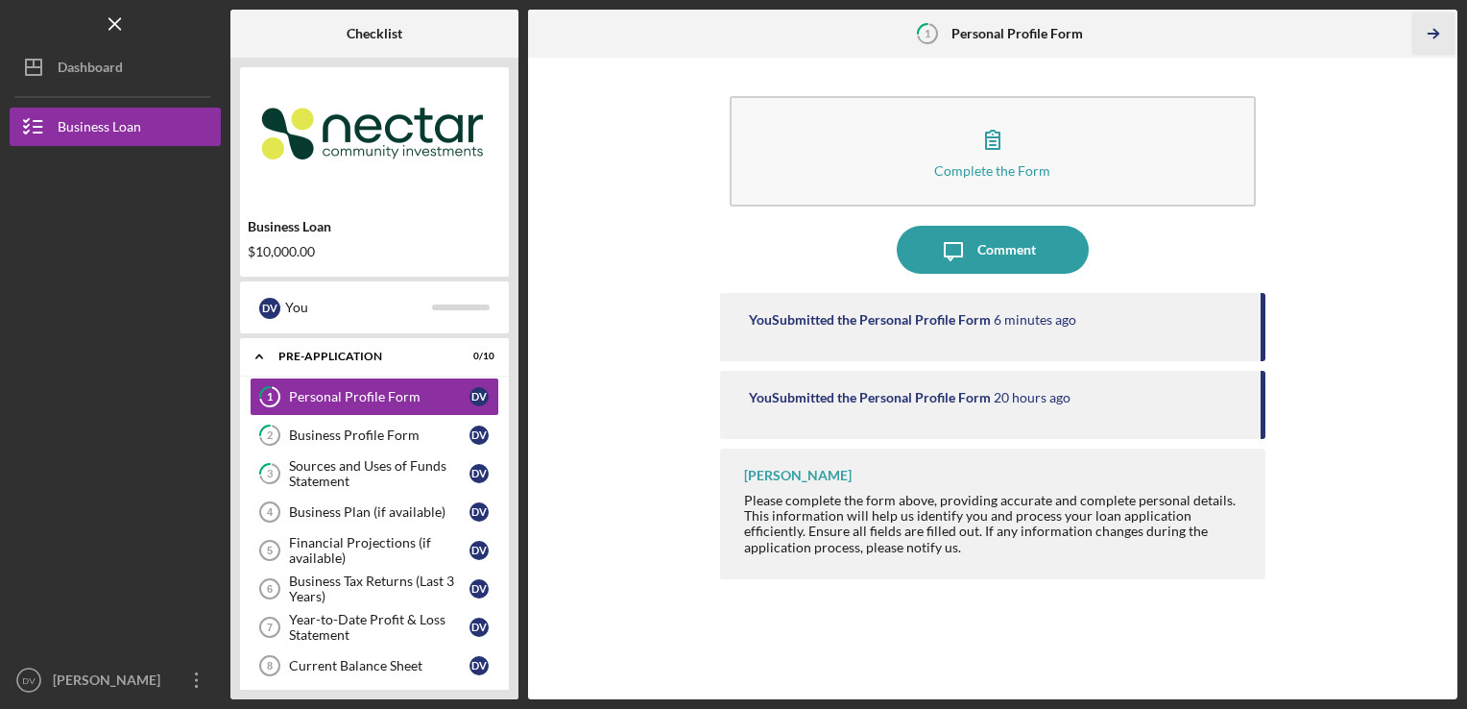
click at [1432, 40] on icon "Icon/Table Pagination Arrow" at bounding box center [1434, 33] width 43 height 43
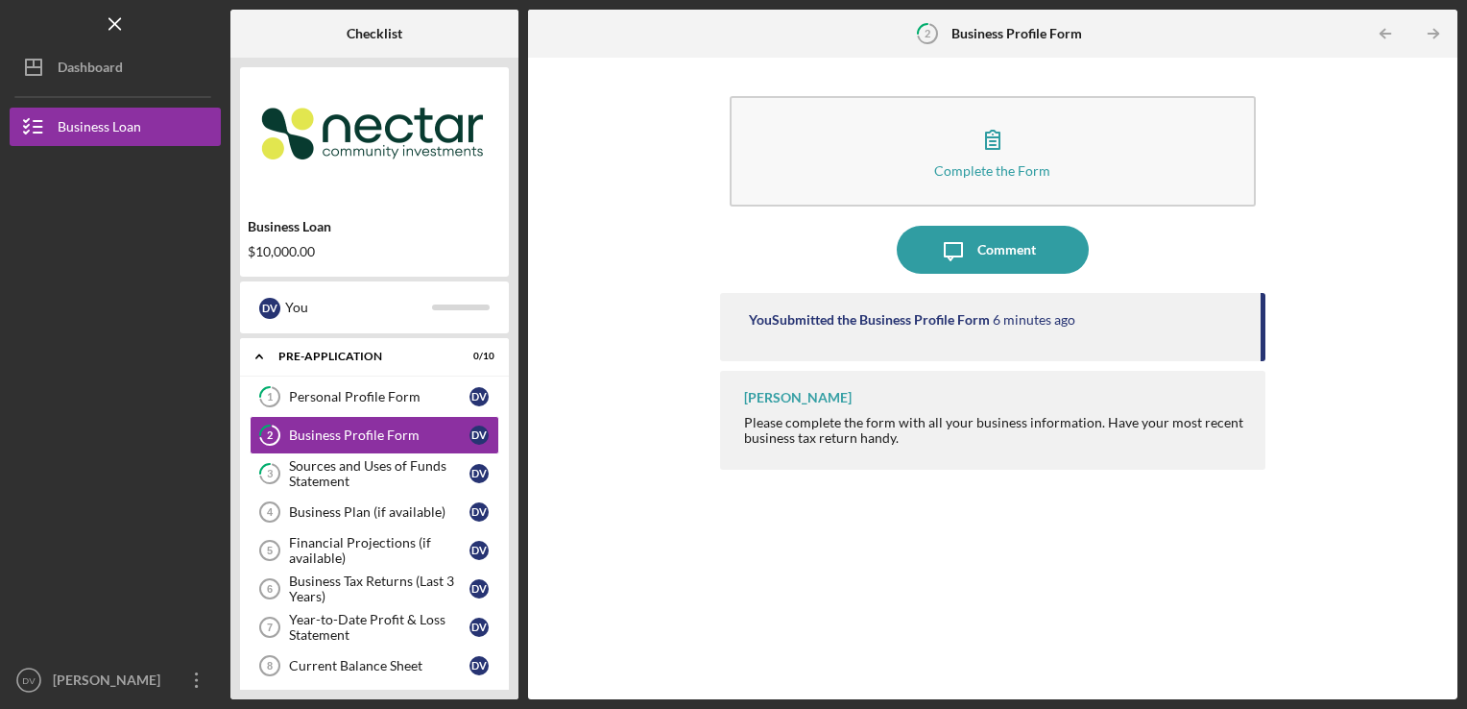
click at [1432, 40] on icon "Icon/Table Pagination Arrow" at bounding box center [1434, 33] width 43 height 43
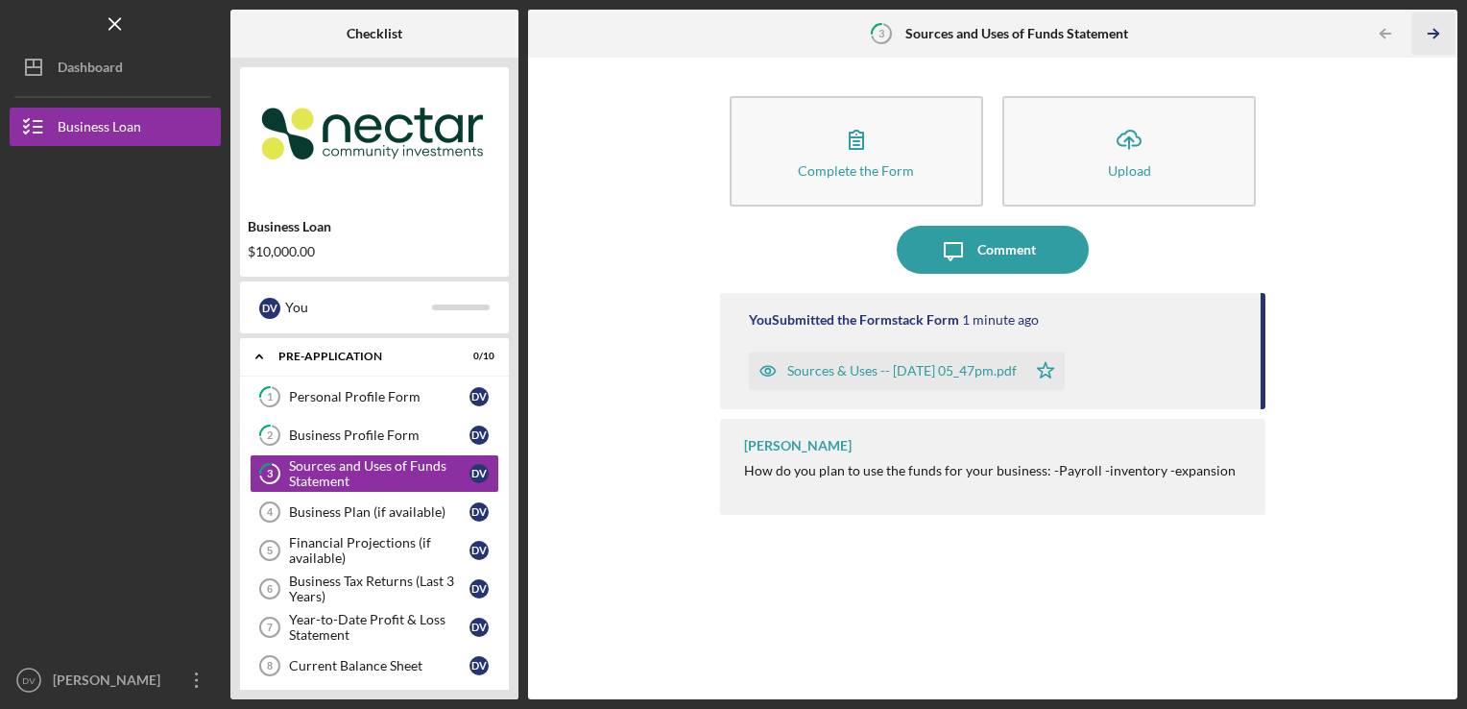
click at [1433, 34] on line "button" at bounding box center [1434, 34] width 10 height 0
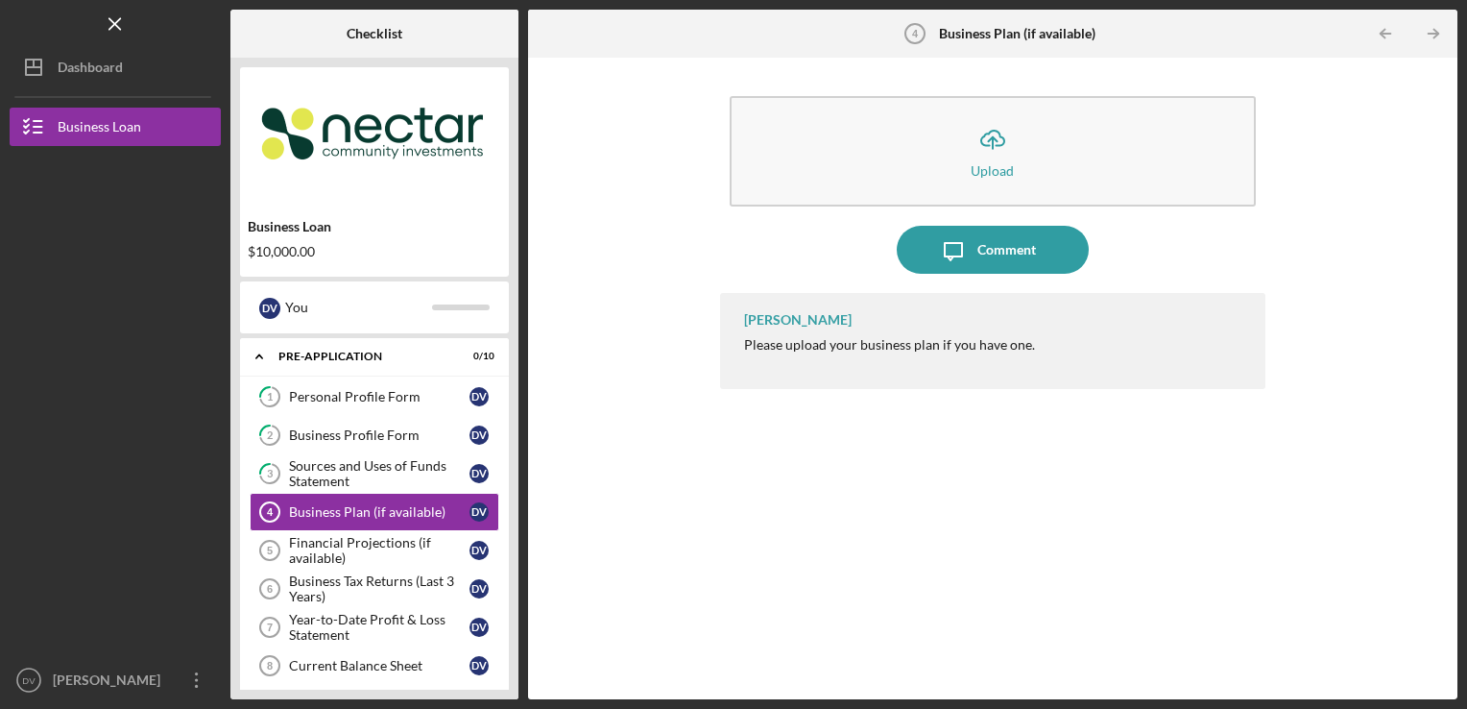
click at [1433, 34] on line "button" at bounding box center [1434, 34] width 10 height 0
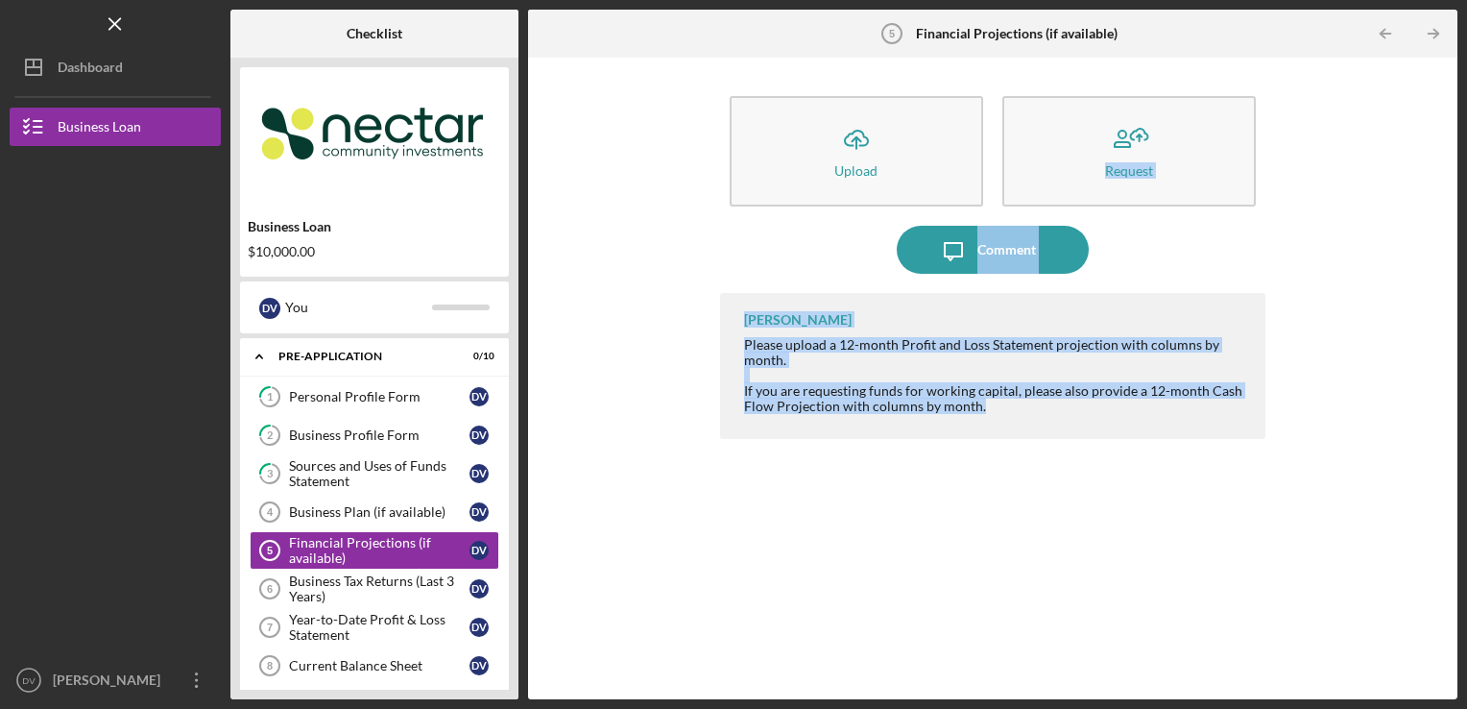
drag, startPoint x: 1414, startPoint y: 112, endPoint x: 884, endPoint y: 520, distance: 668.2
click at [884, 520] on div "Icon/Upload Upload Request Icon/Message Comment [PERSON_NAME] Please upload a 1…" at bounding box center [993, 378] width 910 height 622
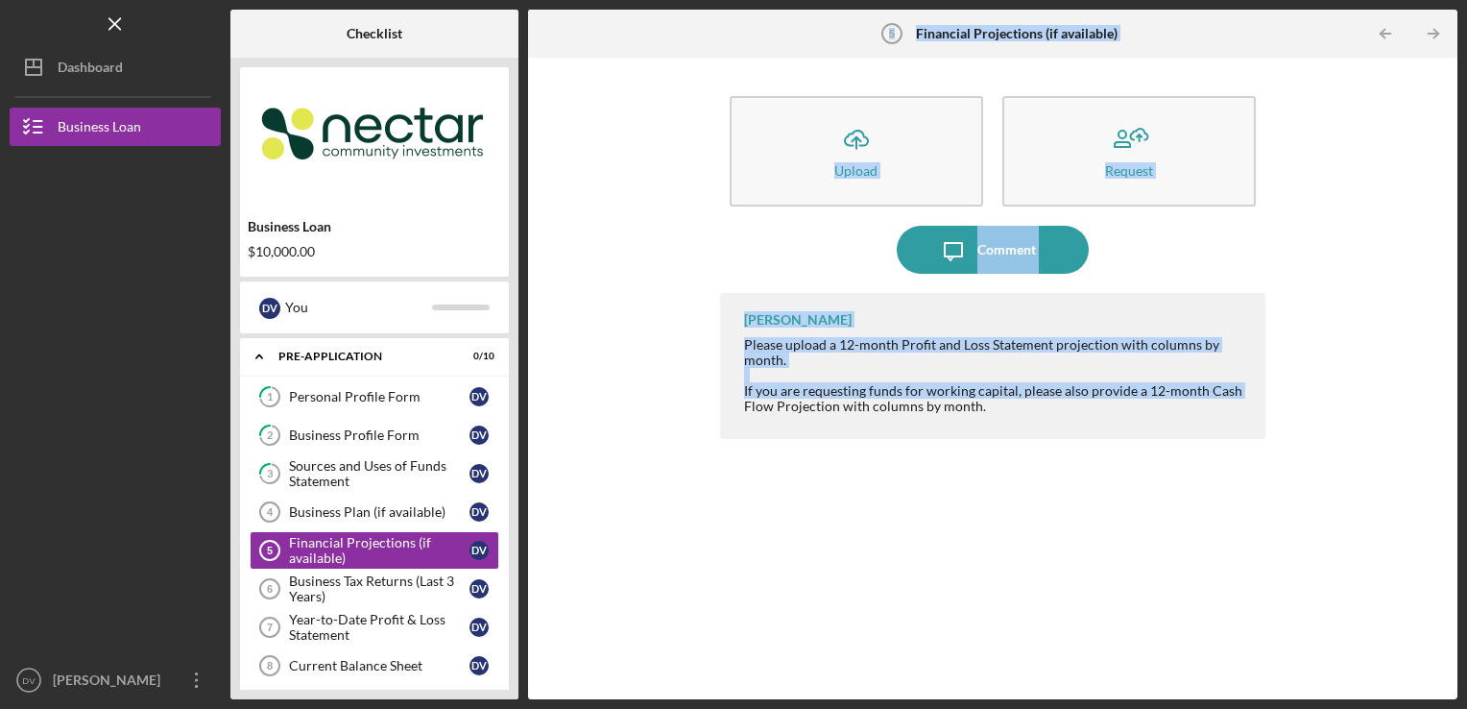
drag, startPoint x: 511, startPoint y: 625, endPoint x: 530, endPoint y: 725, distance: 101.7
click at [530, 708] on html "Icon/Menu Financial Projections (if available) 5 Financial Projections (if avai…" at bounding box center [733, 354] width 1467 height 709
drag, startPoint x: 530, startPoint y: 725, endPoint x: 652, endPoint y: 492, distance: 263.3
click at [652, 492] on div "Icon/Upload Upload Request Icon/Message Comment [PERSON_NAME] Please upload a 1…" at bounding box center [993, 378] width 910 height 622
click at [403, 581] on div "Business Tax Returns (Last 3 Years)" at bounding box center [379, 588] width 181 height 31
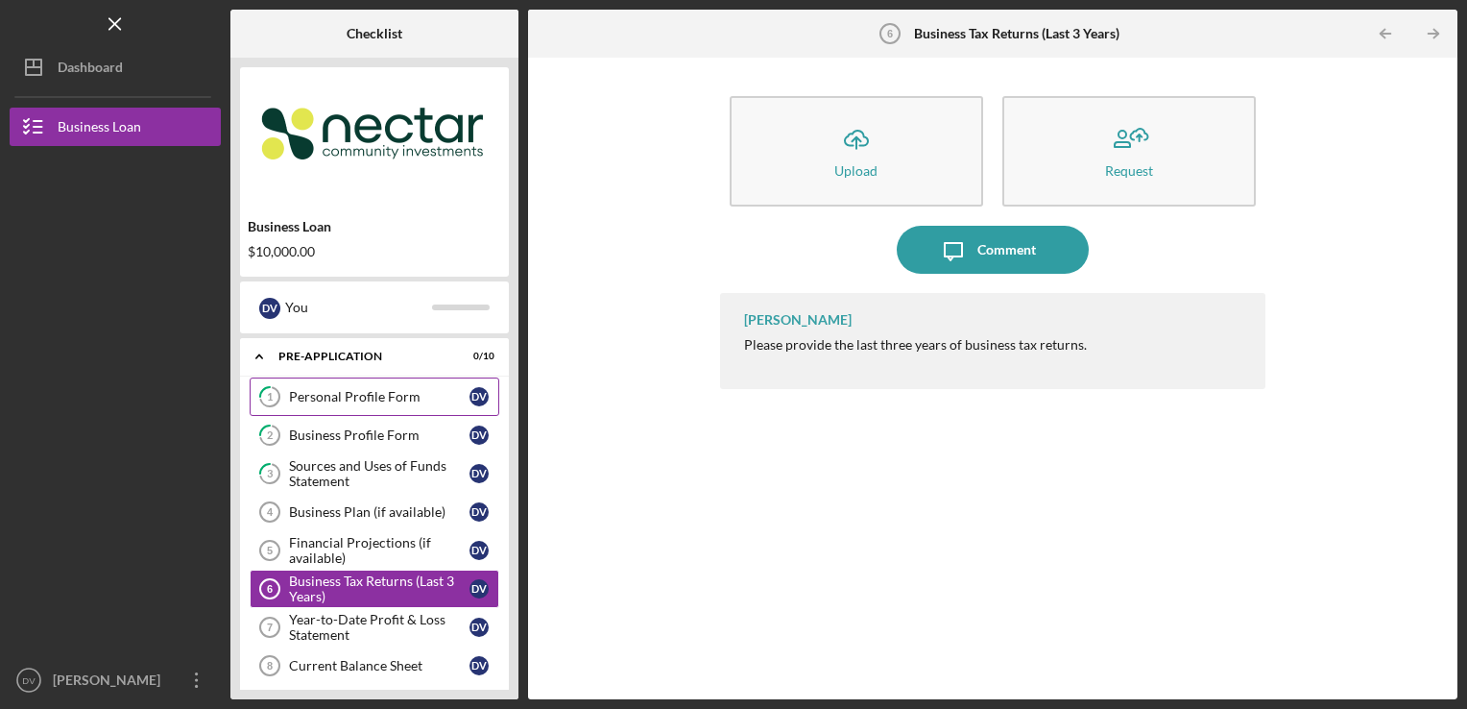
click at [438, 404] on div "Personal Profile Form" at bounding box center [379, 396] width 181 height 15
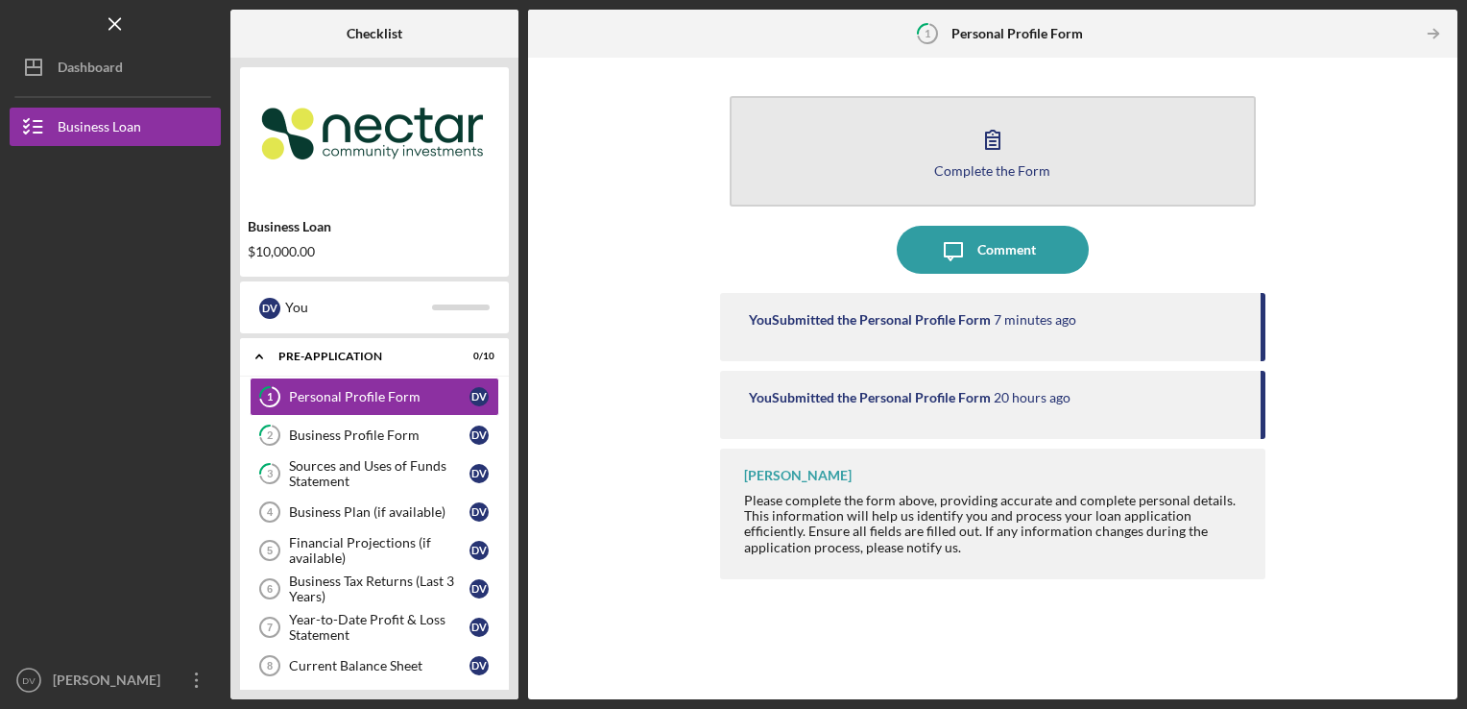
click at [1027, 145] on button "Complete the Form Form" at bounding box center [993, 151] width 527 height 110
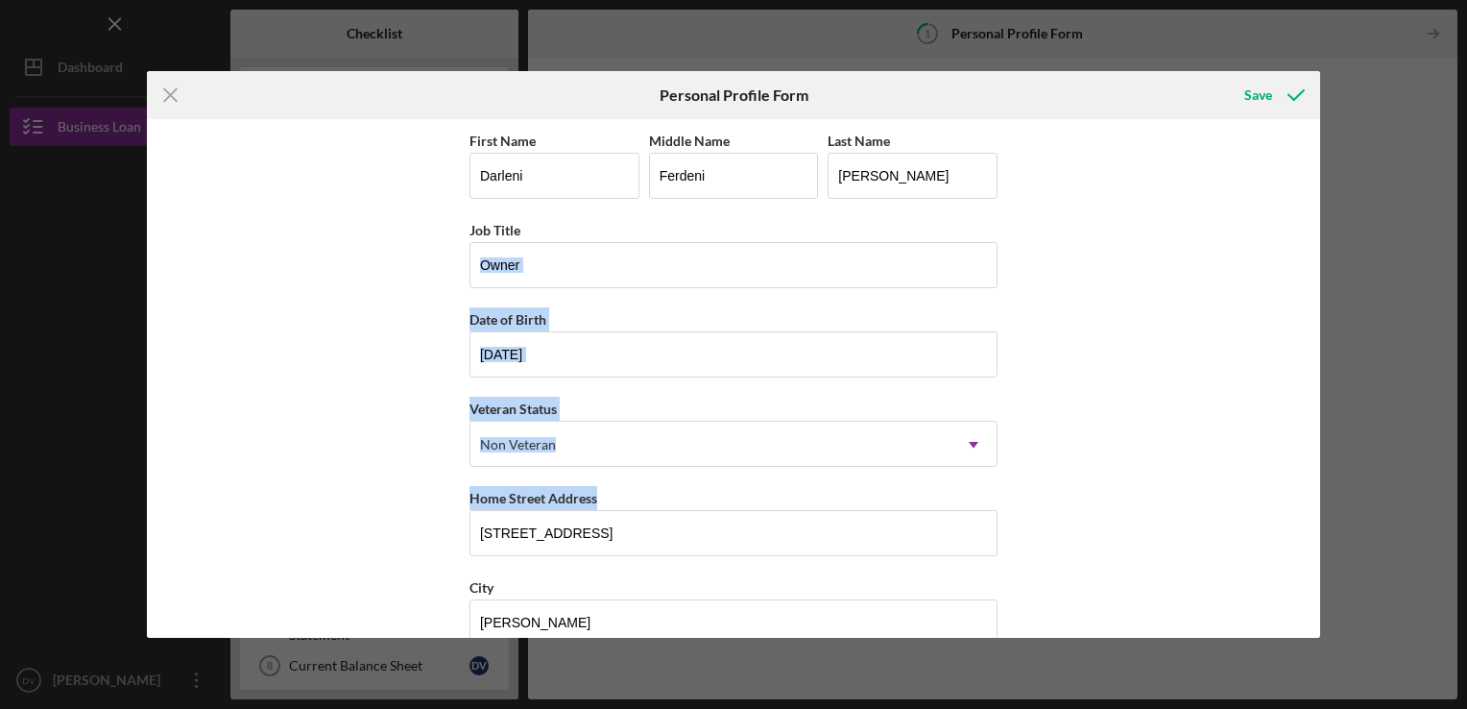
drag, startPoint x: 1310, startPoint y: 270, endPoint x: 1342, endPoint y: 482, distance: 214.7
click at [1342, 482] on div "Icon/Menu Close Personal Profile Form Save First Name Darleni Middle Name Ferde…" at bounding box center [733, 354] width 1467 height 709
click at [1255, 100] on div "Save" at bounding box center [1259, 95] width 28 height 38
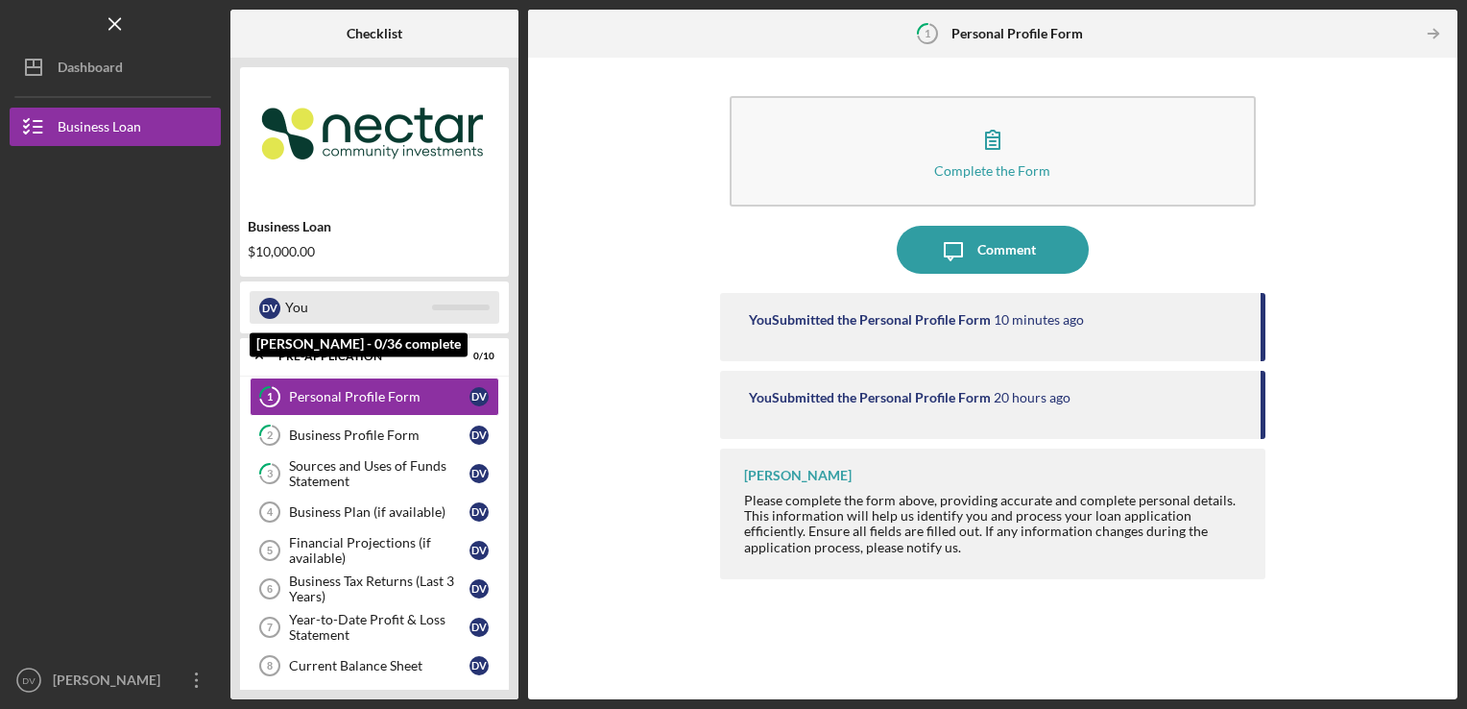
click at [321, 312] on div "You" at bounding box center [358, 307] width 147 height 33
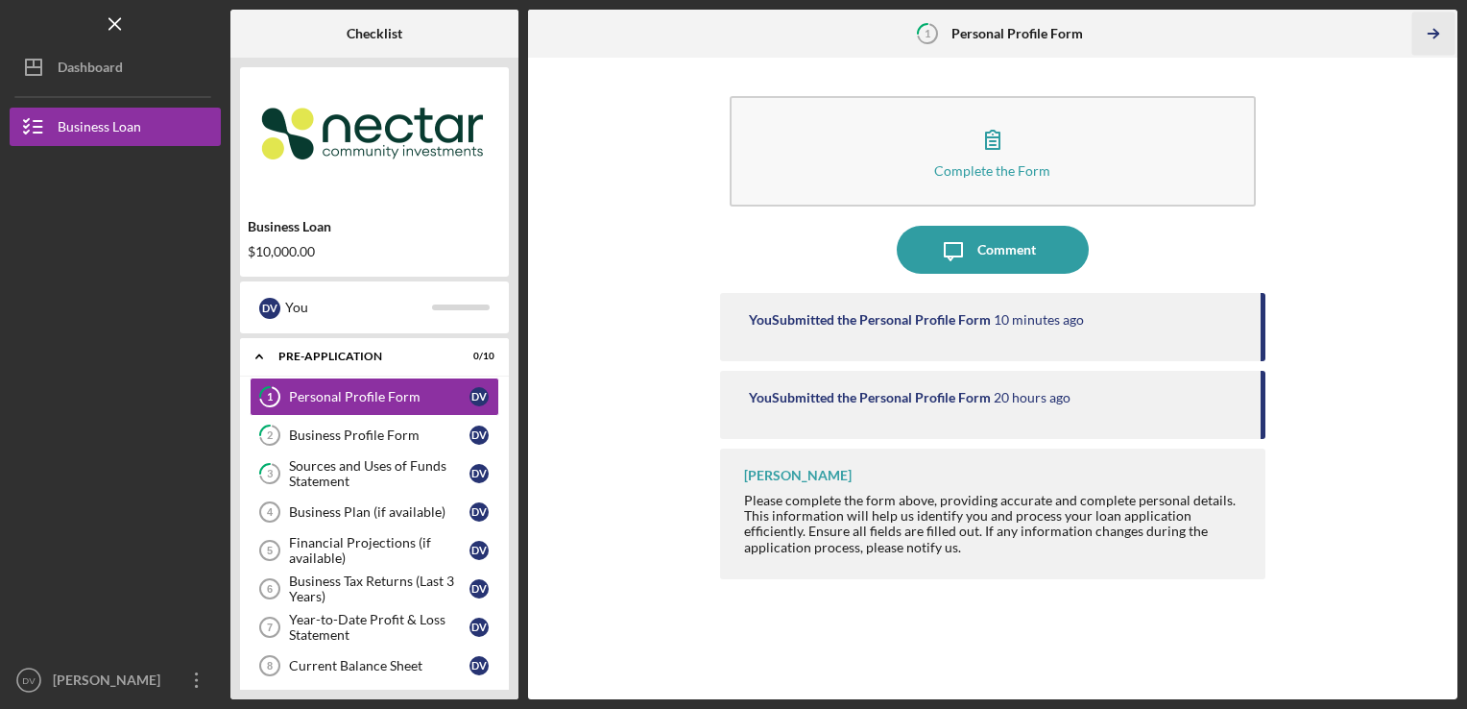
click at [1437, 15] on icon "Icon/Table Pagination Arrow" at bounding box center [1434, 33] width 43 height 43
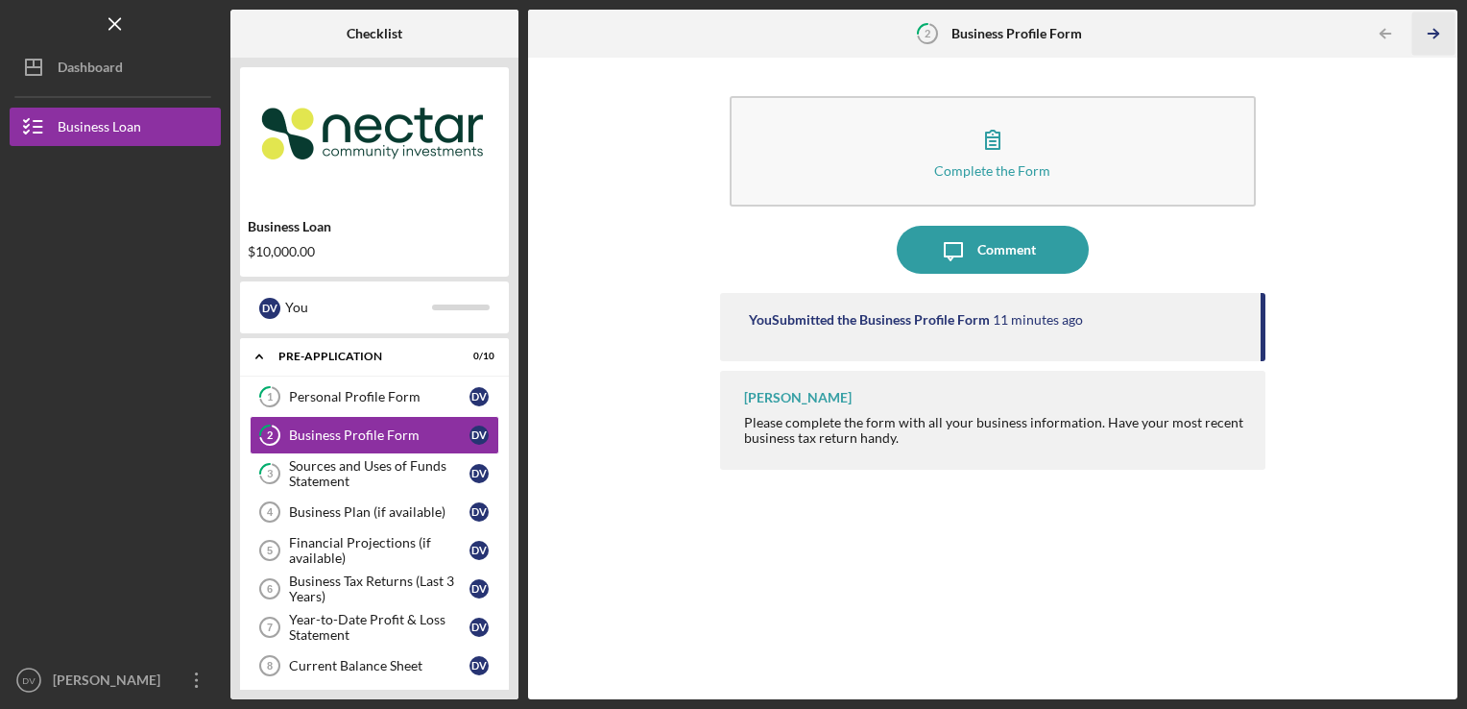
click at [1427, 25] on icon "Icon/Table Pagination Arrow" at bounding box center [1434, 33] width 43 height 43
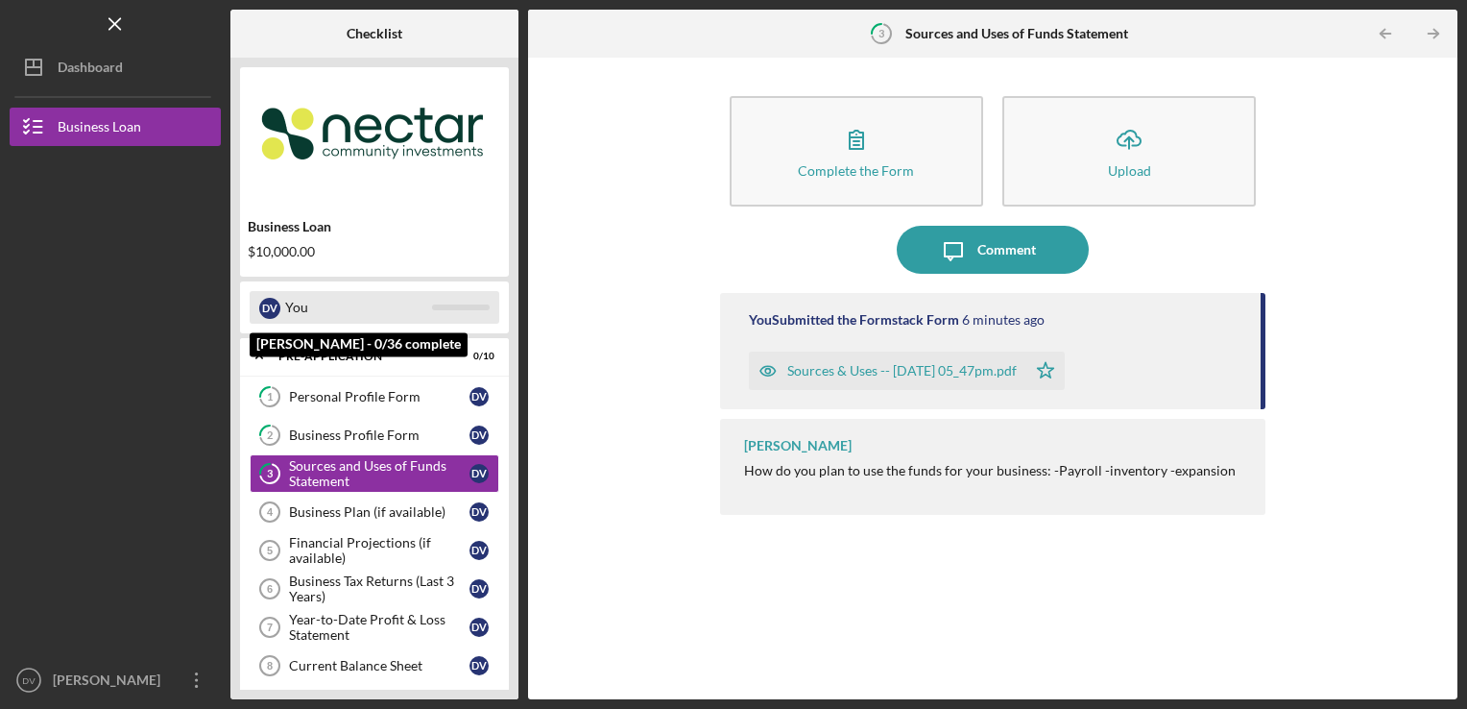
click at [383, 309] on div "You" at bounding box center [358, 307] width 147 height 33
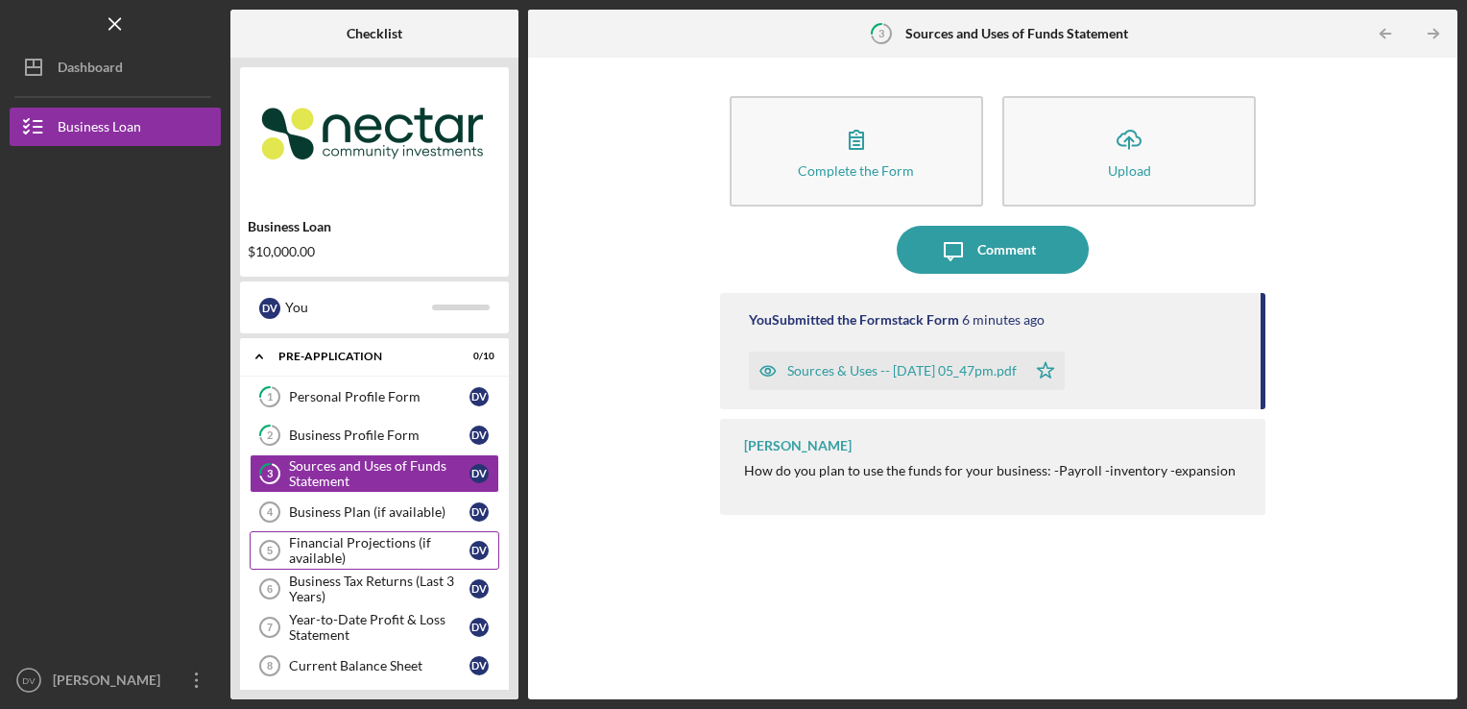
click at [387, 549] on div "Financial Projections (if available)" at bounding box center [379, 550] width 181 height 31
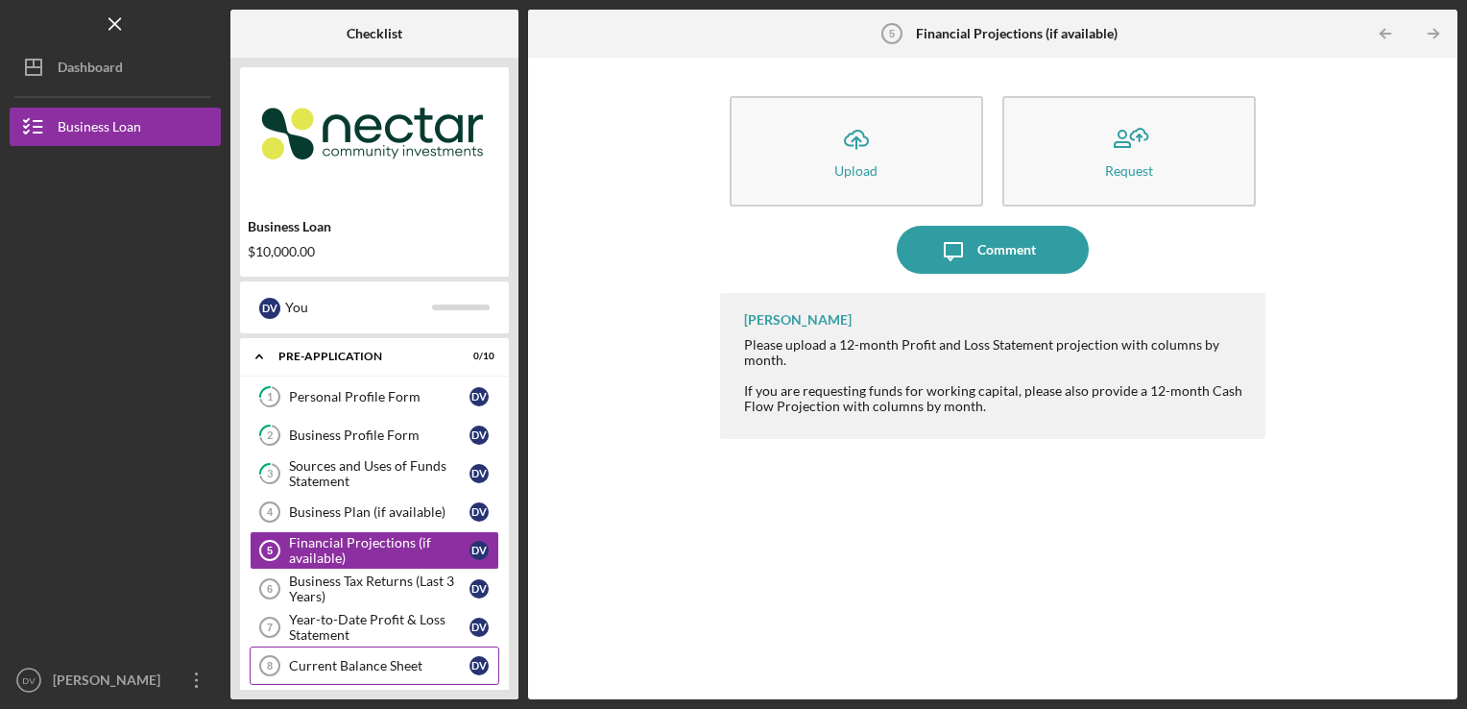
click at [374, 659] on div "Current Balance Sheet" at bounding box center [379, 665] width 181 height 15
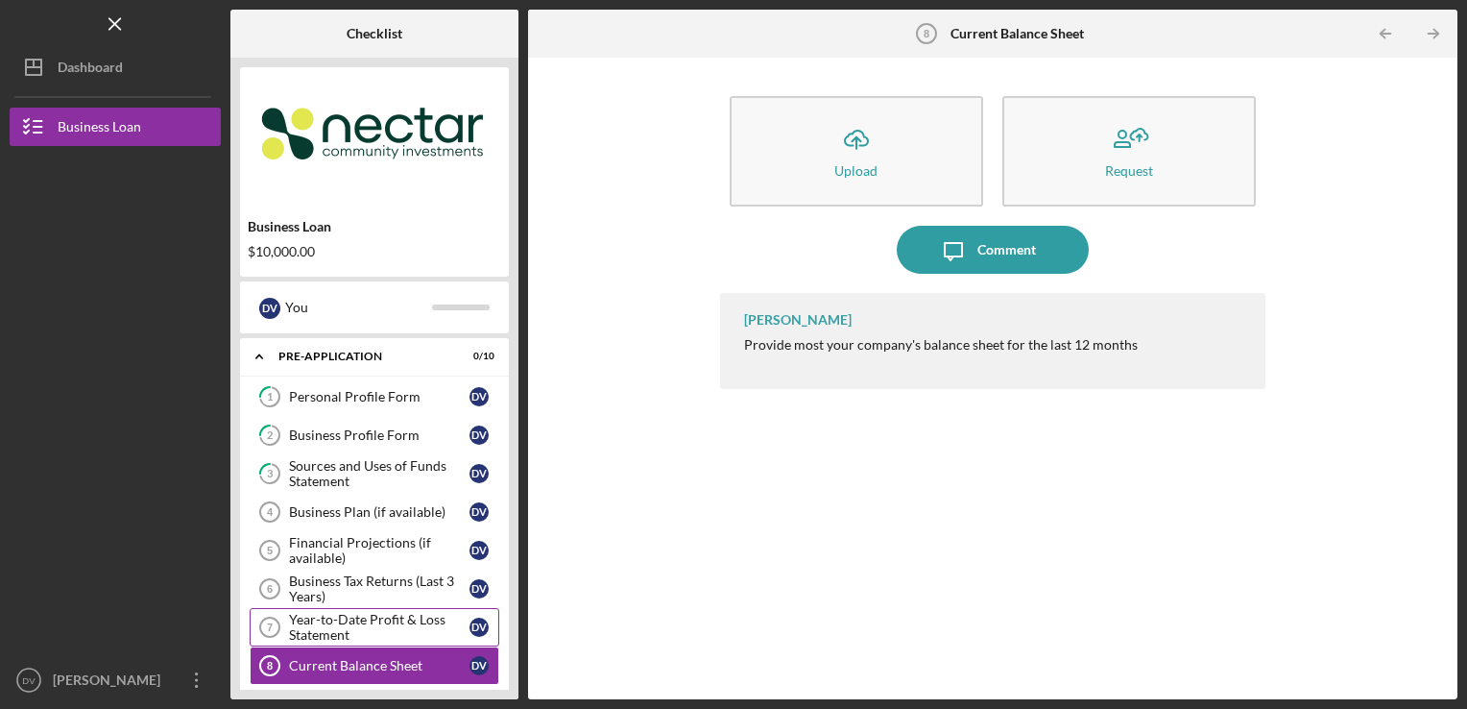
click at [389, 629] on div "Year-to-Date Profit & Loss Statement" at bounding box center [379, 627] width 181 height 31
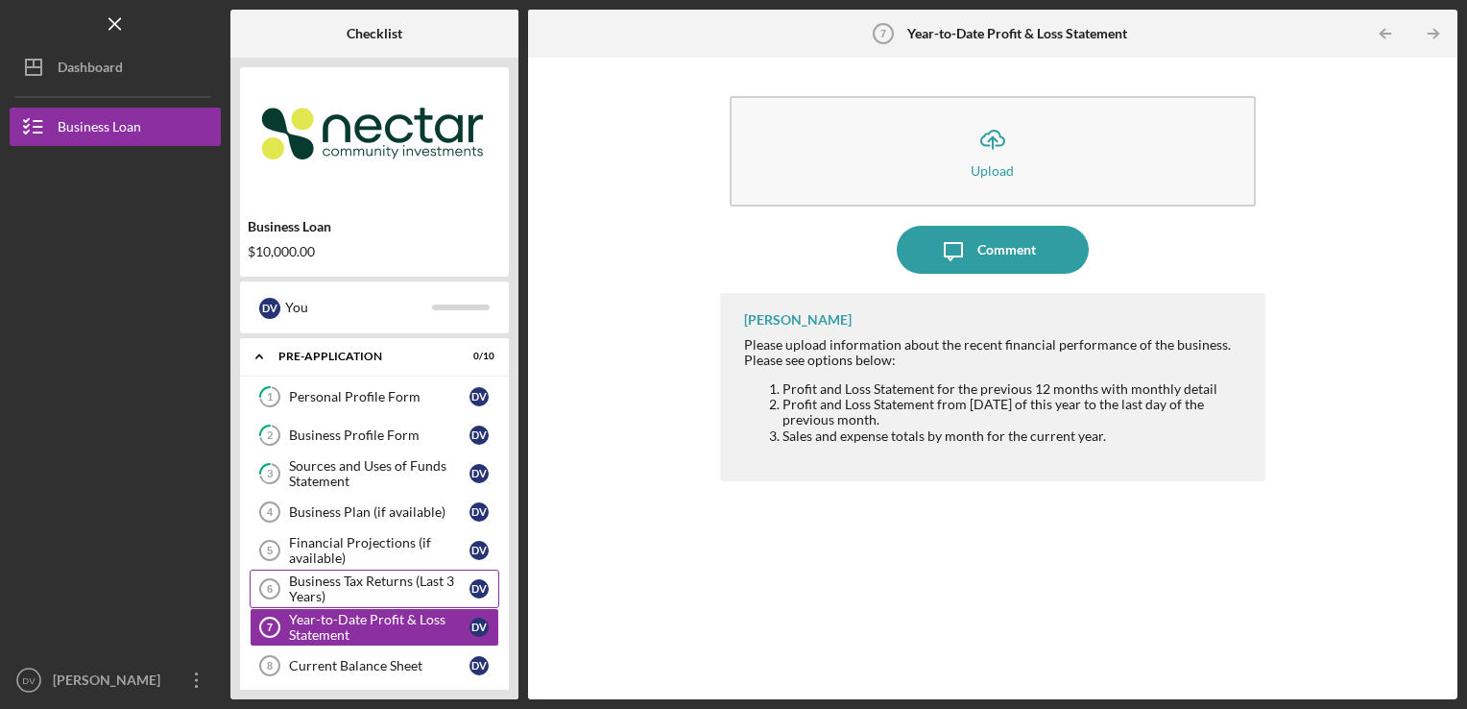
click at [396, 593] on div "Business Tax Returns (Last 3 Years)" at bounding box center [379, 588] width 181 height 31
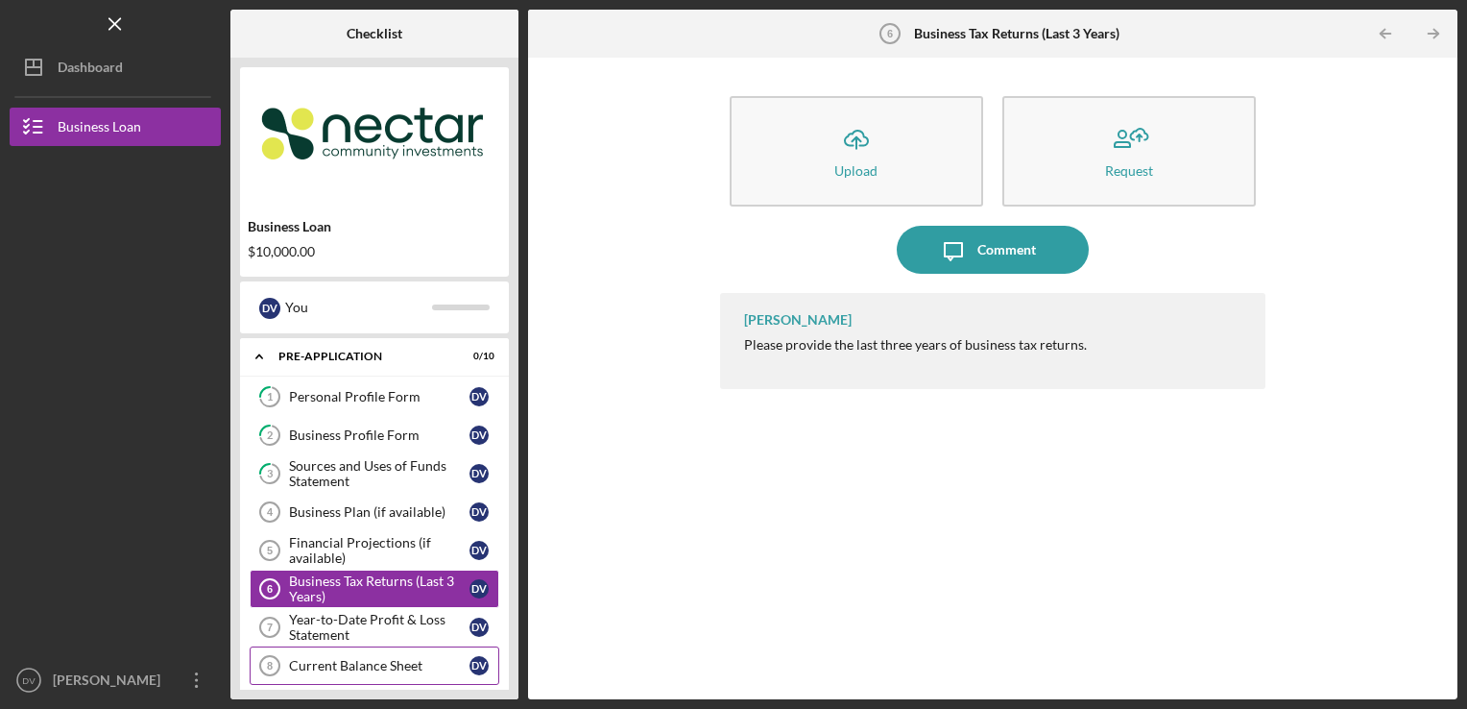
click at [421, 662] on div "Current Balance Sheet" at bounding box center [379, 665] width 181 height 15
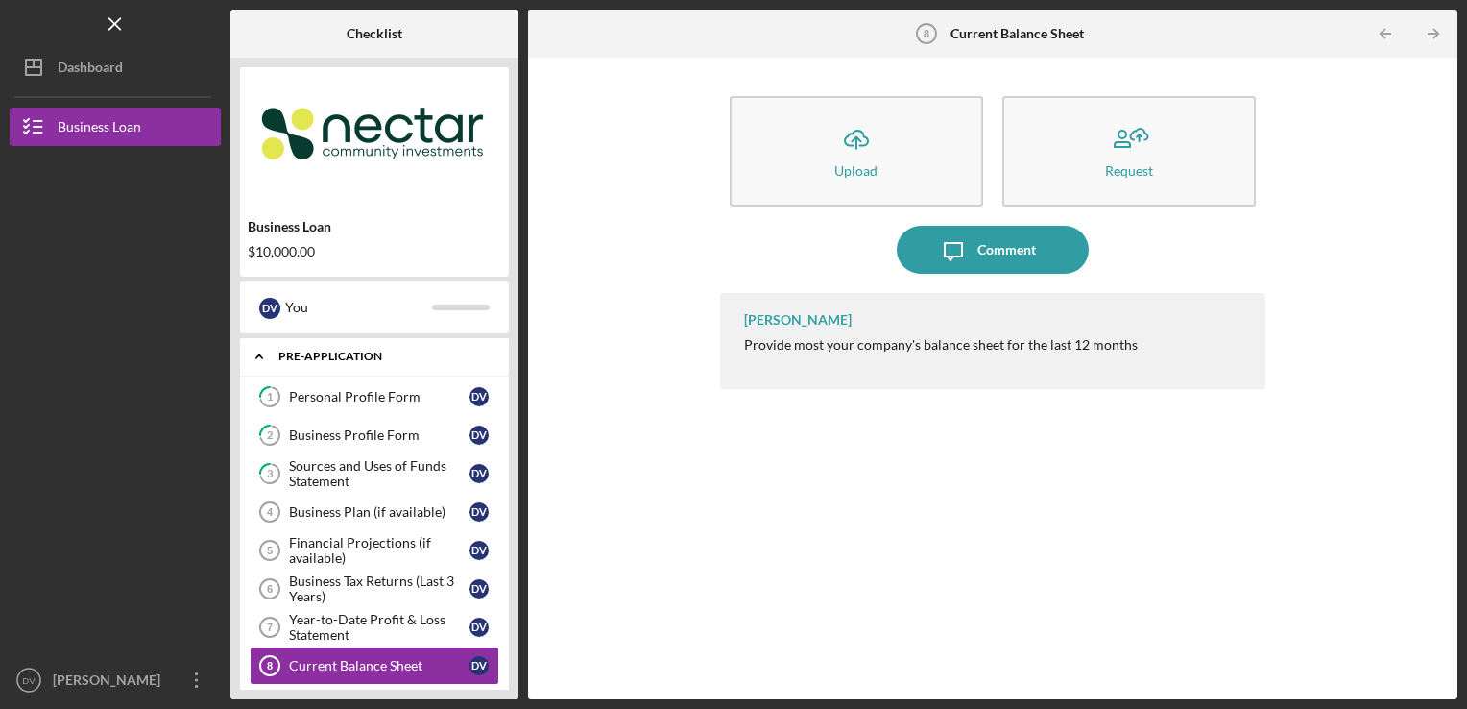
click at [260, 356] on icon "Icon/Expander" at bounding box center [259, 356] width 38 height 38
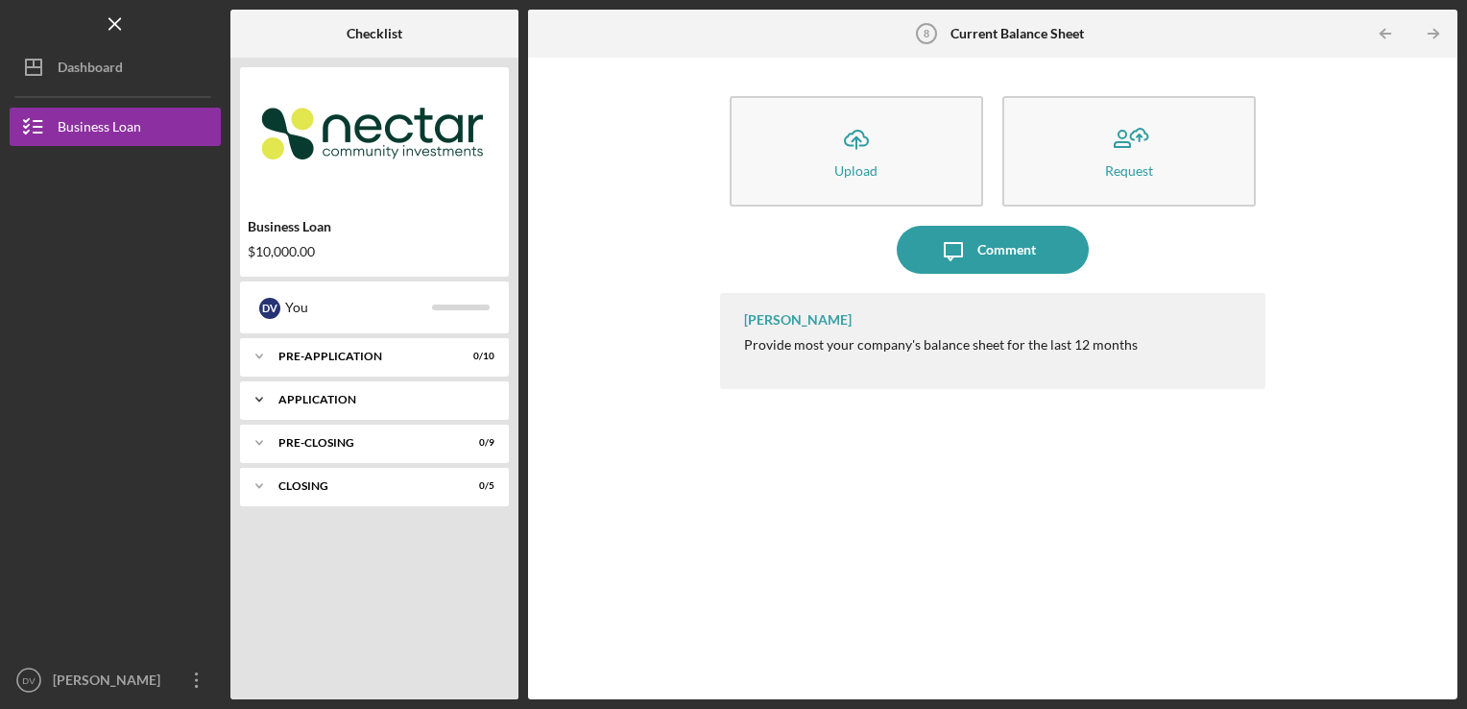
click at [286, 395] on div "Icon/Expander Application 0 / 12" at bounding box center [374, 399] width 269 height 38
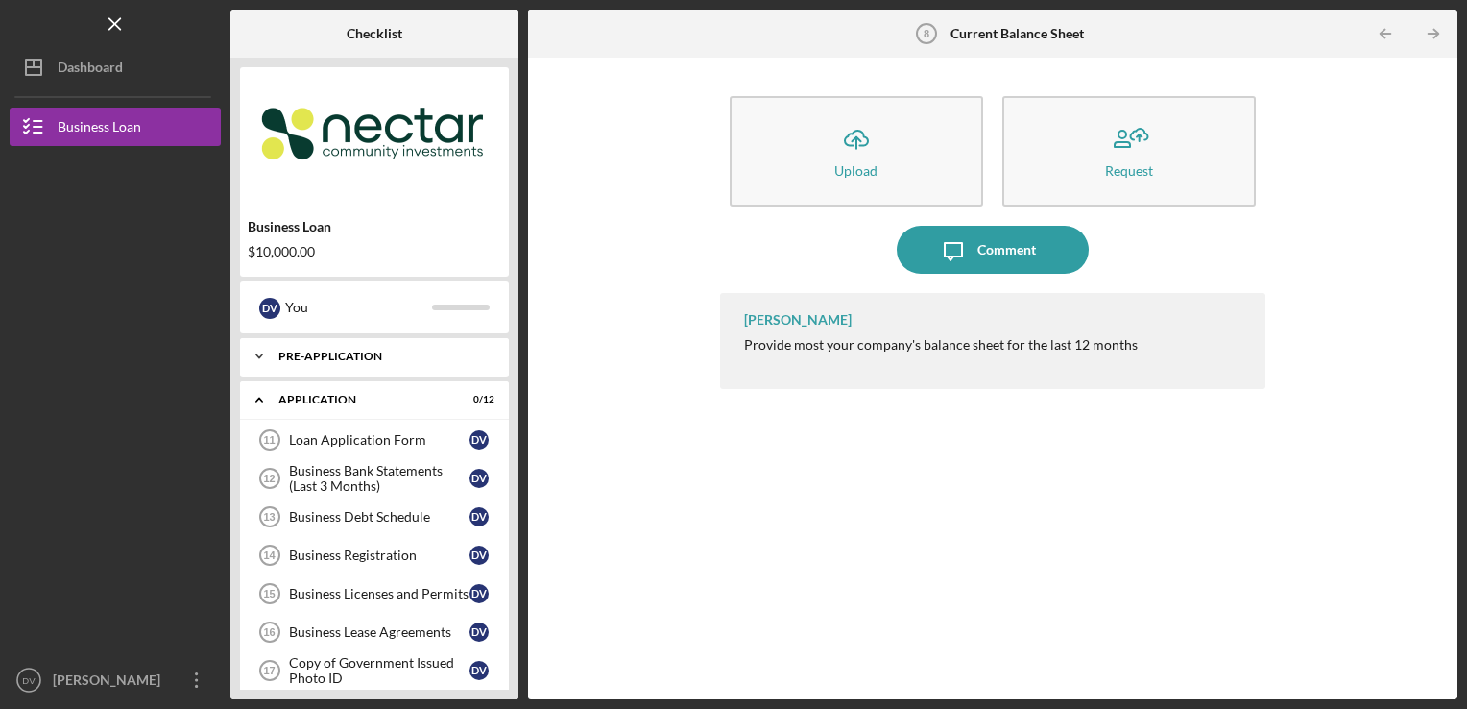
click at [269, 367] on icon "Icon/Expander" at bounding box center [259, 356] width 38 height 38
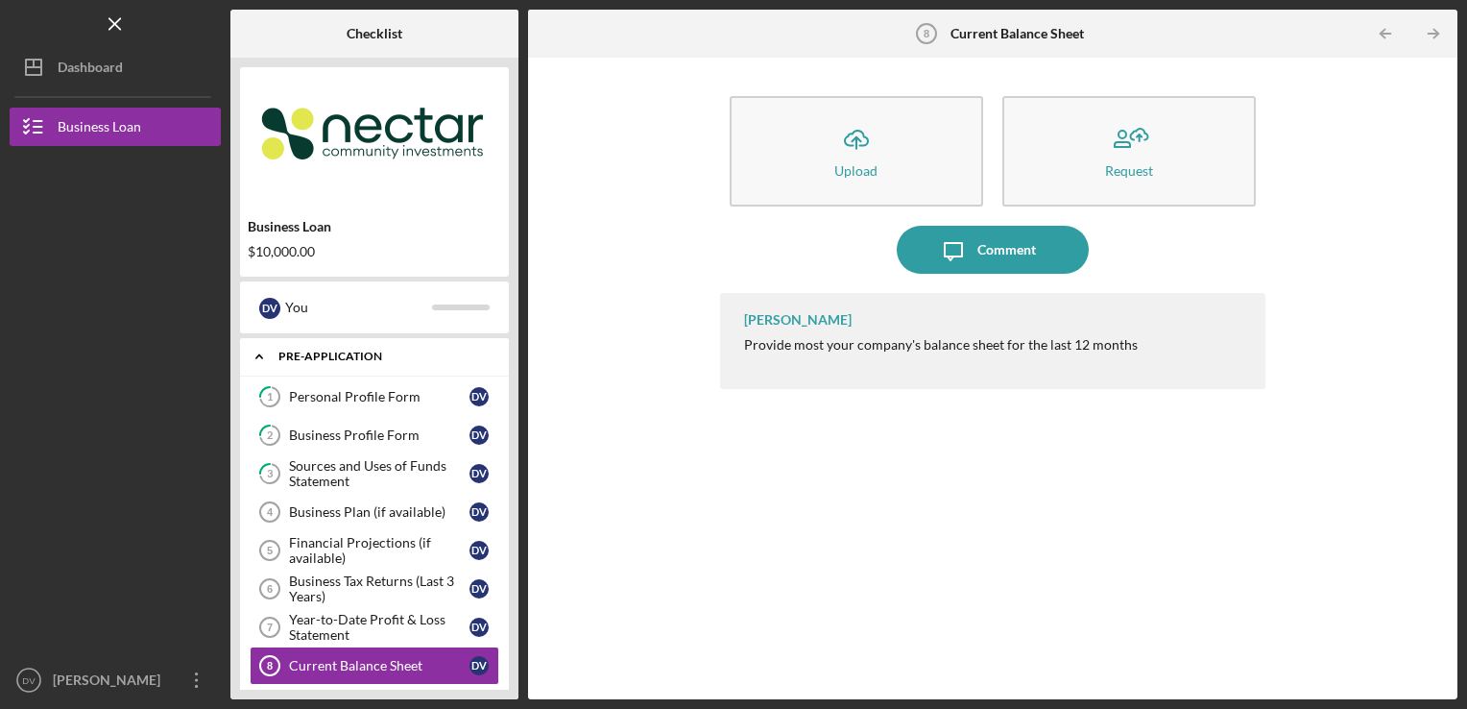
scroll to position [150, 0]
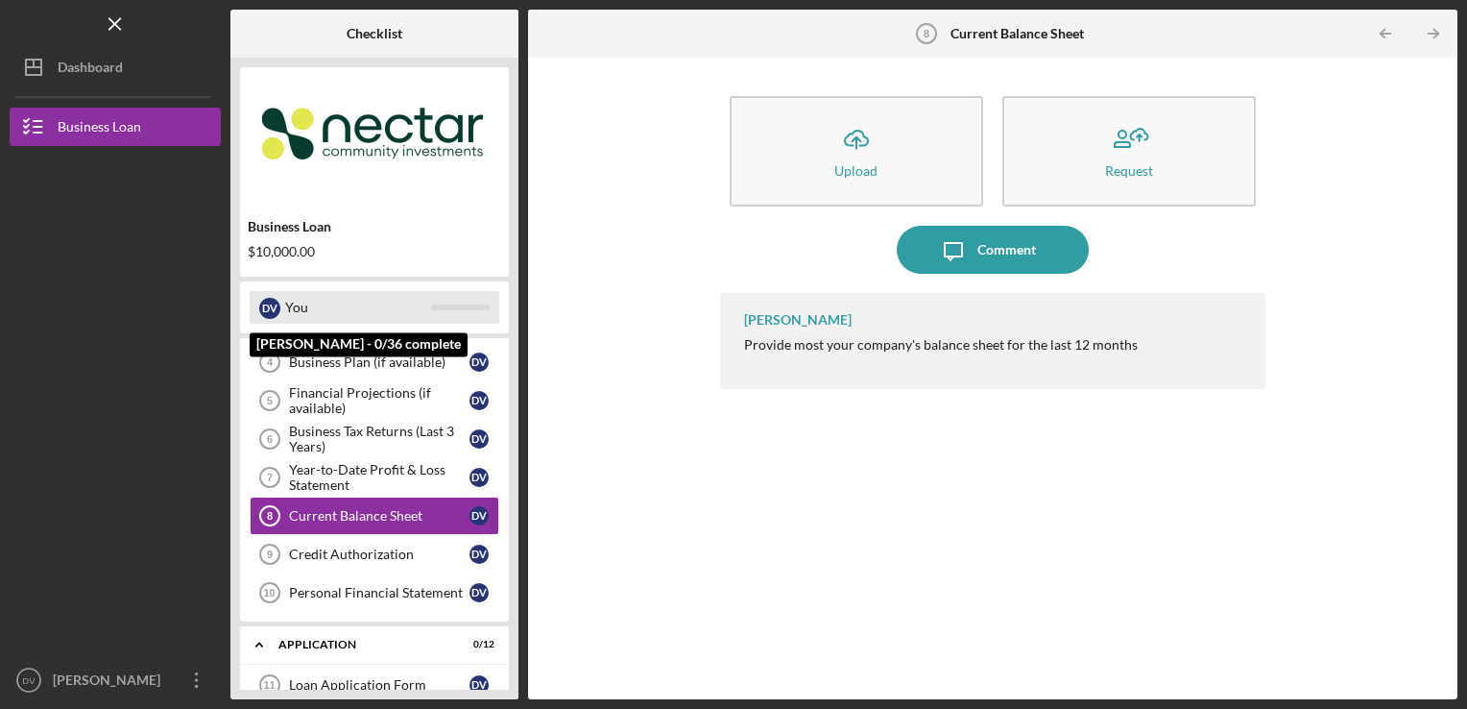
click at [303, 311] on div "You" at bounding box center [358, 307] width 147 height 33
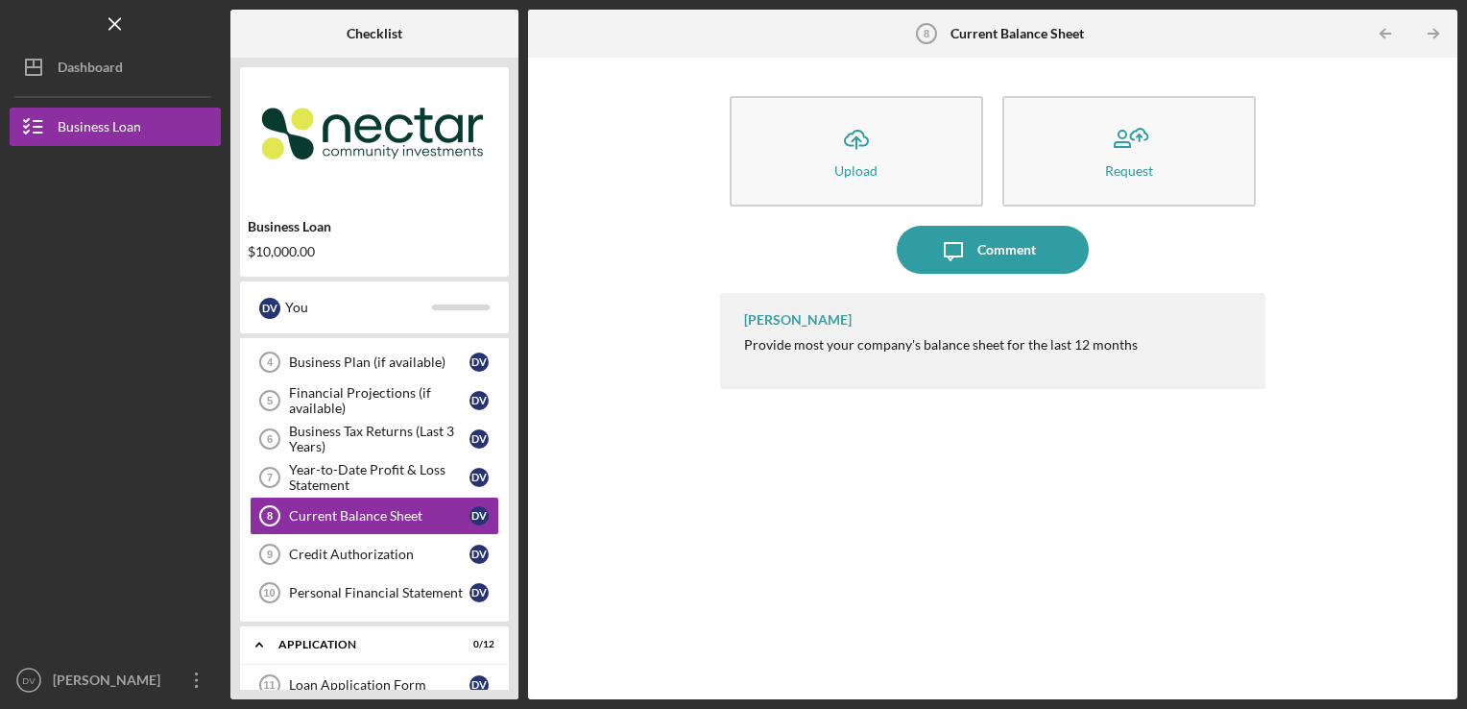
click at [339, 292] on div "D V You" at bounding box center [374, 307] width 269 height 52
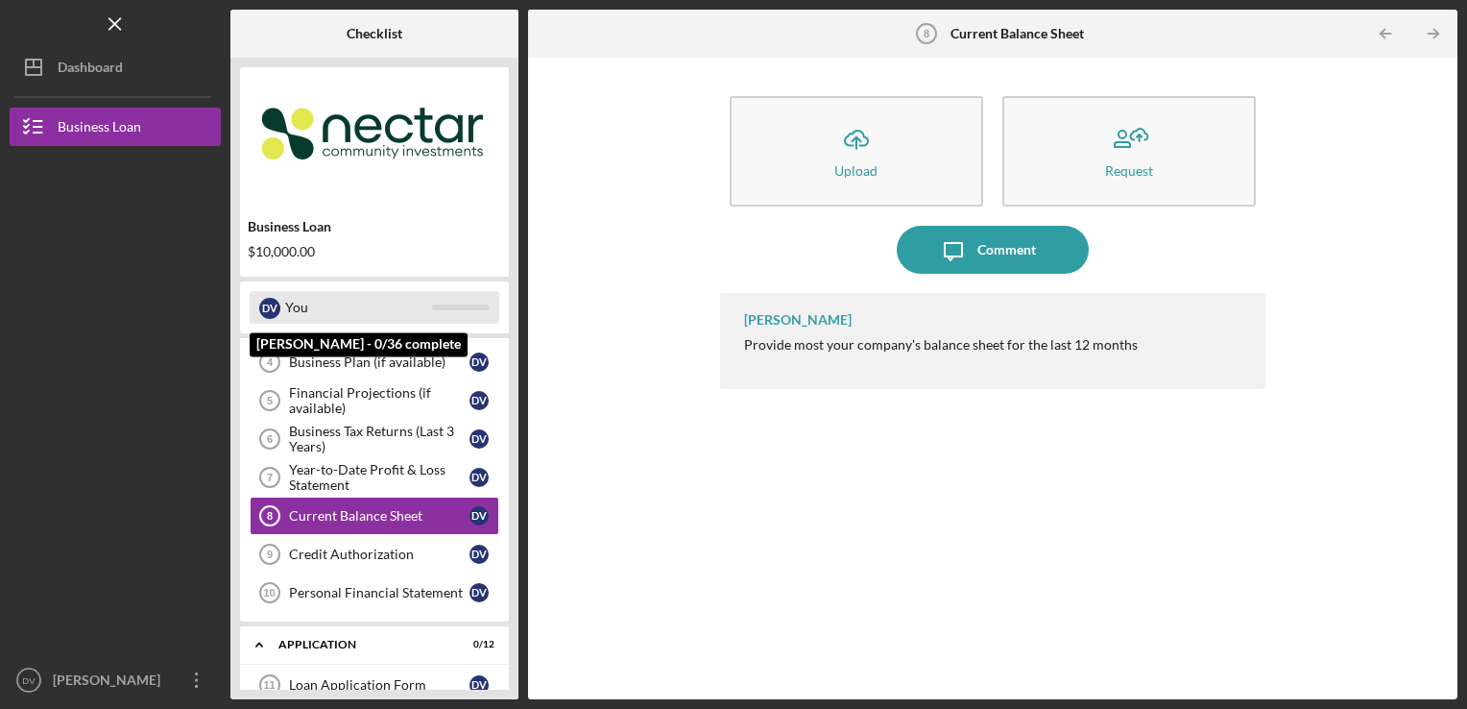
click at [289, 301] on div "You" at bounding box center [358, 307] width 147 height 33
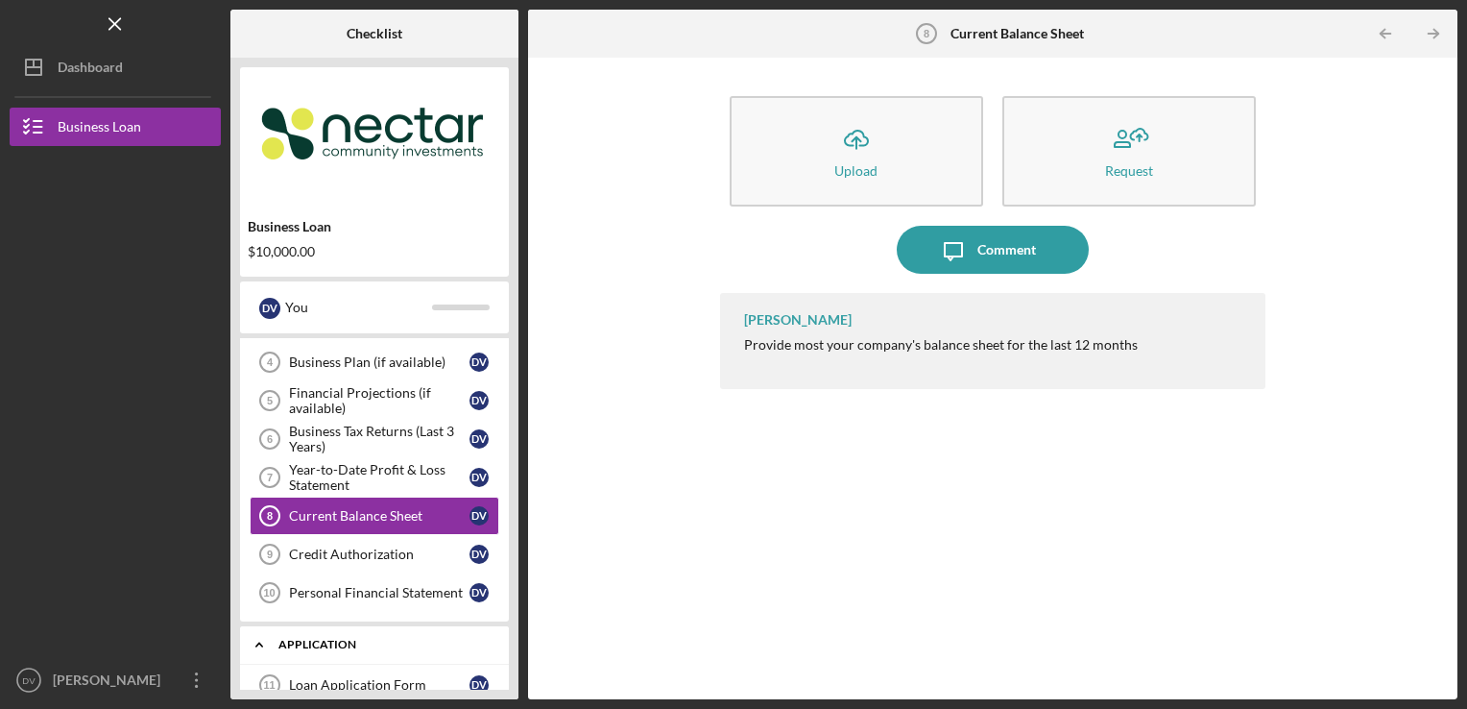
click at [267, 647] on icon "Icon/Expander" at bounding box center [259, 644] width 38 height 38
click at [264, 637] on icon "Icon/Expander" at bounding box center [259, 644] width 38 height 38
click at [423, 328] on div "D V You" at bounding box center [374, 307] width 269 height 52
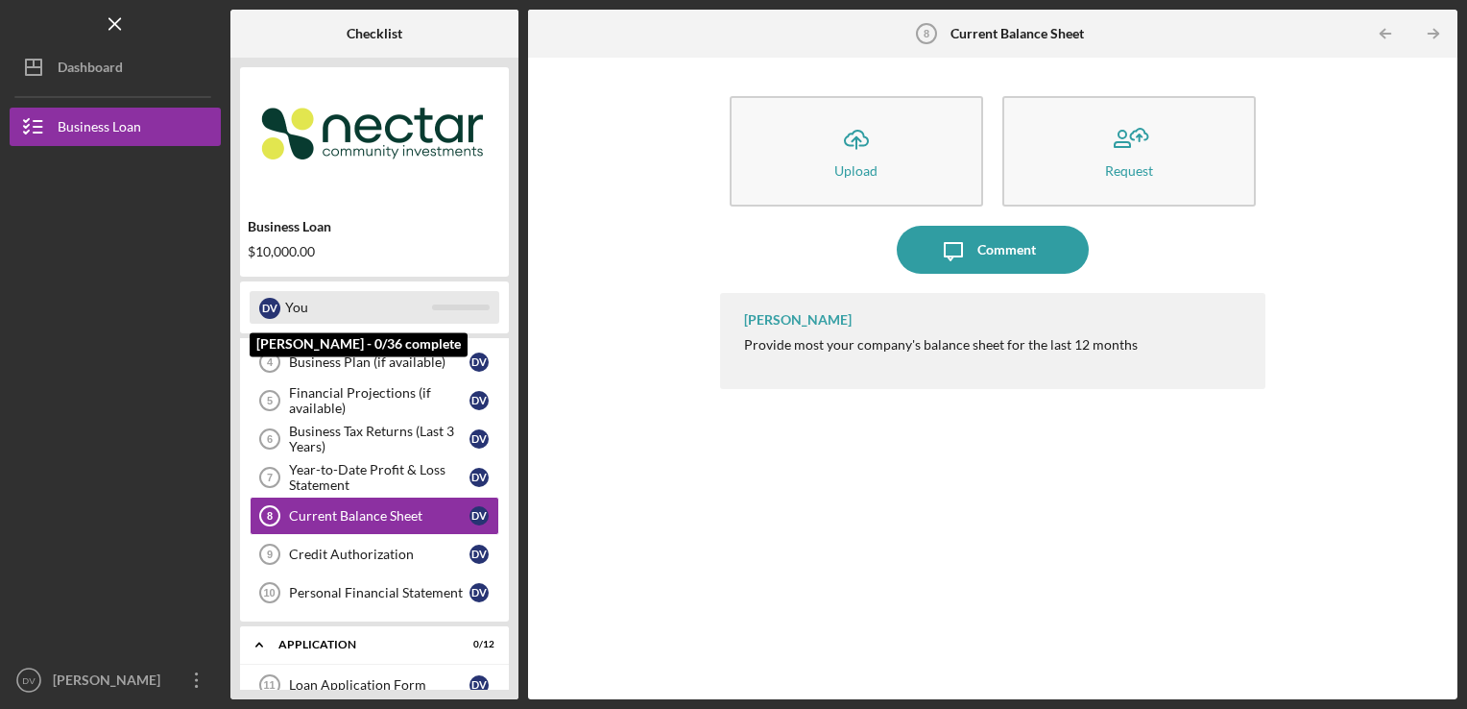
click at [319, 305] on div "You" at bounding box center [358, 307] width 147 height 33
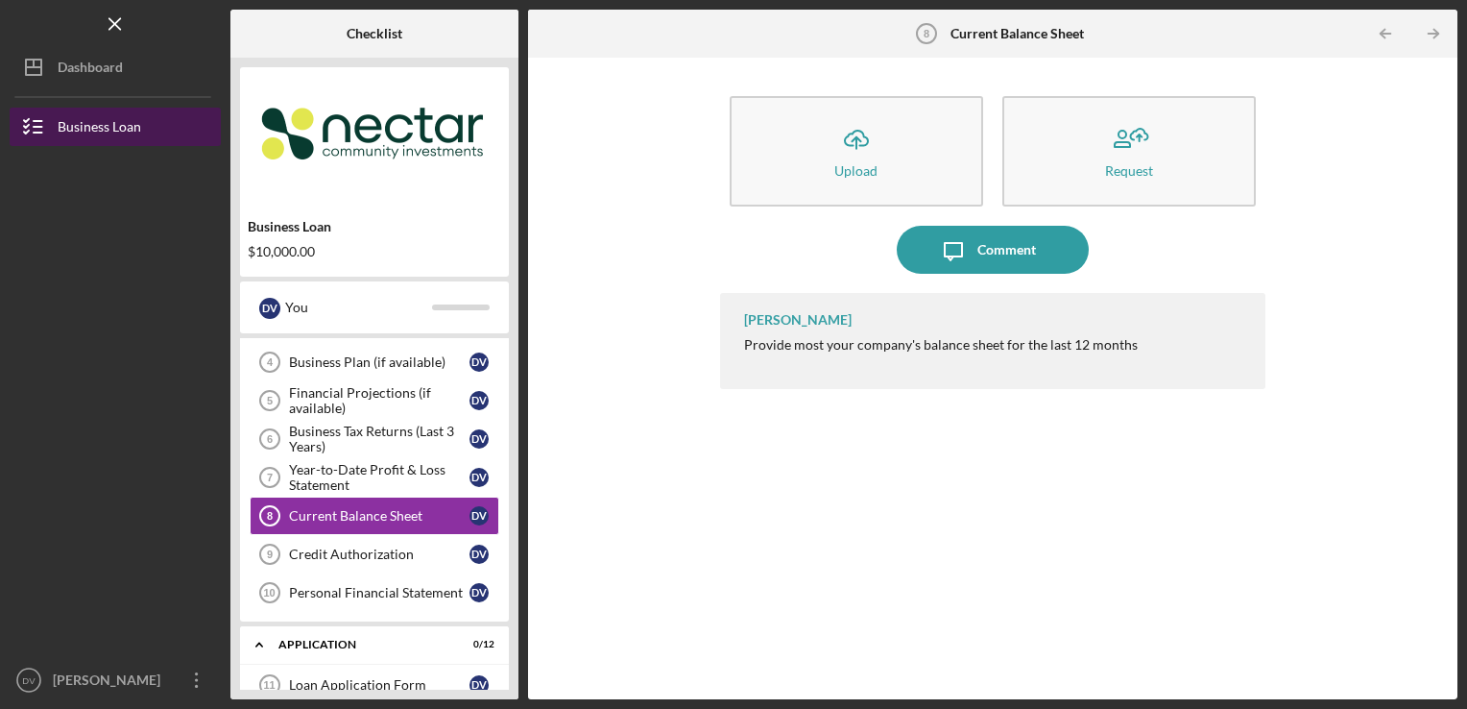
click at [168, 131] on button "Business Loan" at bounding box center [115, 127] width 211 height 38
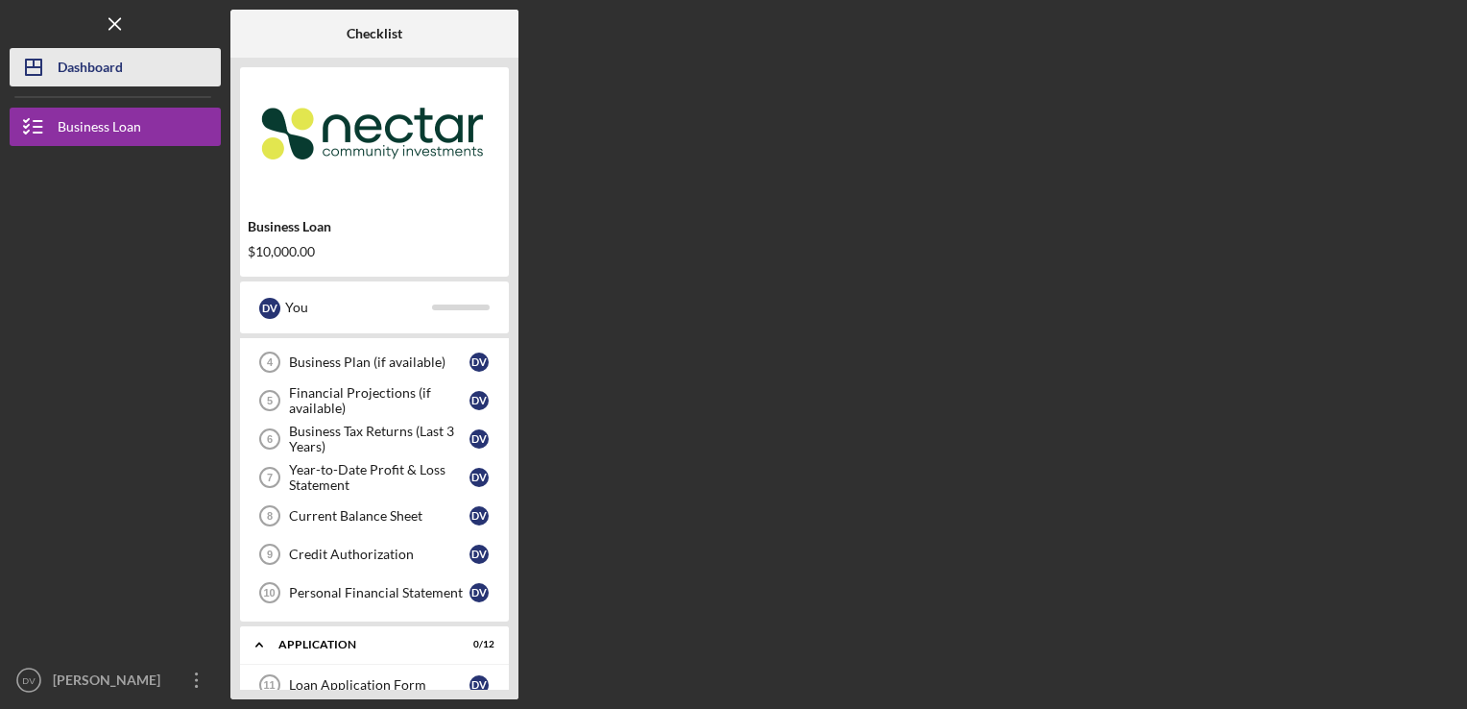
click at [121, 60] on div "Dashboard" at bounding box center [90, 69] width 65 height 43
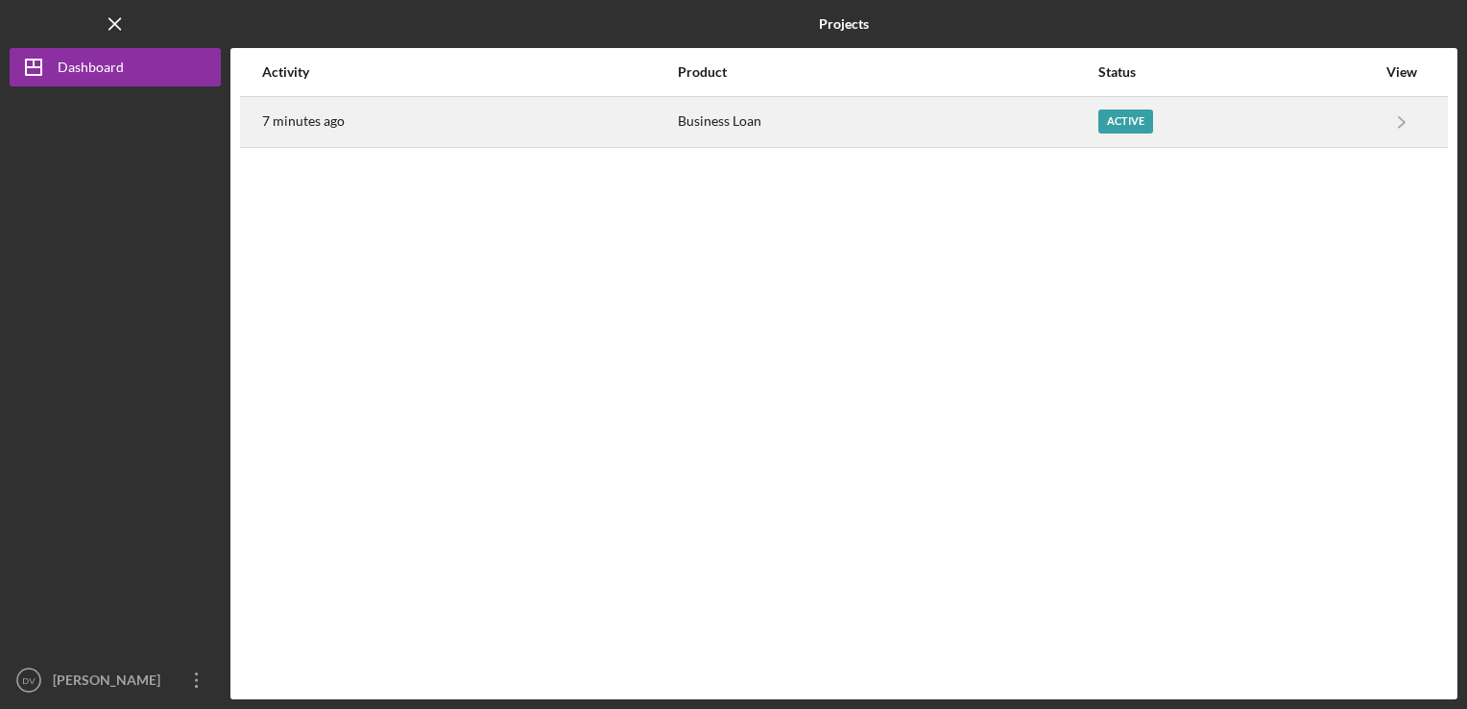
click at [399, 114] on div "7 minutes ago" at bounding box center [469, 122] width 414 height 48
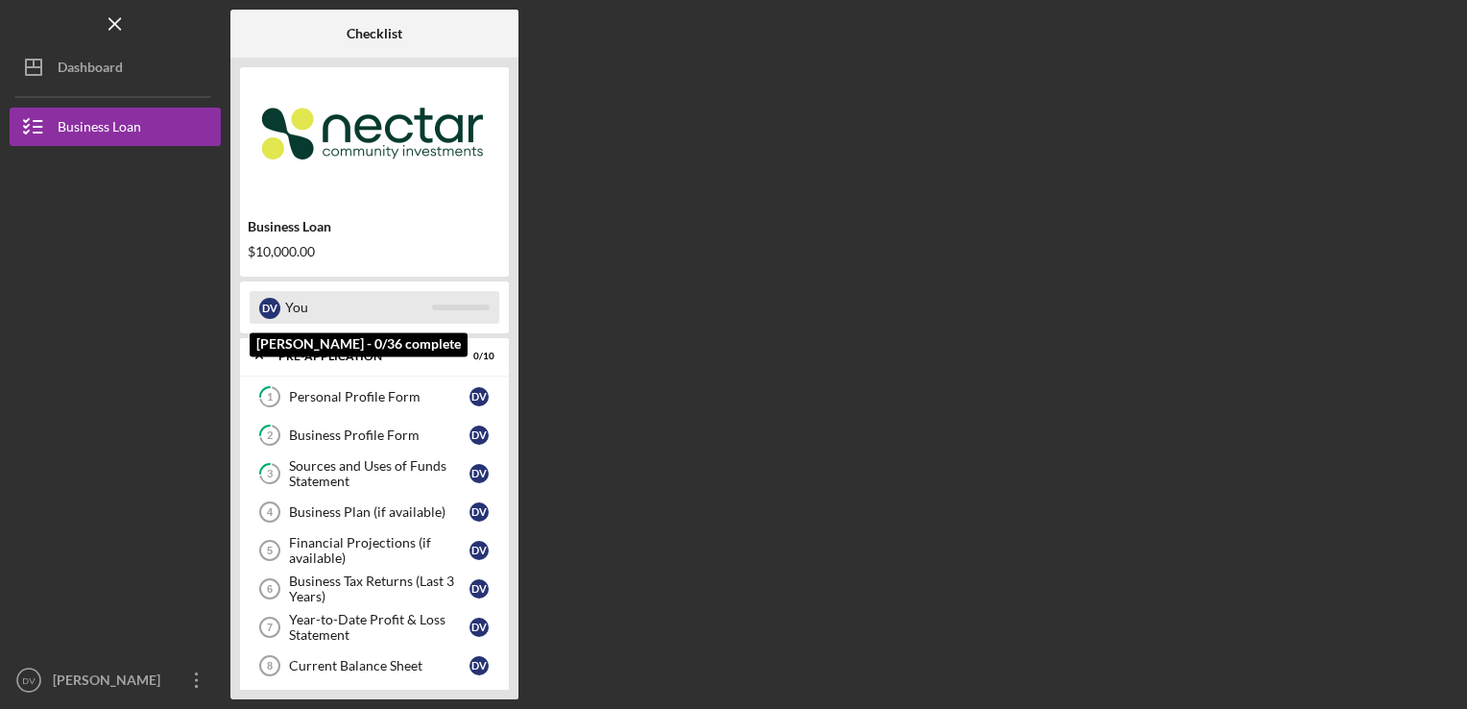
click at [373, 313] on div "You" at bounding box center [358, 307] width 147 height 33
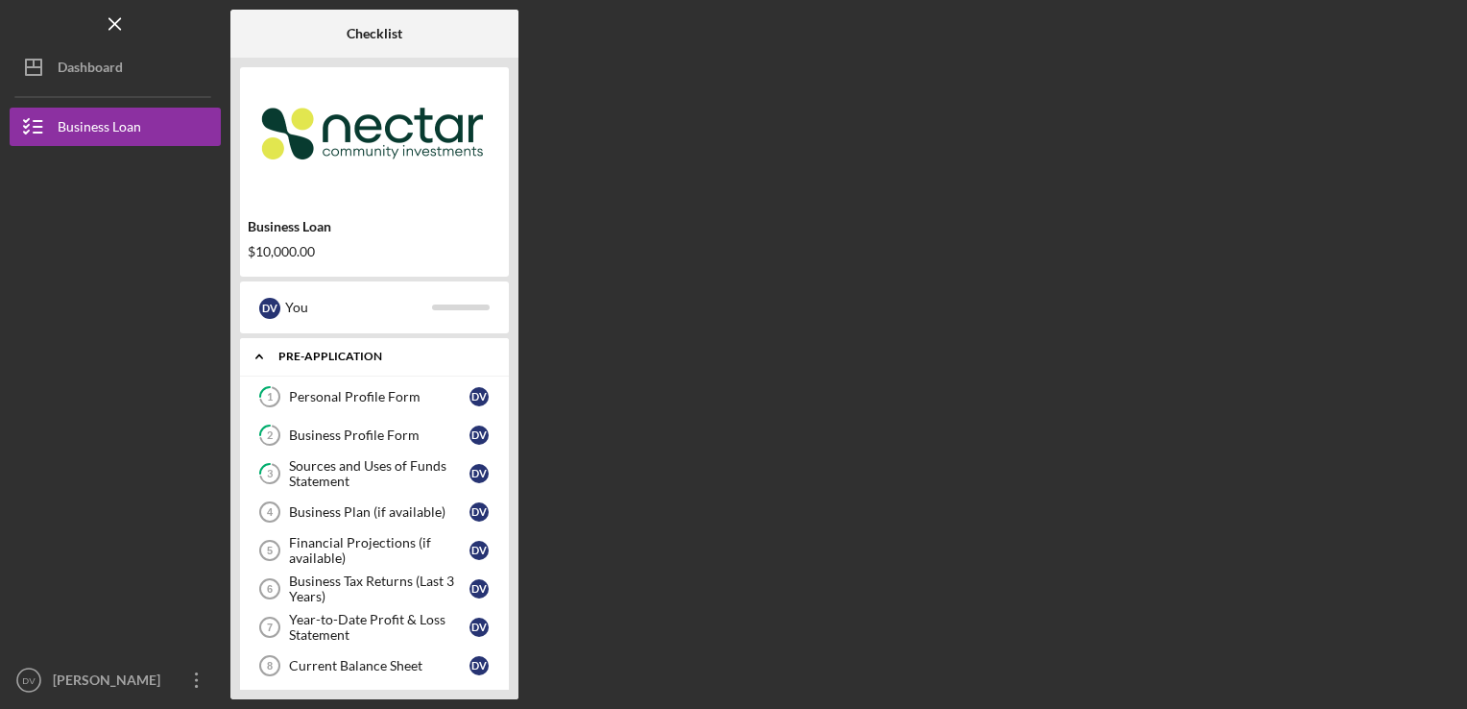
click at [329, 355] on div "Pre-Application" at bounding box center [381, 357] width 206 height 12
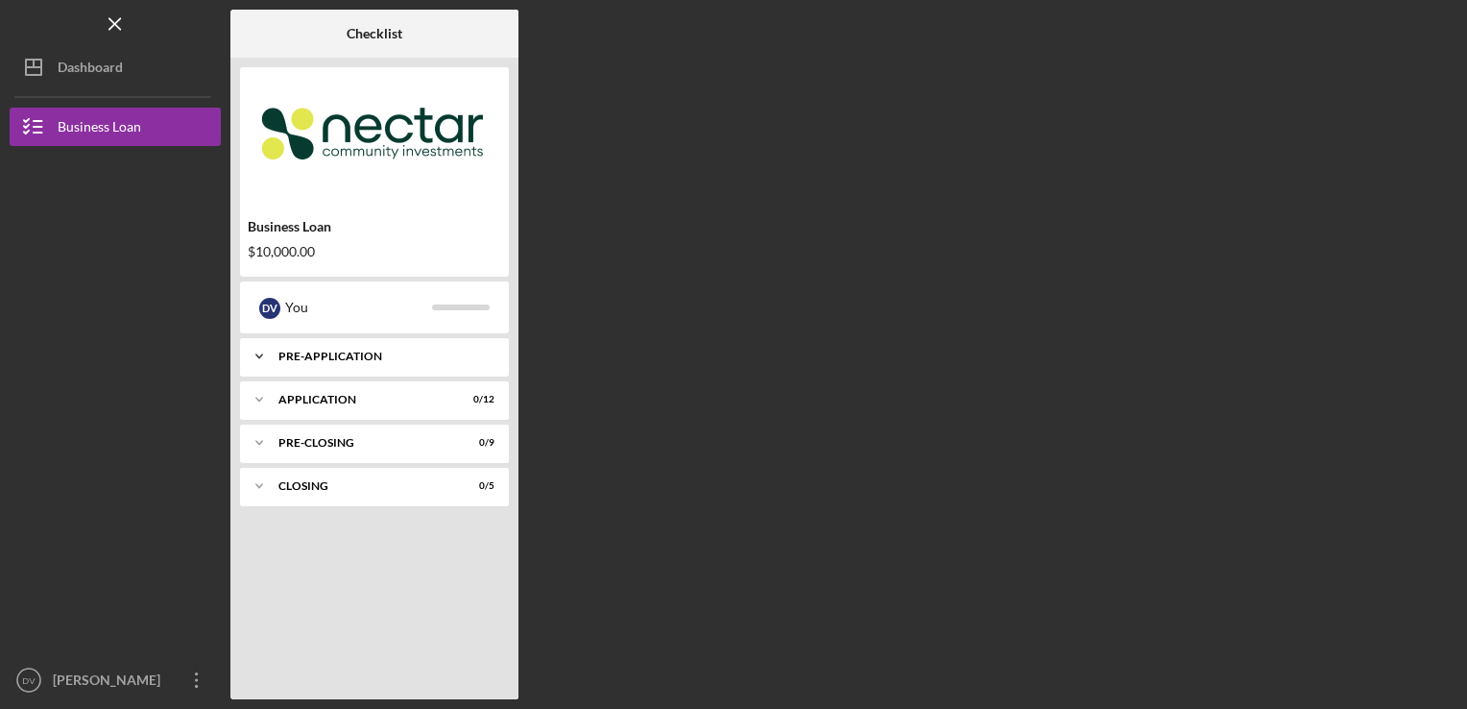
click at [331, 351] on div "Icon/Expander Pre-Application 0 / 10" at bounding box center [374, 356] width 269 height 38
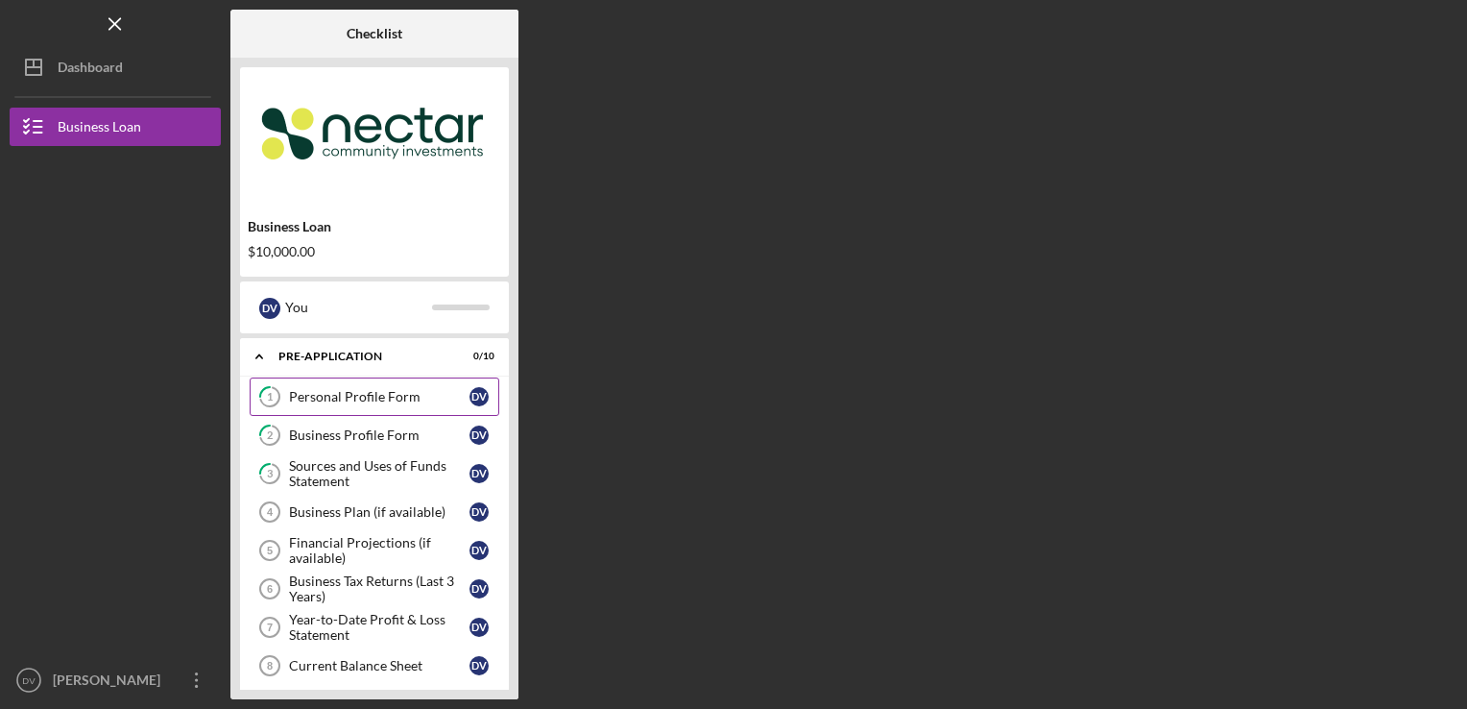
click at [330, 401] on div "Personal Profile Form" at bounding box center [379, 396] width 181 height 15
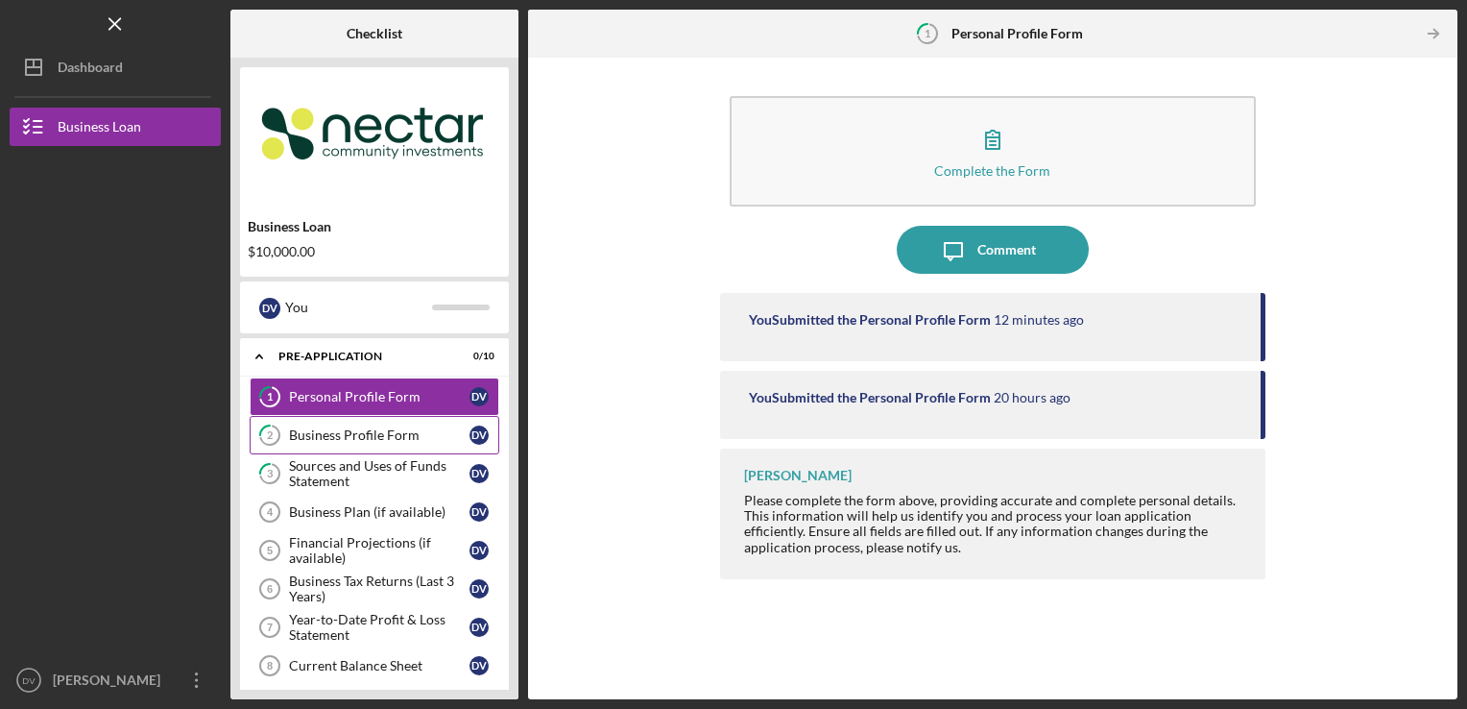
click at [351, 440] on div "Business Profile Form" at bounding box center [379, 434] width 181 height 15
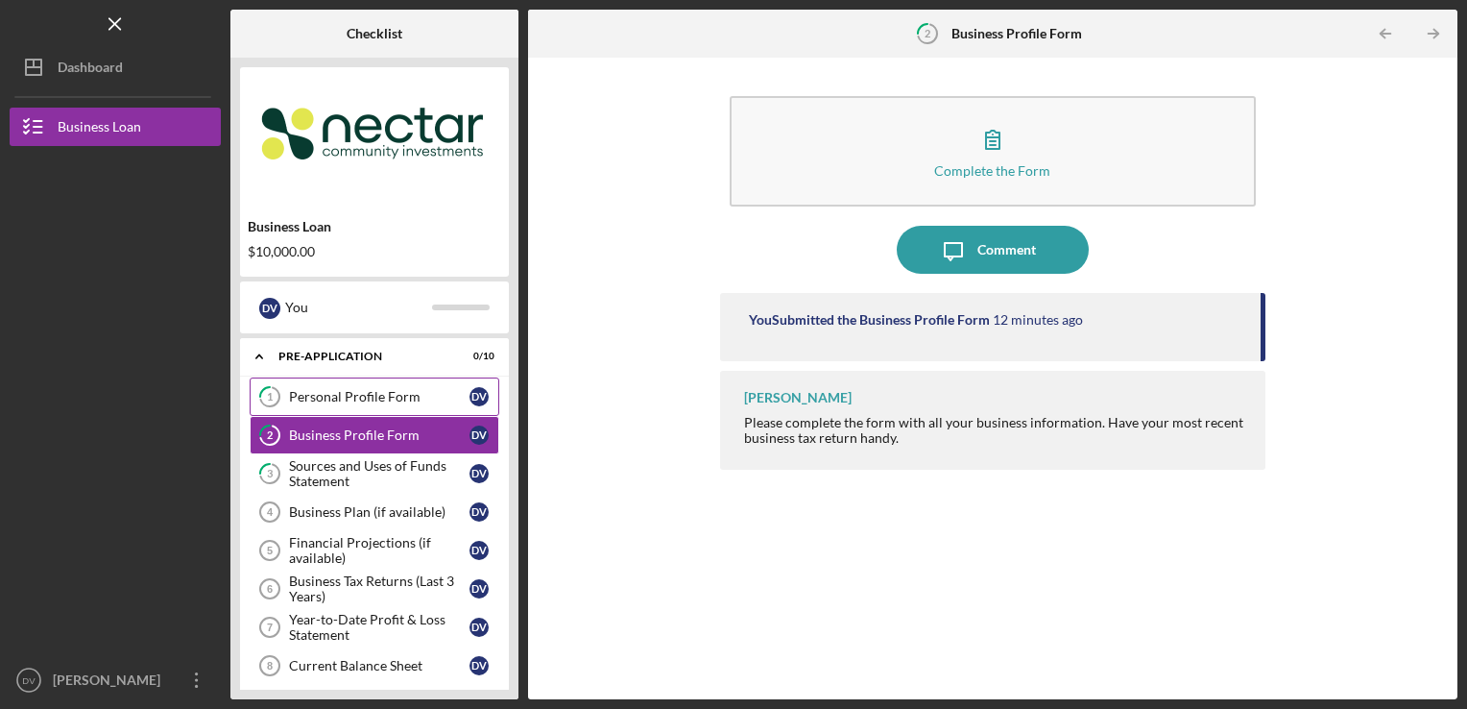
click at [329, 413] on link "1 Personal Profile Form D V" at bounding box center [375, 396] width 250 height 38
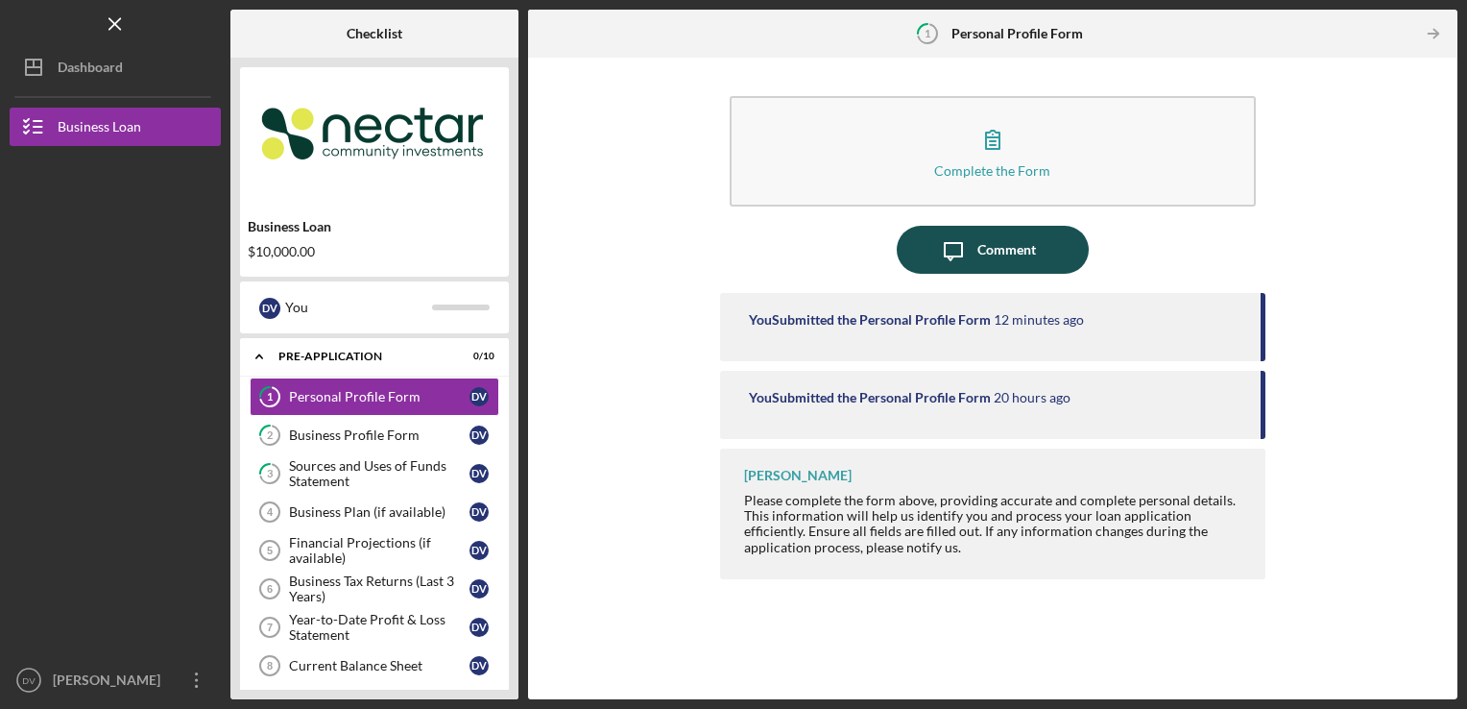
click at [1048, 265] on button "Icon/Message Comment" at bounding box center [993, 250] width 192 height 48
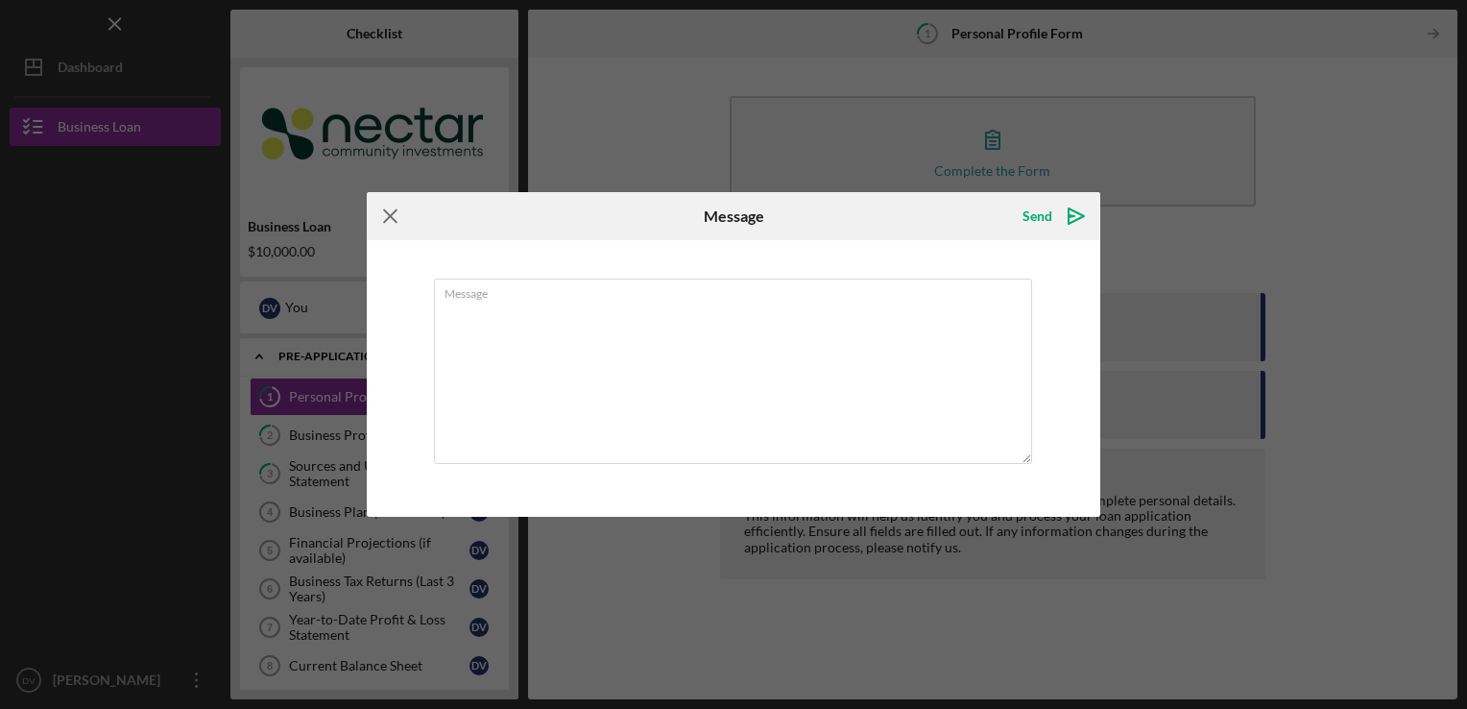
click at [380, 206] on icon "Icon/Menu Close" at bounding box center [391, 216] width 48 height 48
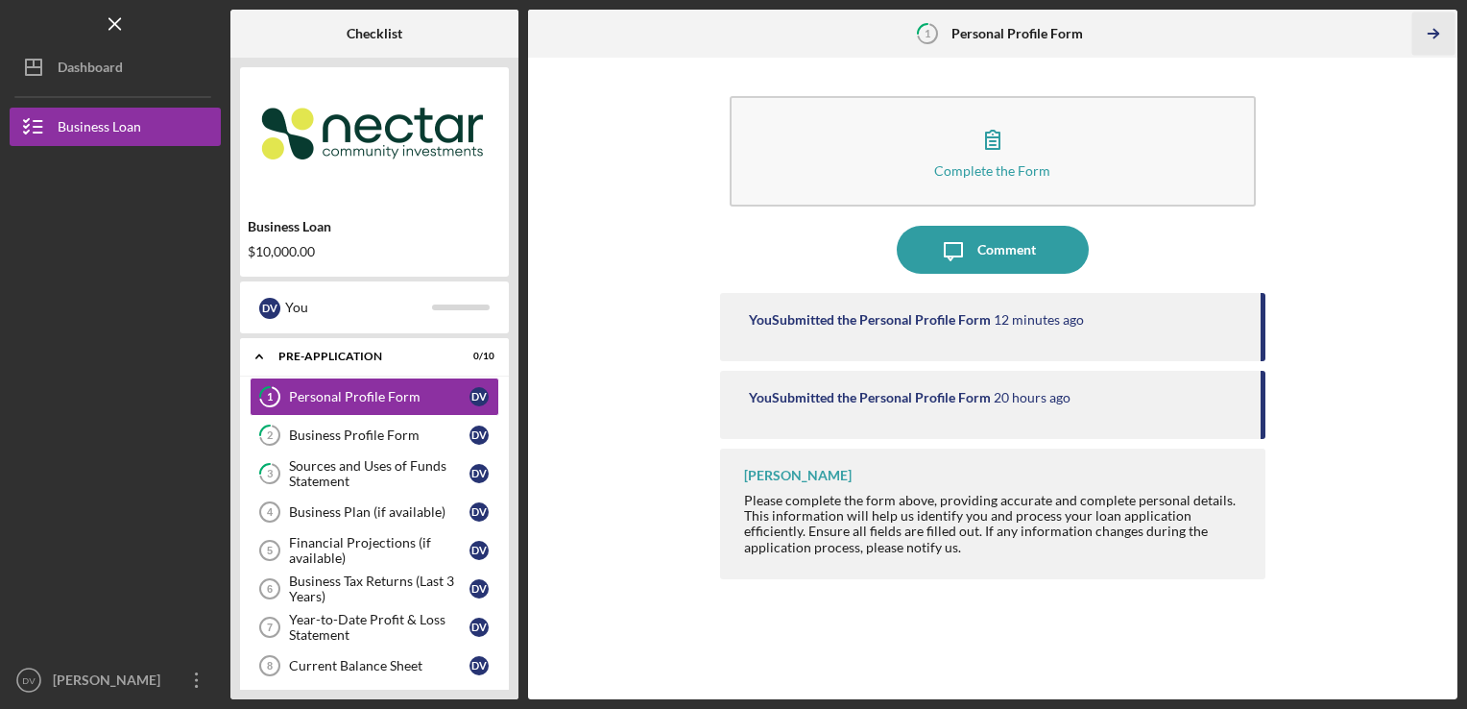
click at [1431, 30] on icon "Icon/Table Pagination Arrow" at bounding box center [1434, 33] width 43 height 43
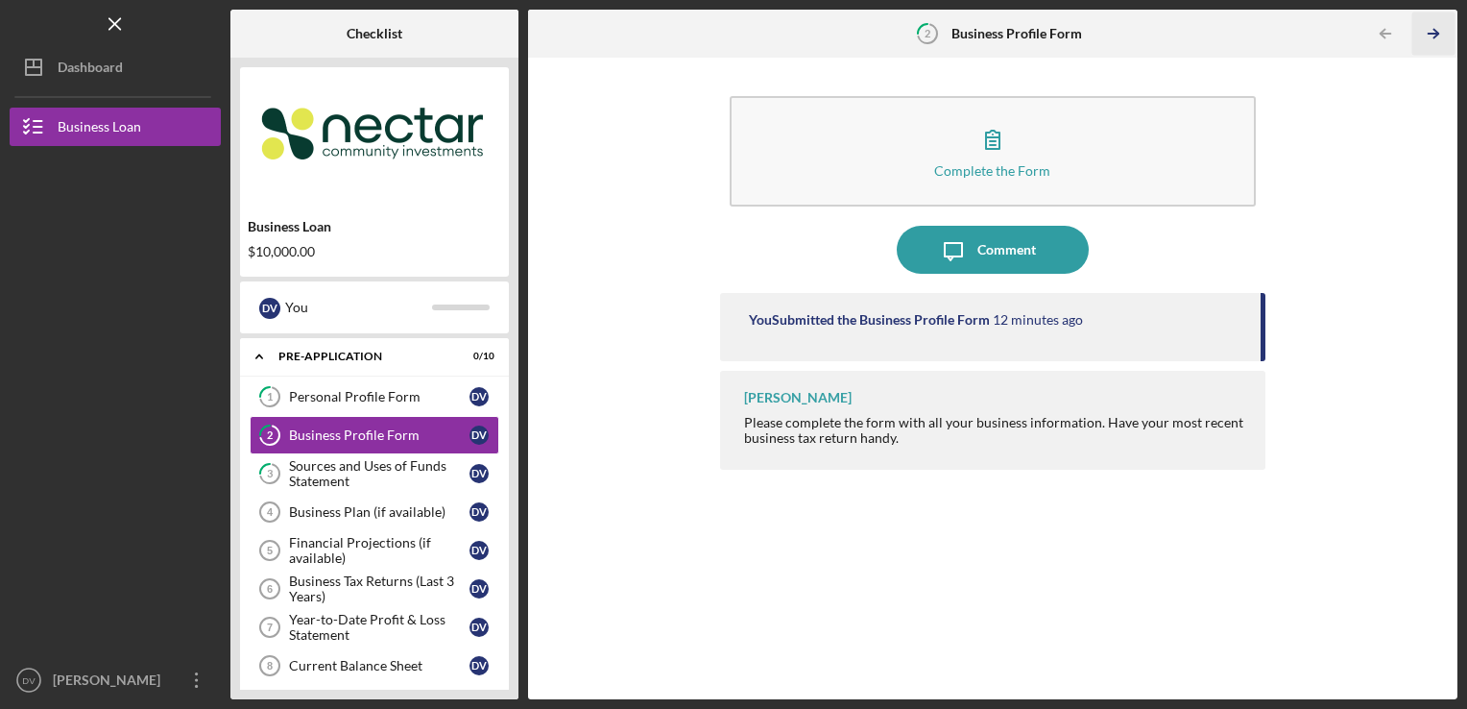
click at [1431, 31] on icon "Icon/Table Pagination Arrow" at bounding box center [1434, 33] width 43 height 43
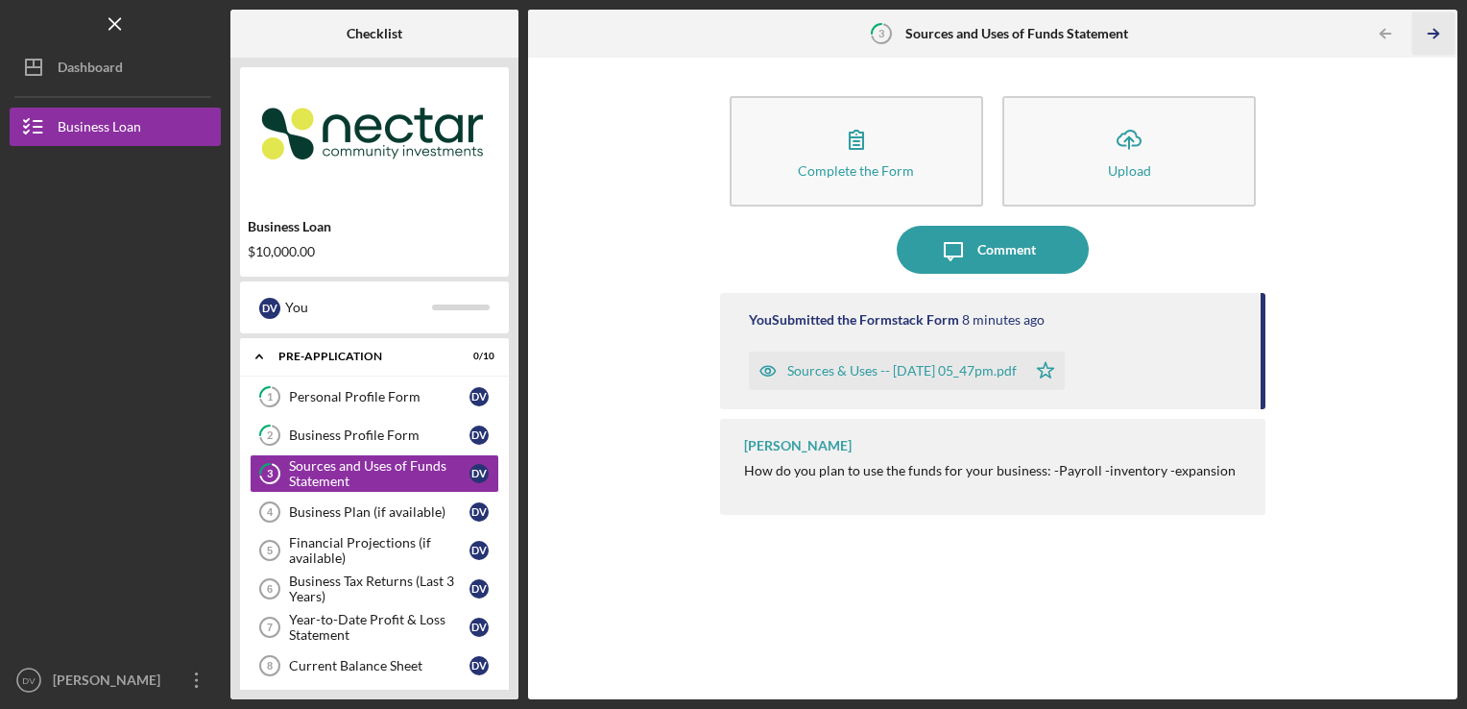
click at [1440, 48] on icon "Icon/Table Pagination Arrow" at bounding box center [1434, 33] width 43 height 43
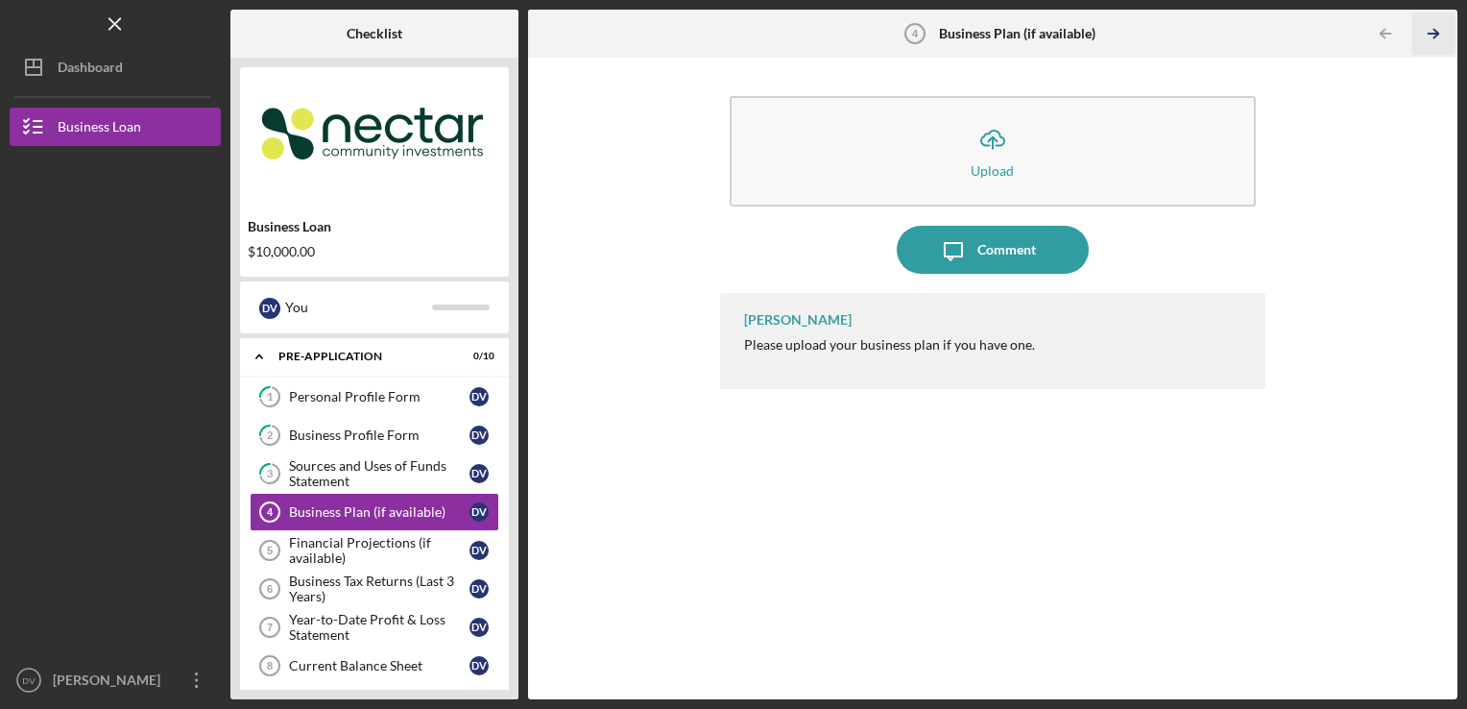
click at [1434, 34] on line "button" at bounding box center [1434, 34] width 10 height 0
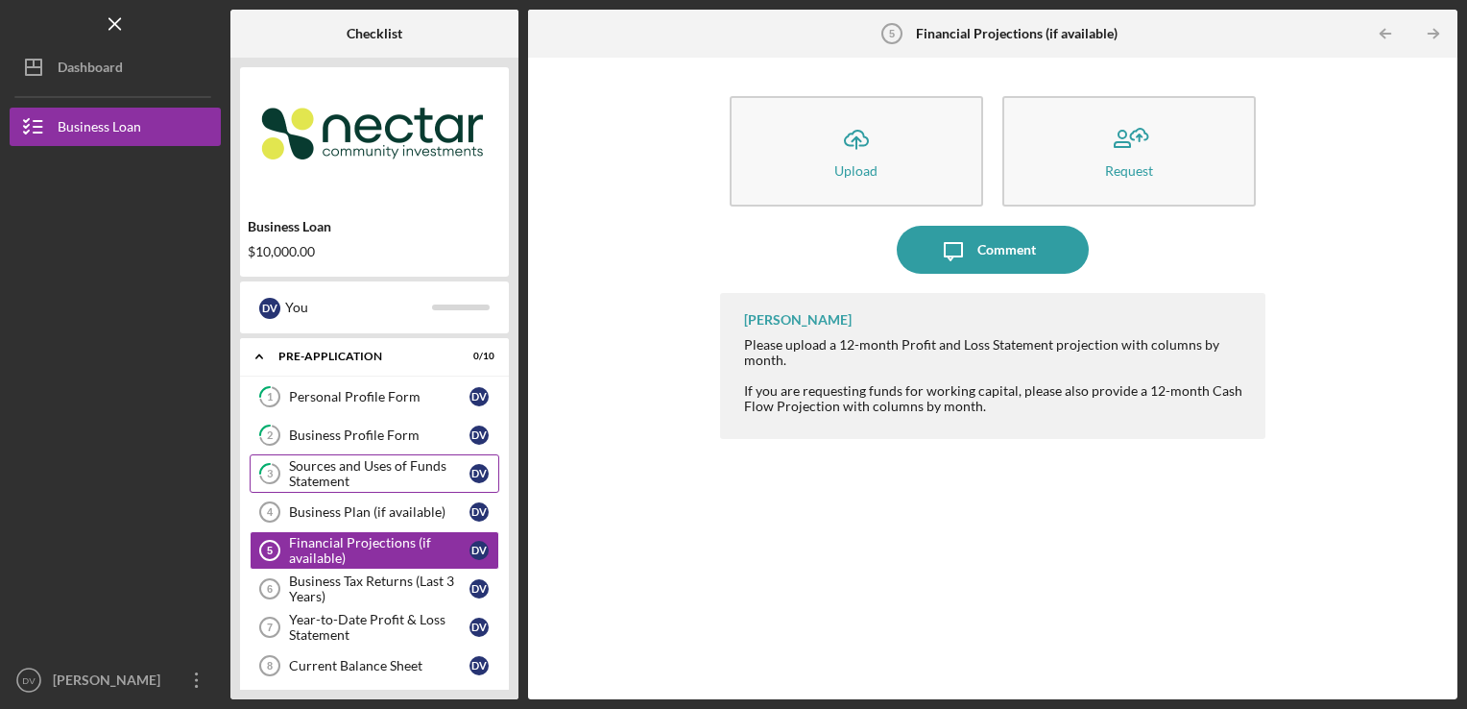
click at [401, 463] on div "Sources and Uses of Funds Statement" at bounding box center [379, 473] width 181 height 31
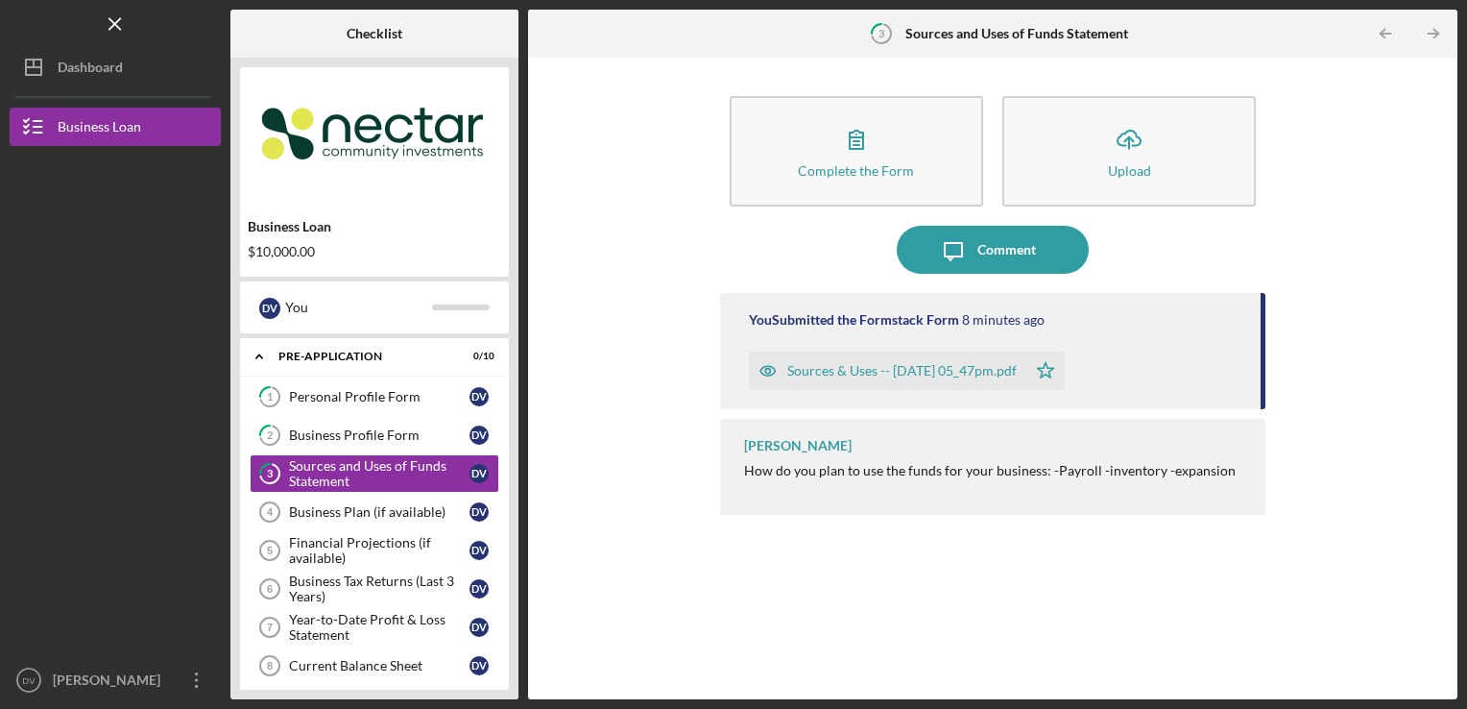
click at [876, 359] on div "Sources & Uses -- [DATE] 05_47pm.pdf" at bounding box center [888, 370] width 278 height 38
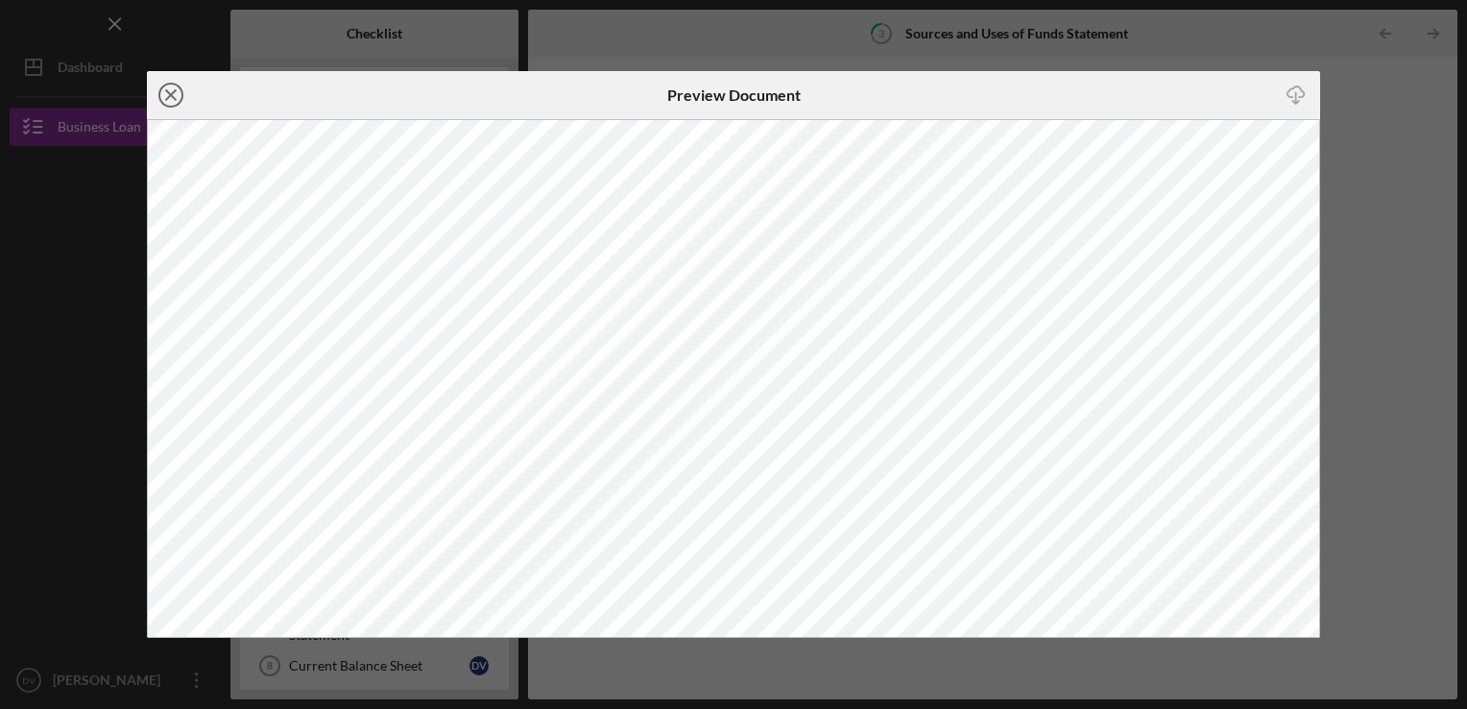
click at [165, 87] on icon "Icon/Close" at bounding box center [171, 95] width 48 height 48
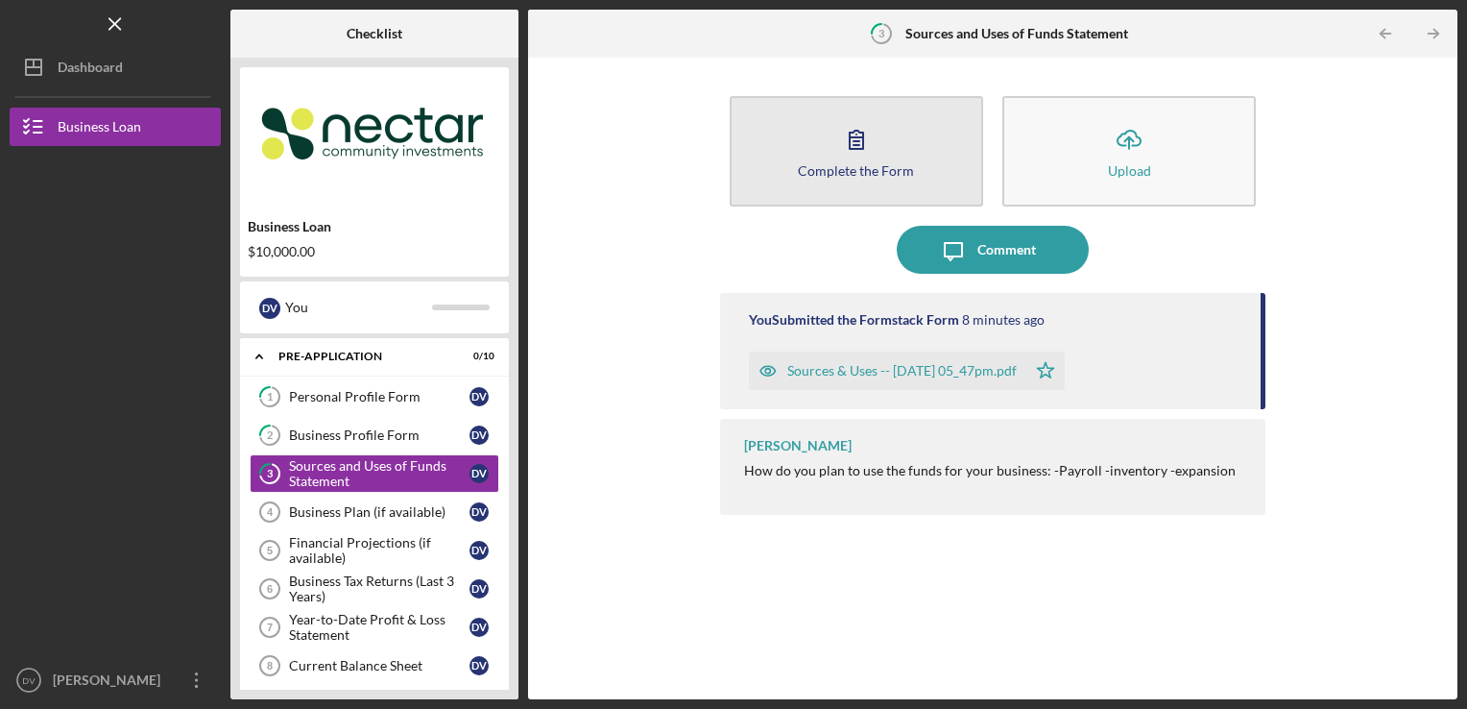
click at [874, 165] on div "Complete the Form" at bounding box center [856, 170] width 116 height 14
